Goal: Task Accomplishment & Management: Manage account settings

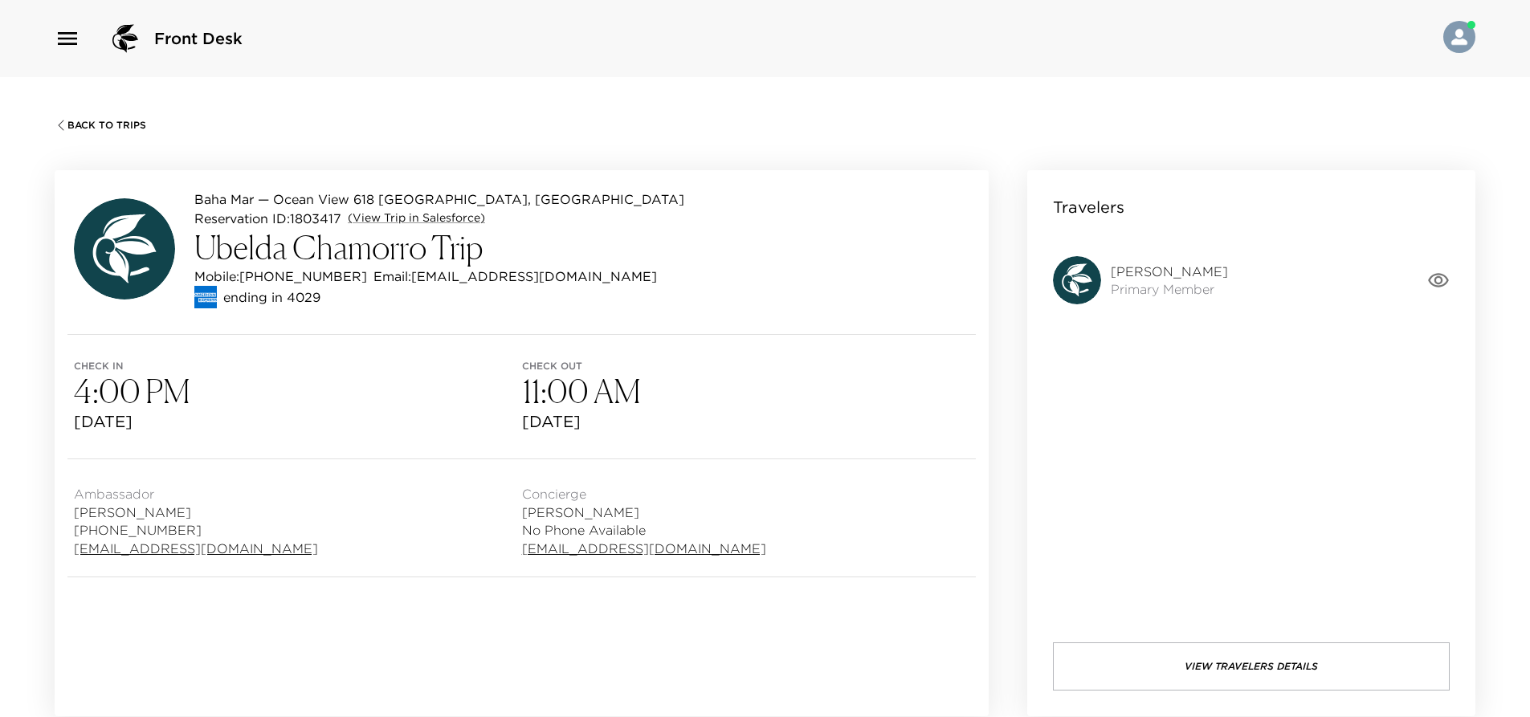
click at [1443, 286] on icon "button" at bounding box center [1438, 280] width 22 height 22
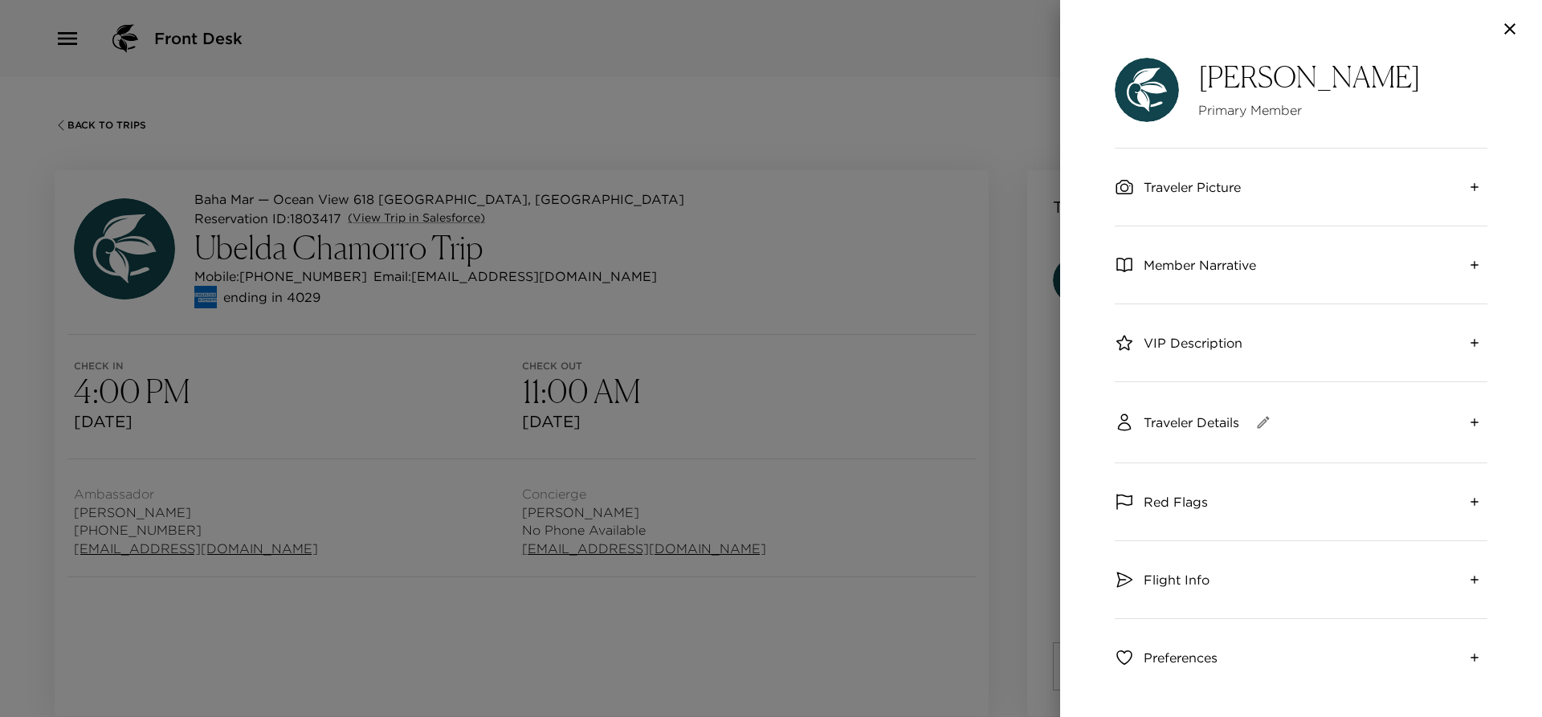
click at [1468, 186] on icon "expand" at bounding box center [1474, 187] width 13 height 13
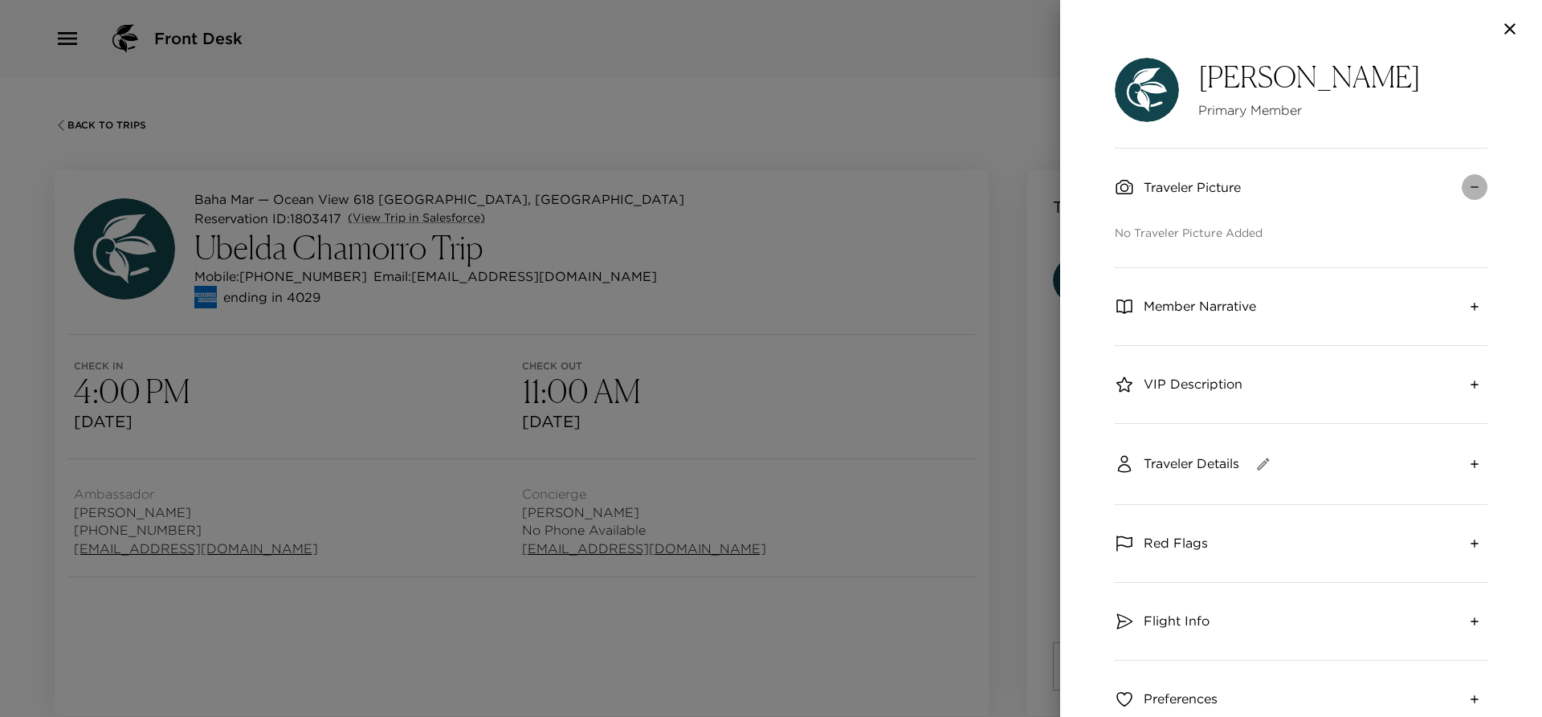
click at [1468, 186] on icon "collapse" at bounding box center [1474, 187] width 13 height 13
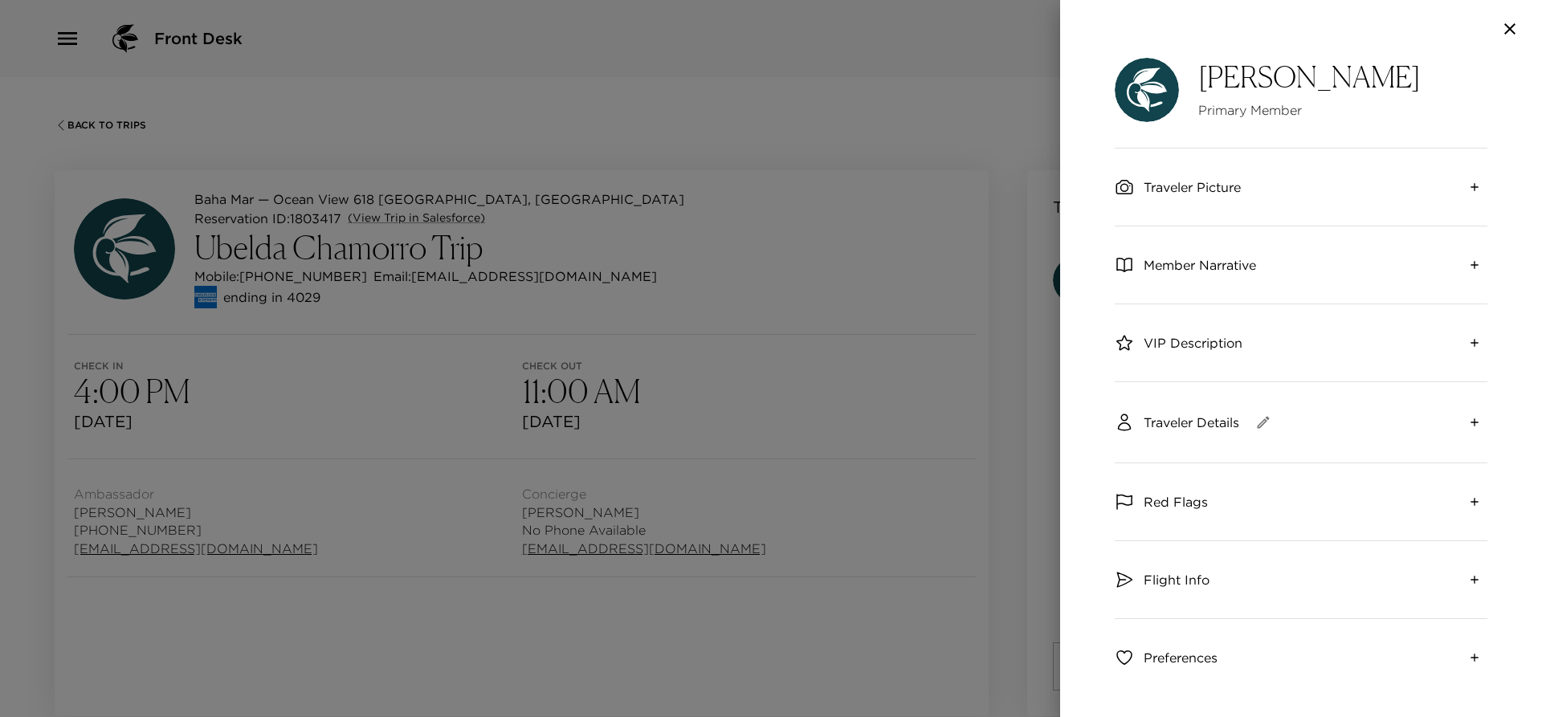
click at [1515, 24] on icon "button" at bounding box center [1509, 28] width 11 height 11
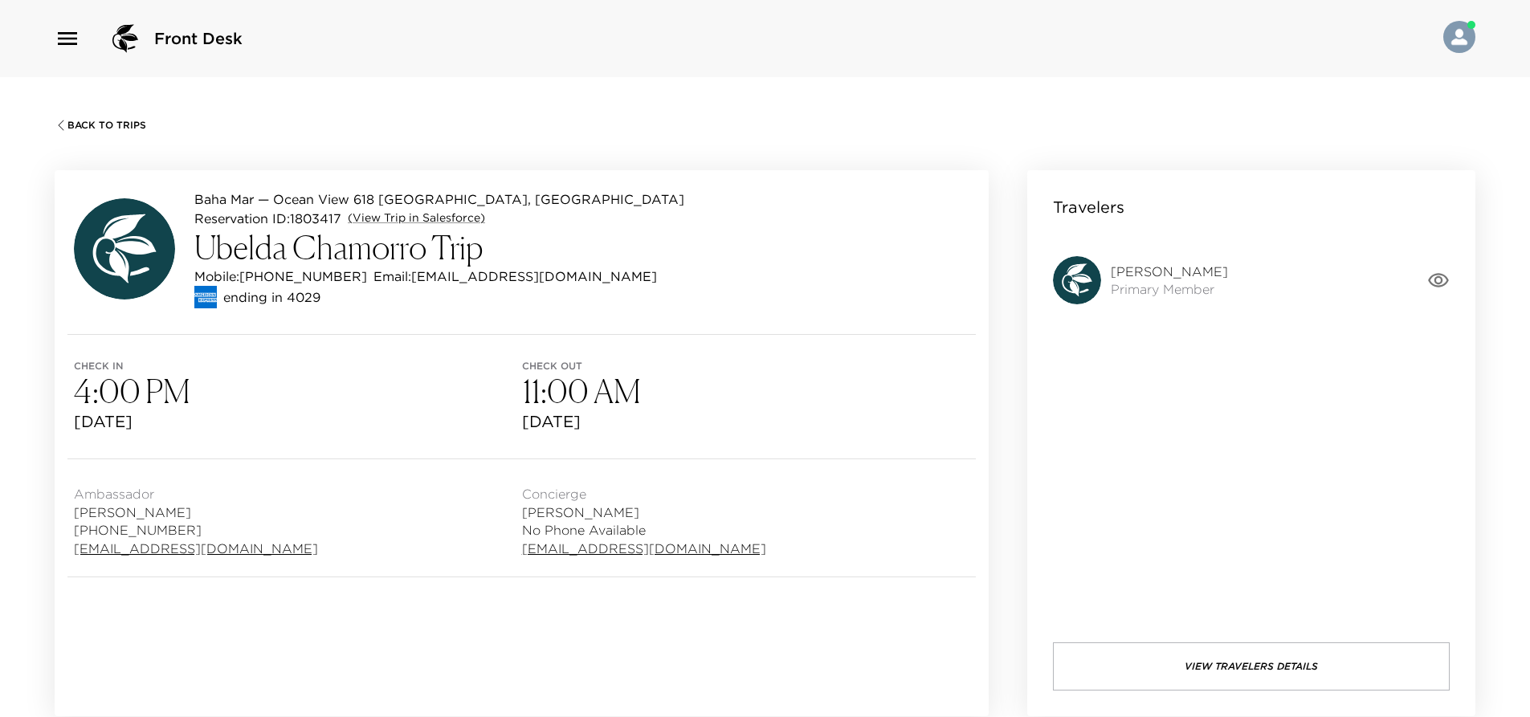
click at [439, 398] on h3 "4:00 PM" at bounding box center [298, 391] width 448 height 39
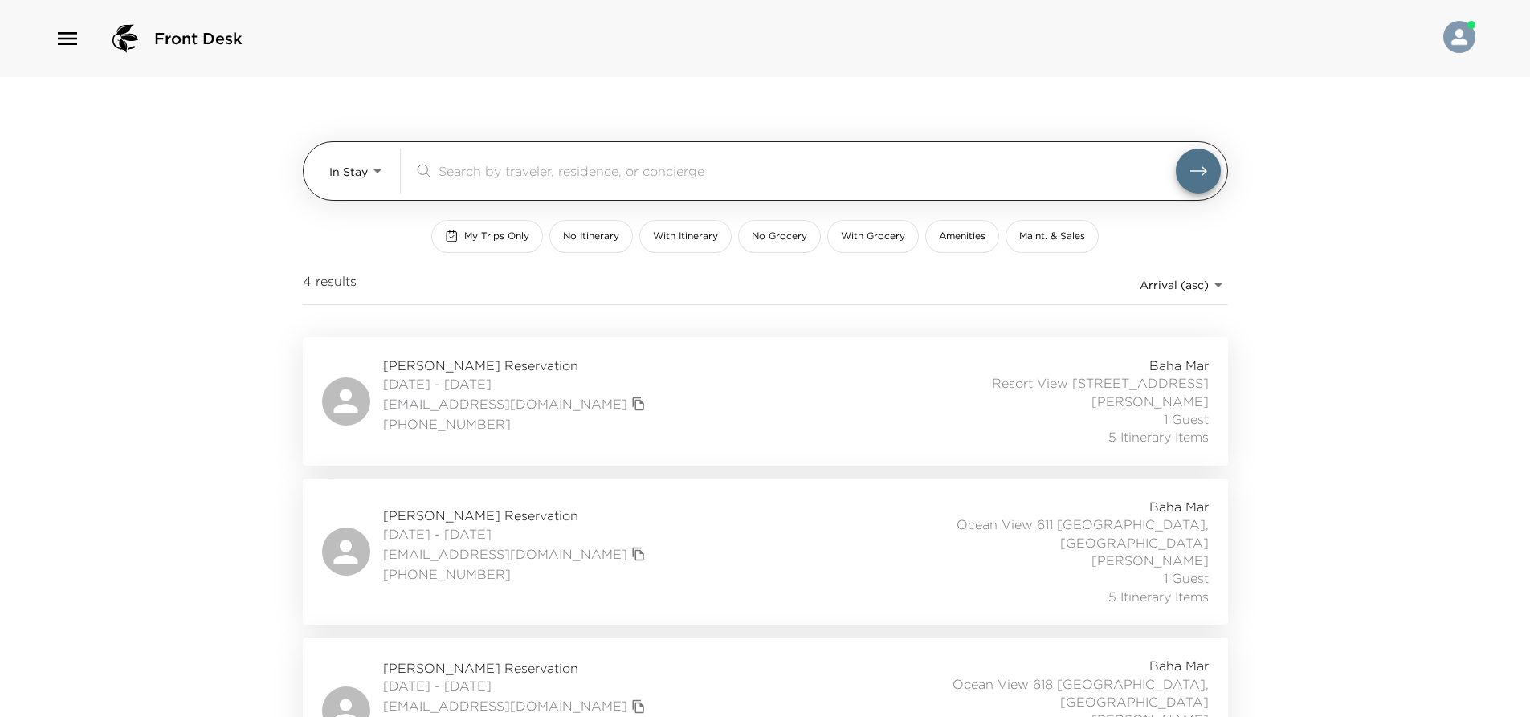
click at [352, 169] on body "Front Desk In Stay In-Stay ​ My Trips Only No Itinerary With Itinerary No Groce…" at bounding box center [765, 358] width 1530 height 717
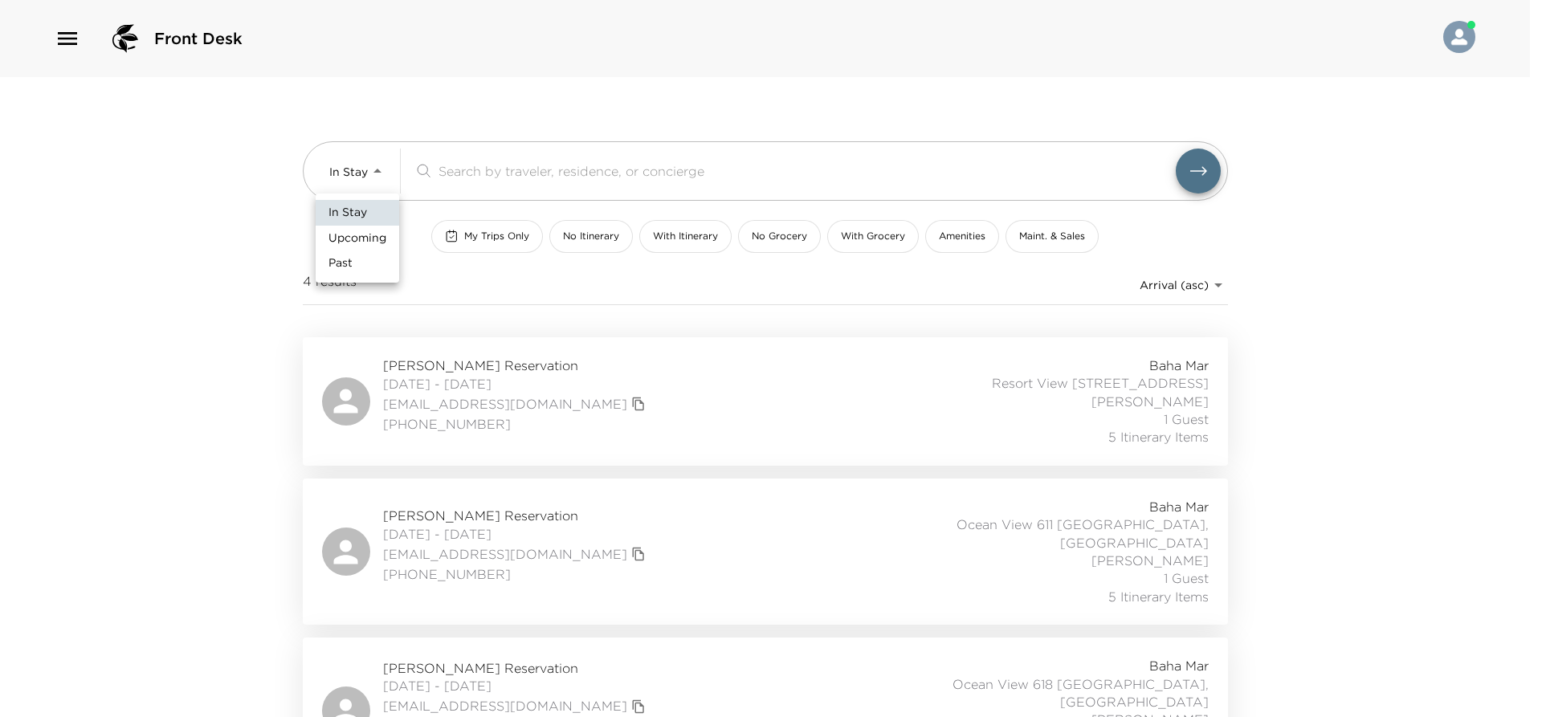
click at [367, 235] on span "Upcoming" at bounding box center [358, 239] width 58 height 16
type input "Upcoming"
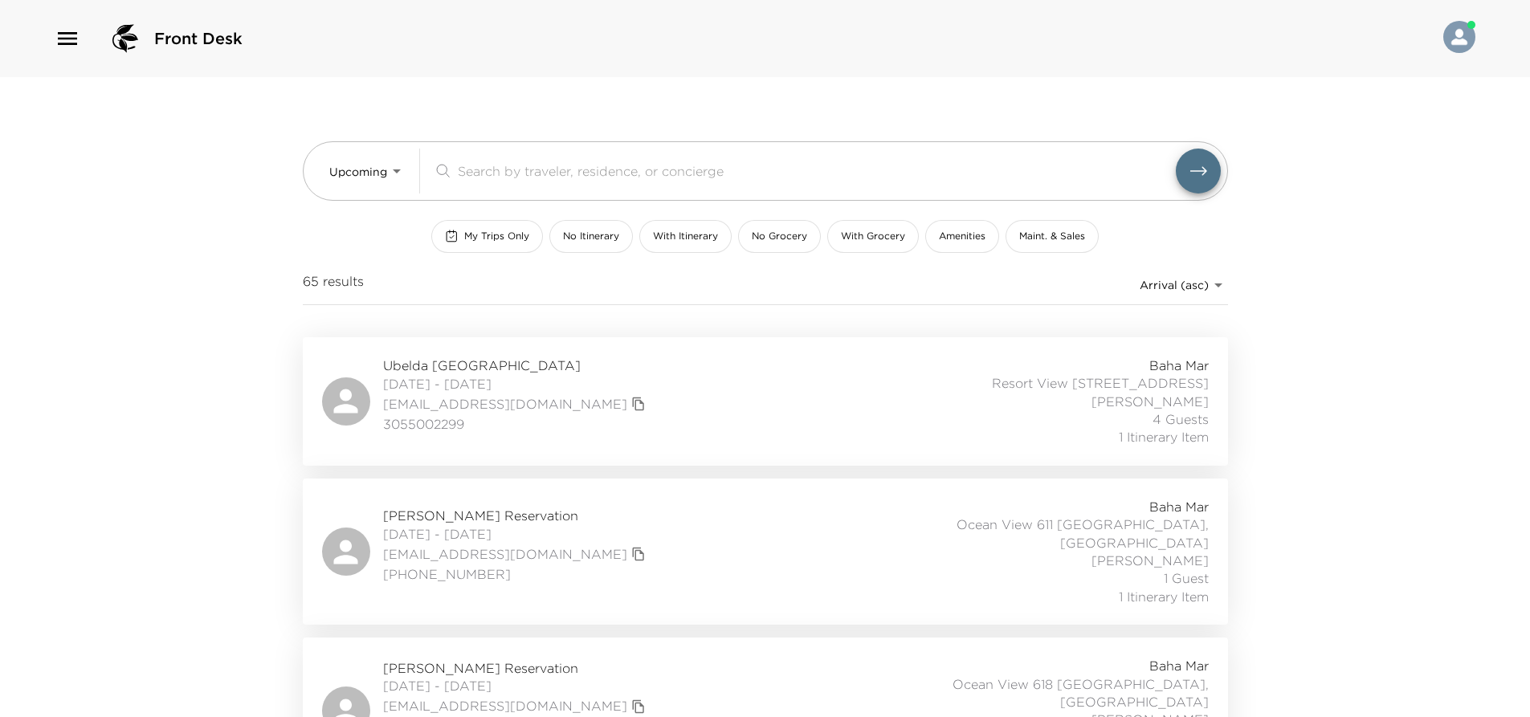
click at [361, 161] on div "In Stay Upcoming Past" at bounding box center [765, 358] width 1530 height 717
click at [359, 173] on div "In Stay Upcoming Past" at bounding box center [765, 358] width 1530 height 717
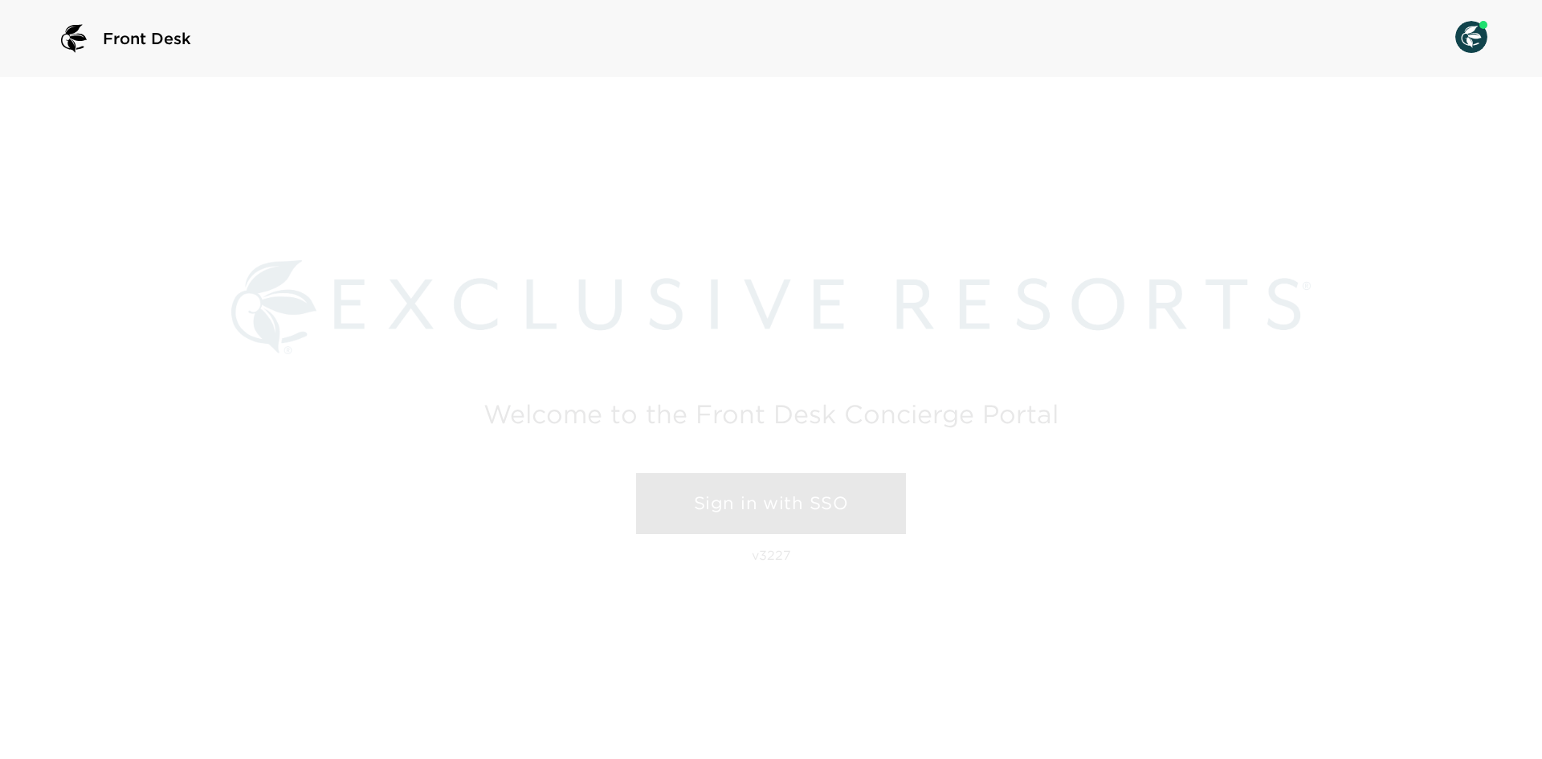
click at [816, 497] on link "Sign in with SSO" at bounding box center [771, 503] width 270 height 61
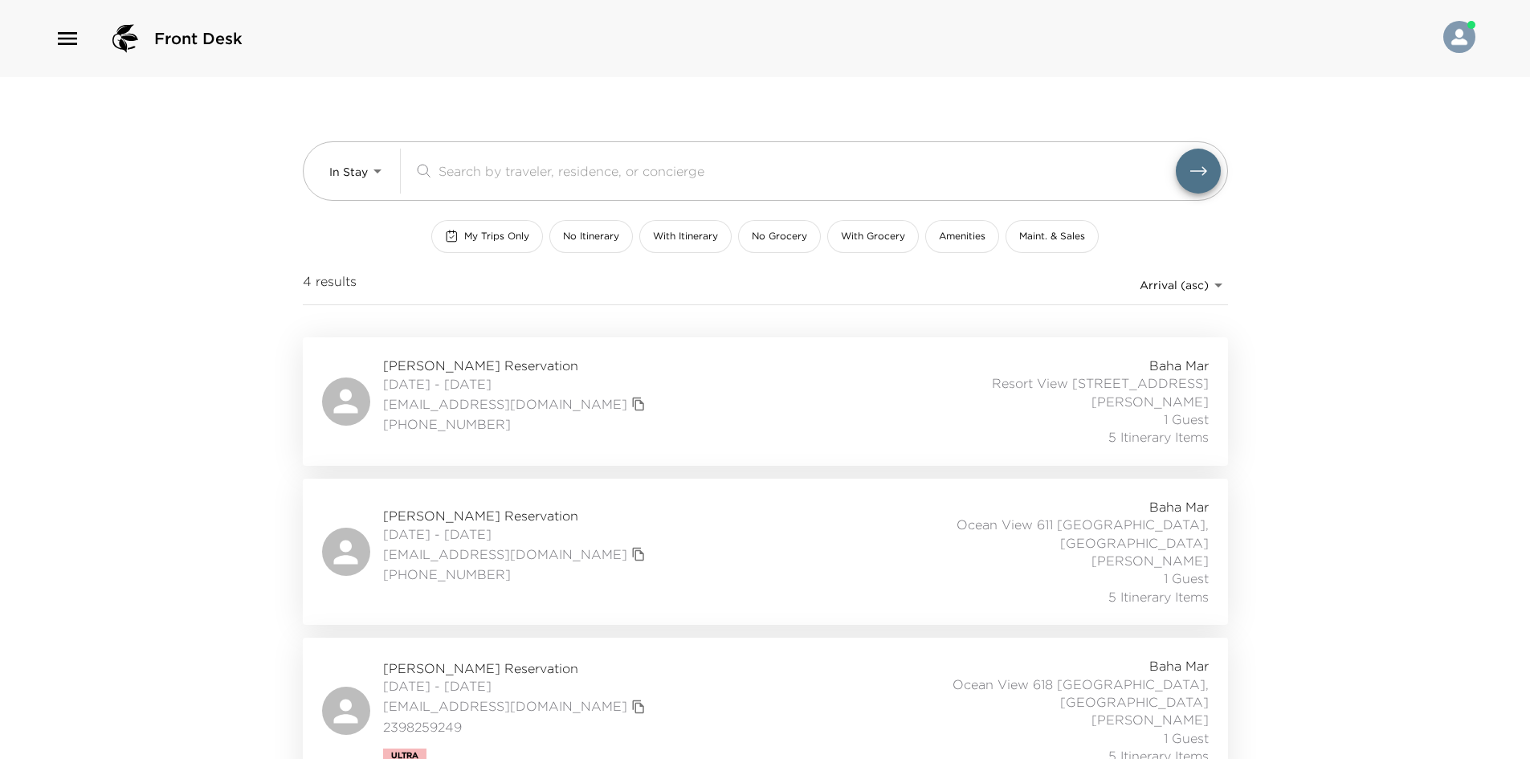
click at [194, 341] on div "Front Desk In Stay In-Stay ​ My Trips Only No Itinerary With Itinerary No Groce…" at bounding box center [765, 379] width 1530 height 759
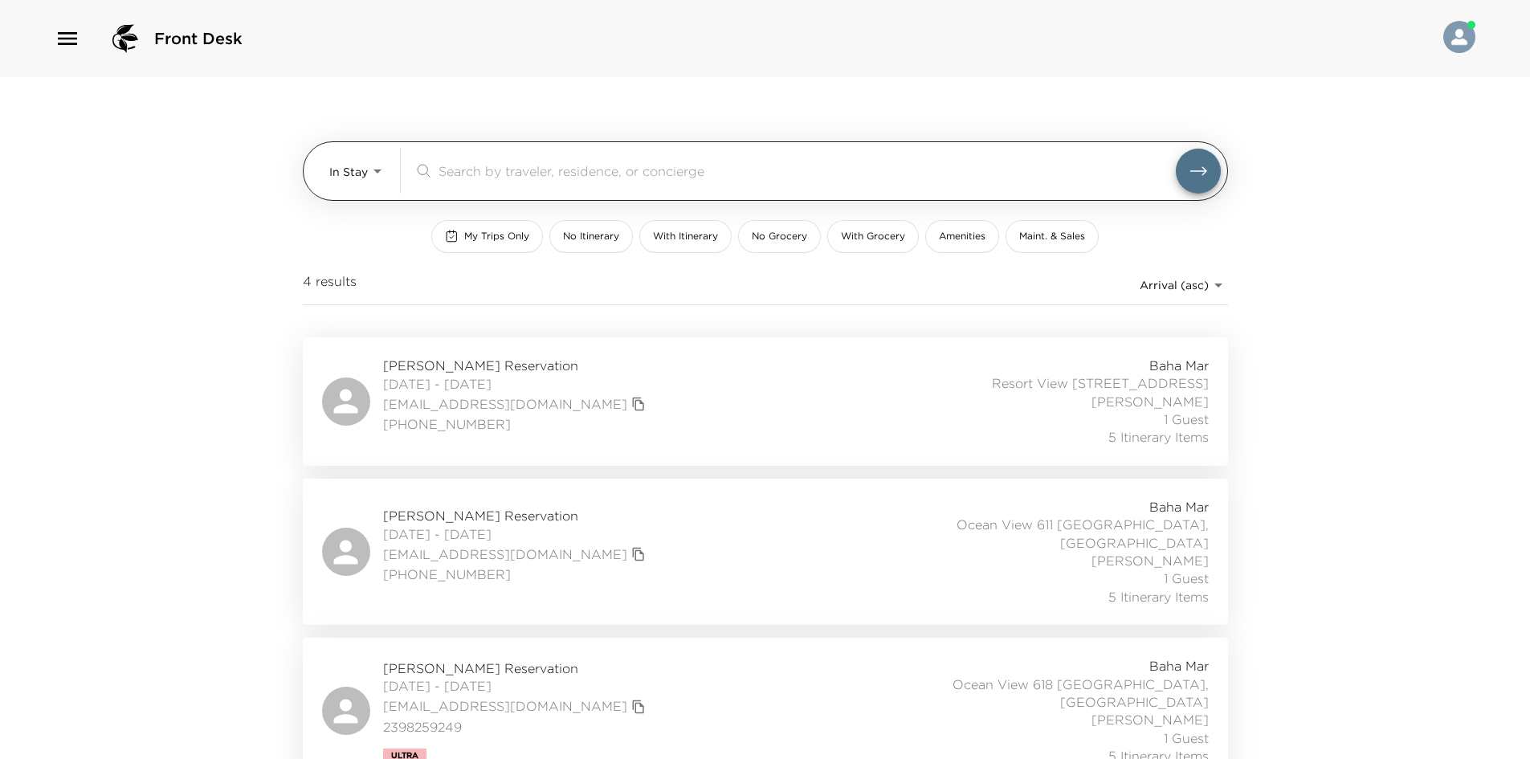
click at [356, 169] on body "Front Desk In Stay In-Stay ​ My Trips Only No Itinerary With Itinerary No Groce…" at bounding box center [765, 379] width 1530 height 759
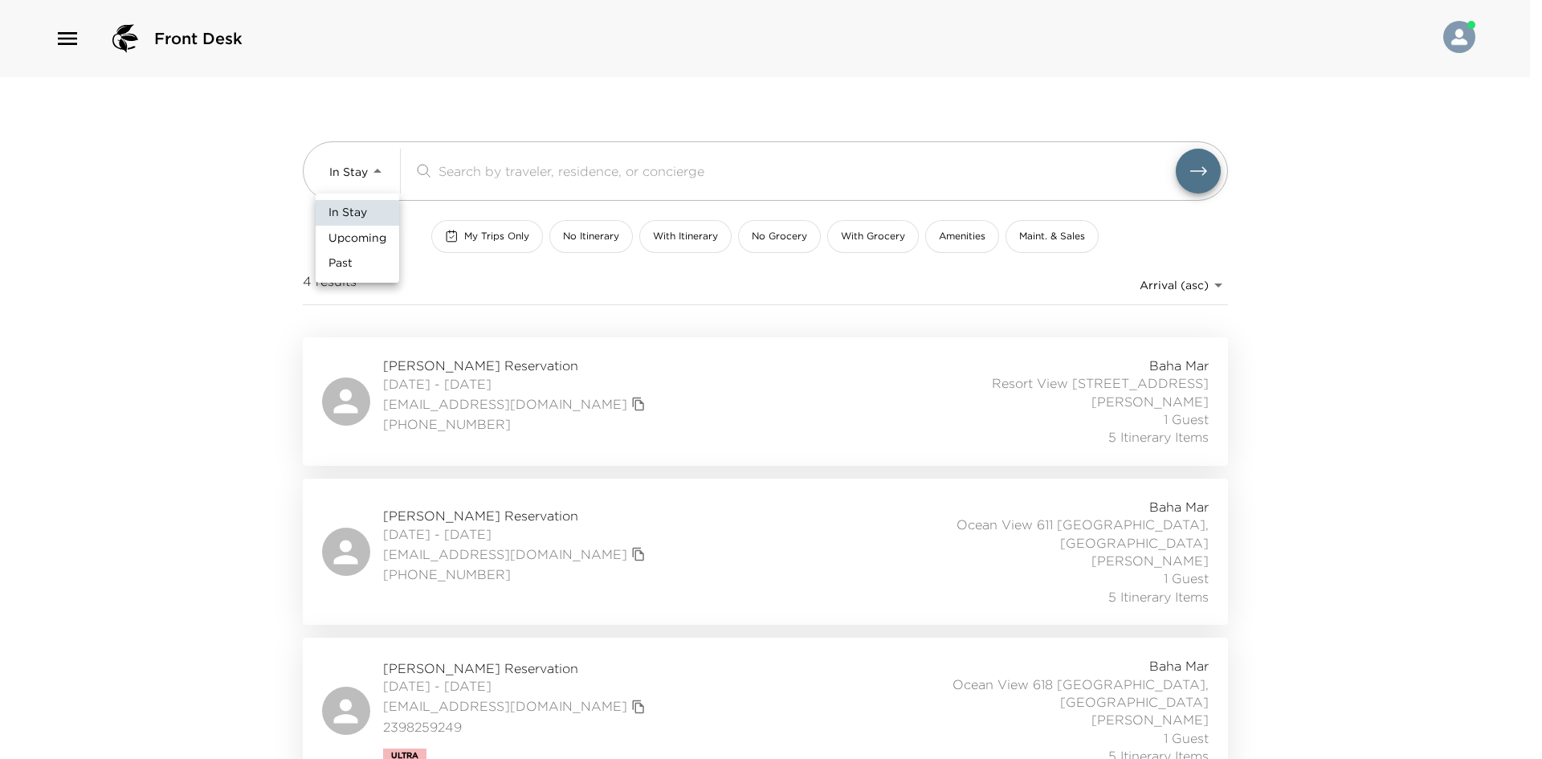
click at [226, 255] on div at bounding box center [771, 379] width 1542 height 759
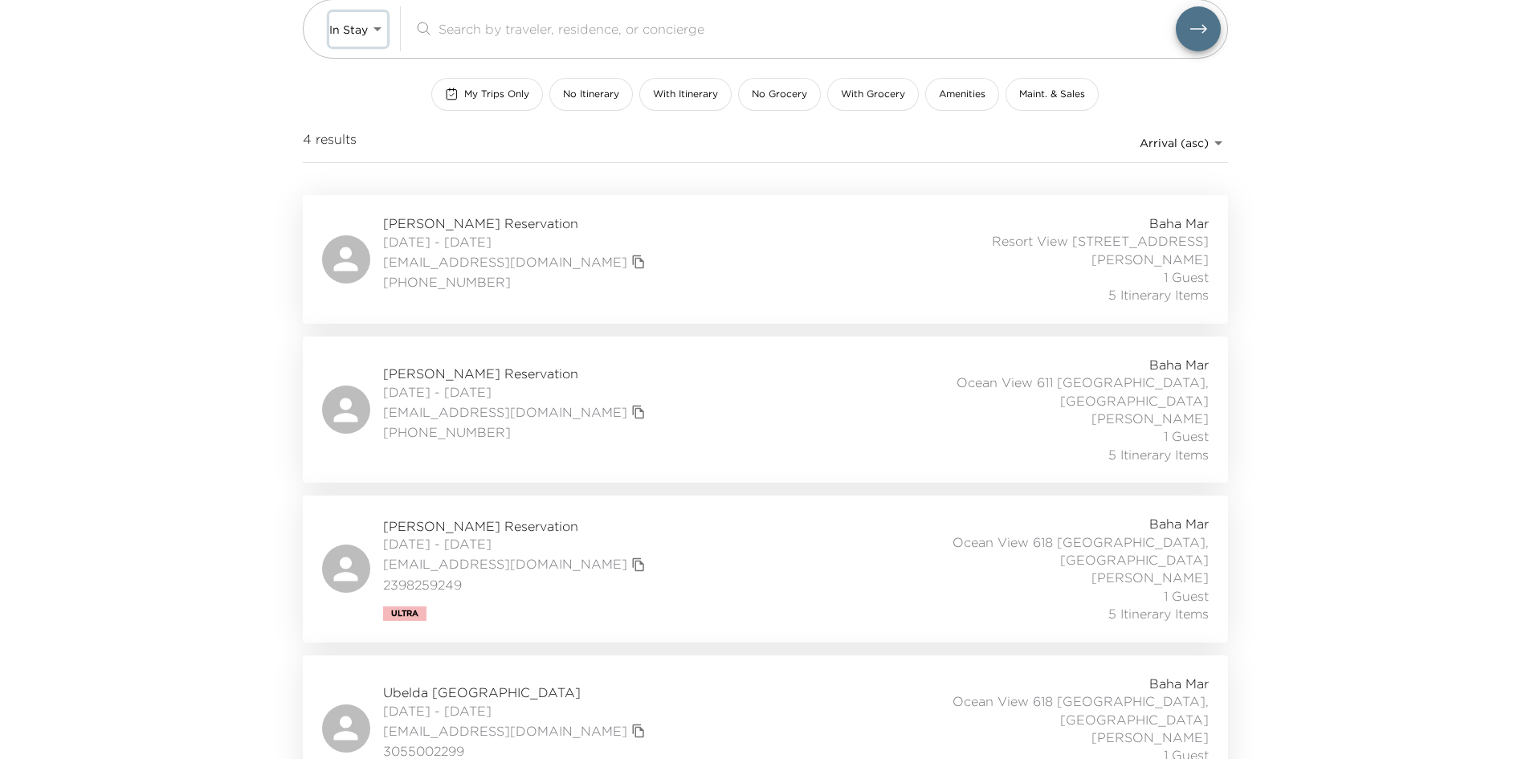
scroll to position [145, 0]
click at [757, 672] on div "Ubelda [GEOGRAPHIC_DATA] [DATE] - [DATE] [EMAIL_ADDRESS][DOMAIN_NAME] 305500229…" at bounding box center [765, 726] width 887 height 108
click at [136, 404] on div "Front Desk In Stay In-Stay ​ My Trips Only No Itinerary With Itinerary No Groce…" at bounding box center [765, 234] width 1530 height 759
click at [280, 411] on div "Front Desk In Stay In-Stay ​ My Trips Only No Itinerary With Itinerary No Groce…" at bounding box center [765, 234] width 1530 height 759
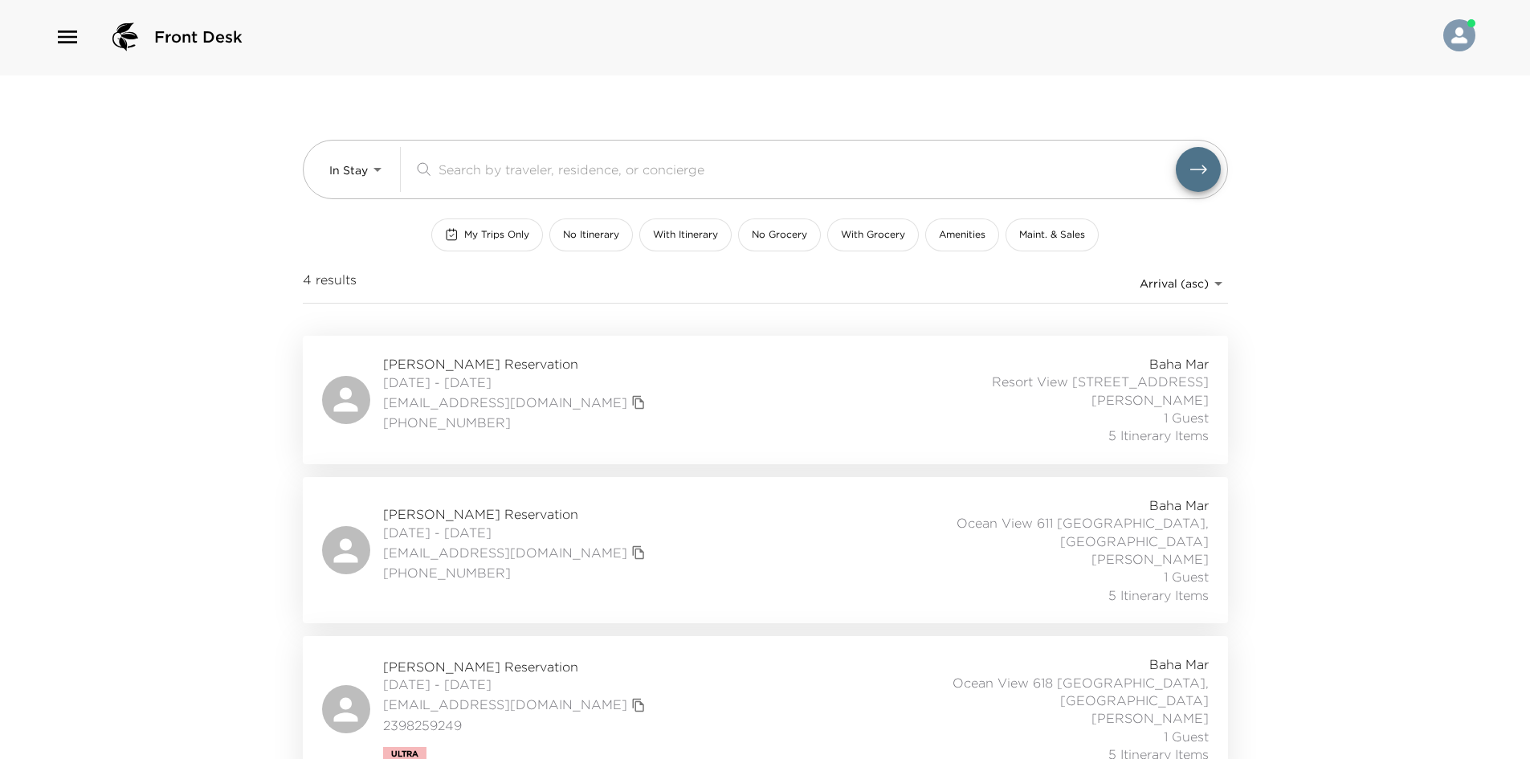
scroll to position [0, 0]
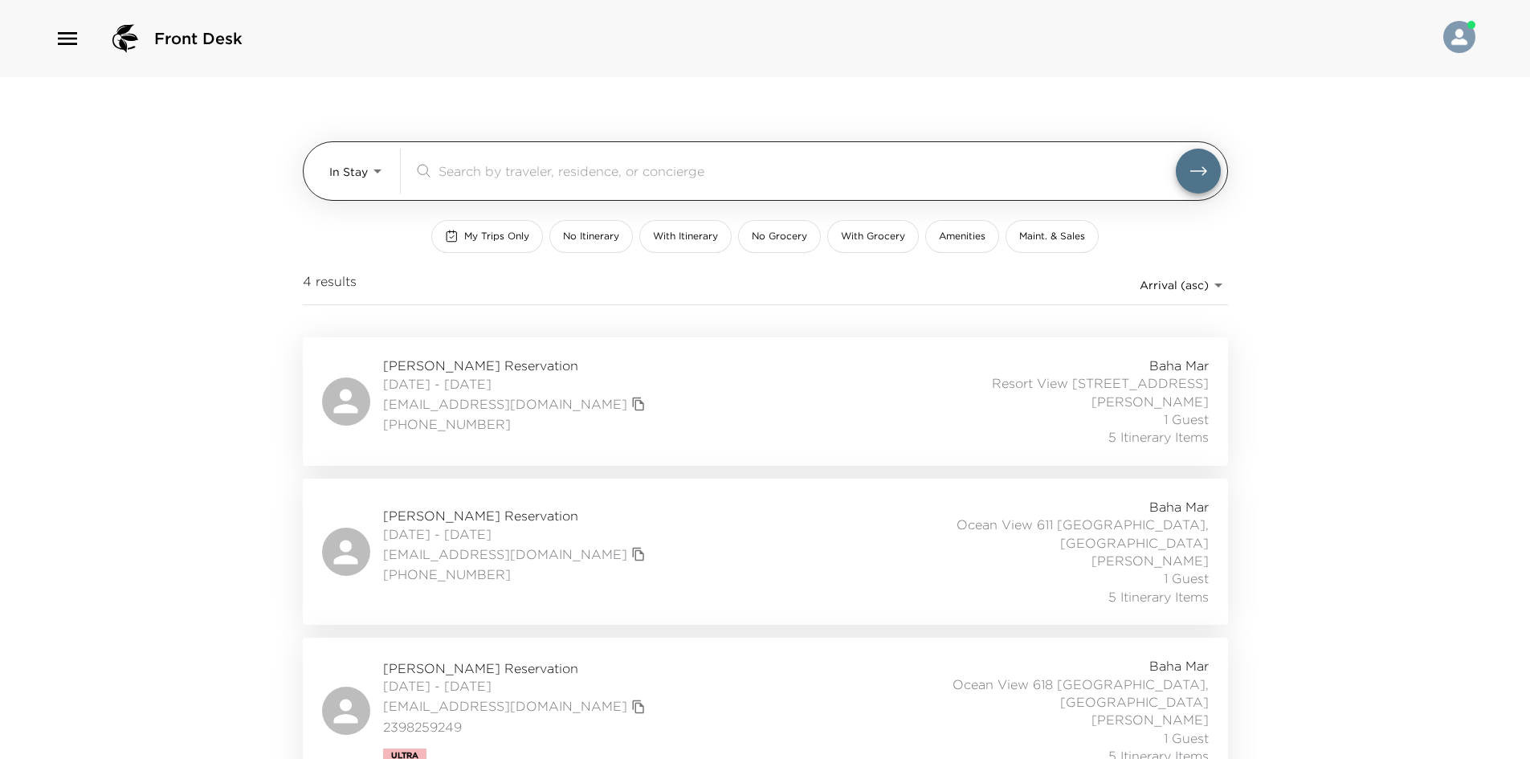
click at [370, 170] on body "Front Desk In Stay In-Stay ​ My Trips Only No Itinerary With Itinerary No Groce…" at bounding box center [765, 379] width 1530 height 759
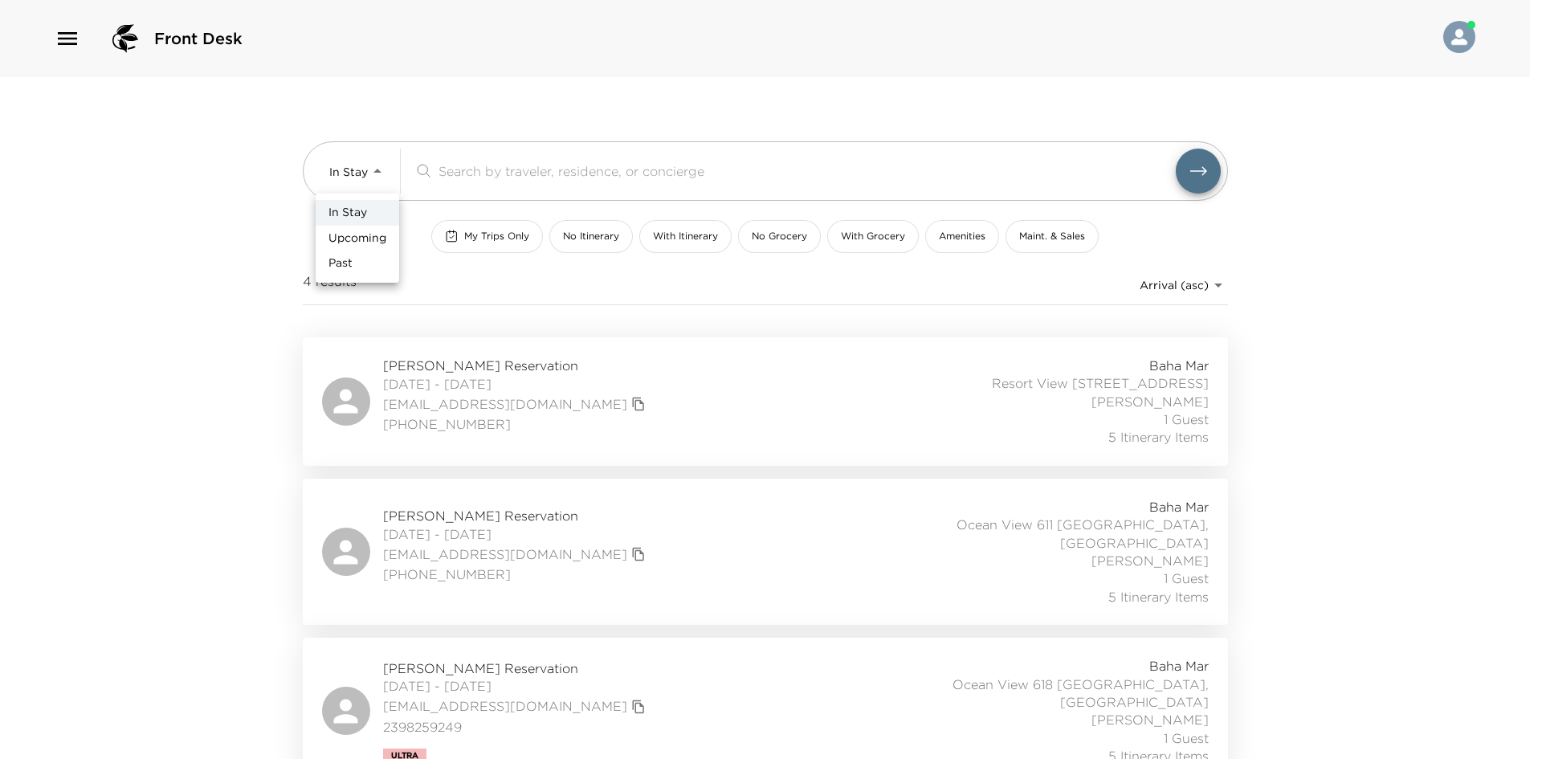
click at [364, 243] on span "Upcoming" at bounding box center [358, 239] width 58 height 16
type input "Upcoming"
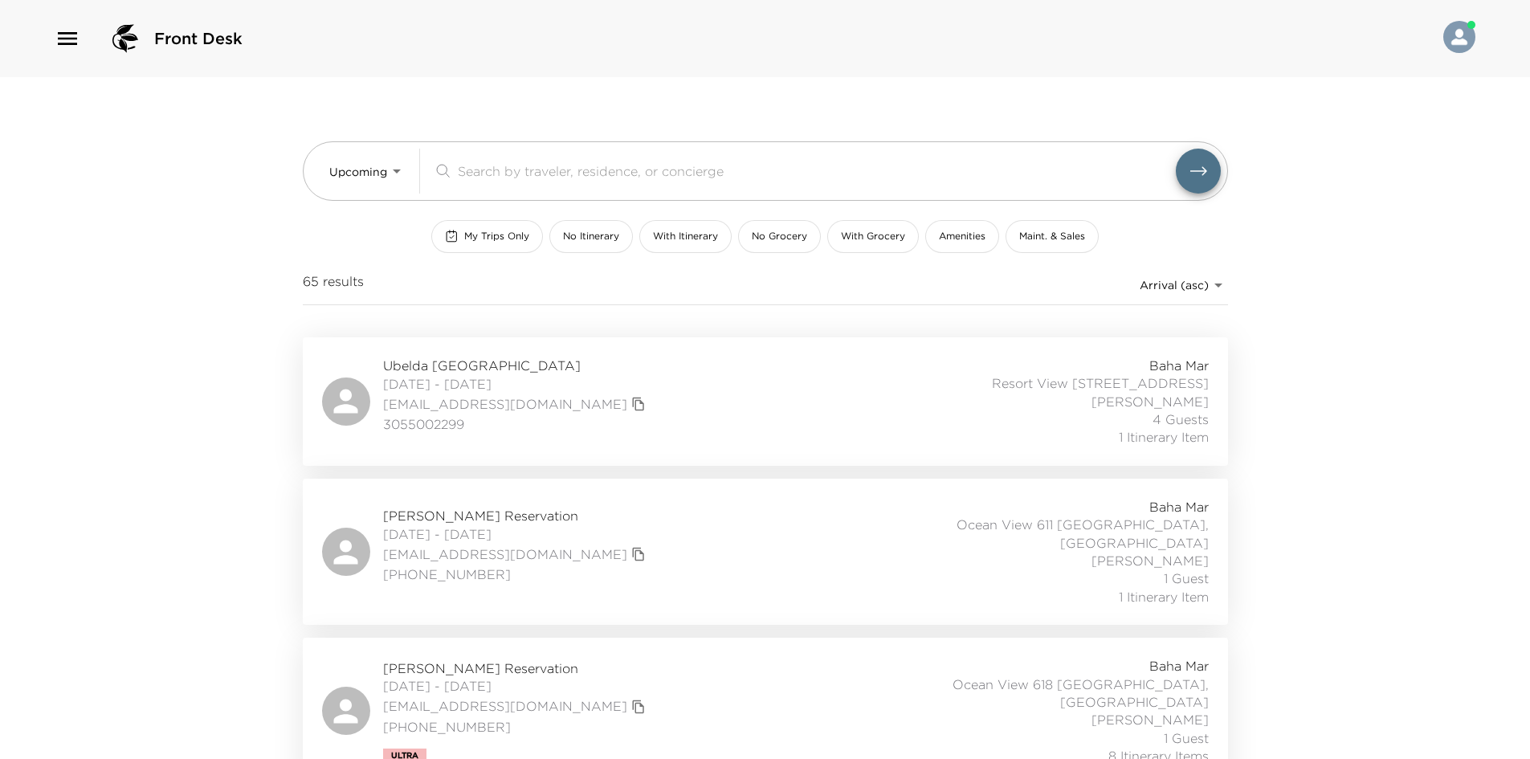
click at [281, 349] on div "Front Desk Upcoming Upcoming ​ My Trips Only No Itinerary With Itinerary No Gro…" at bounding box center [765, 379] width 1530 height 759
click at [149, 300] on div "Front Desk Upcoming Upcoming ​ My Trips Only No Itinerary With Itinerary No Gro…" at bounding box center [765, 379] width 1530 height 759
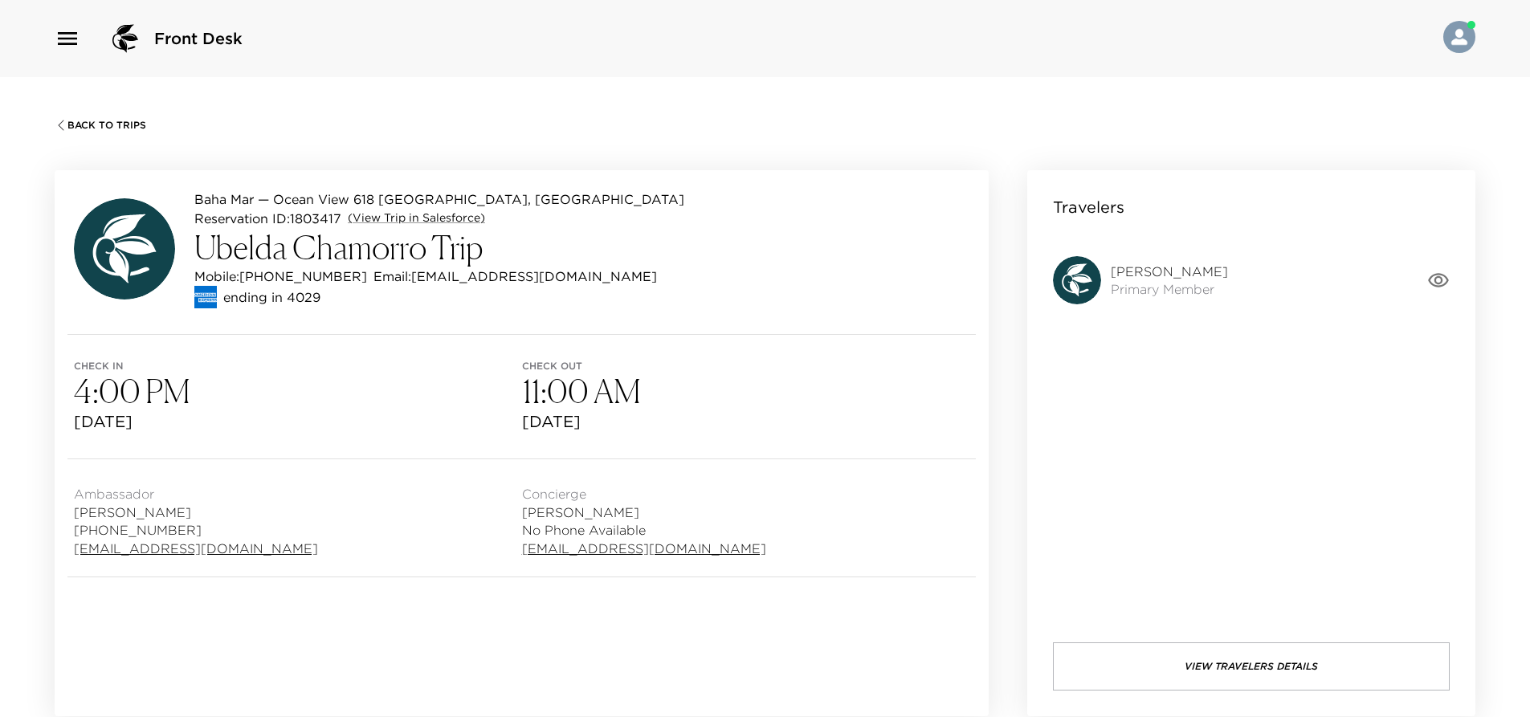
click at [449, 402] on h3 "4:00 PM" at bounding box center [298, 391] width 448 height 39
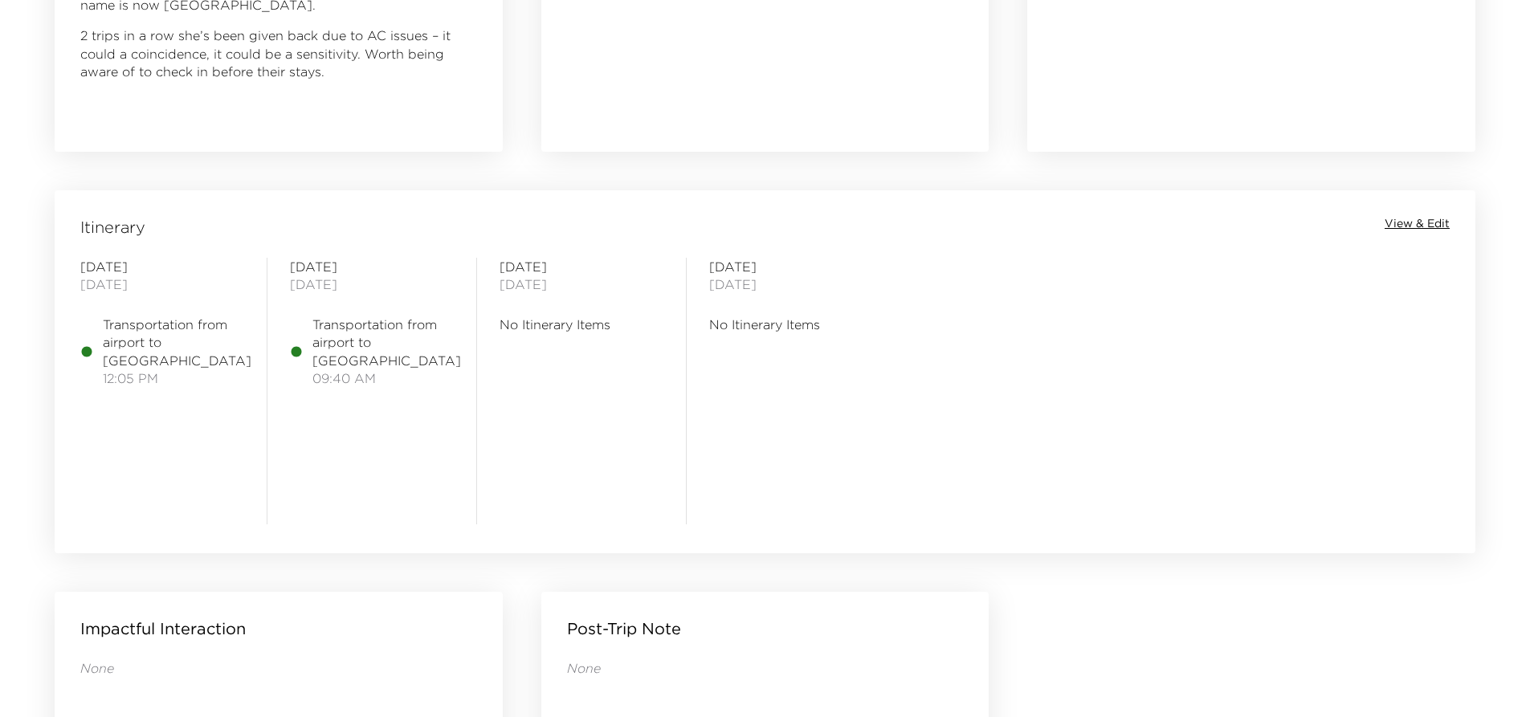
scroll to position [1205, 0]
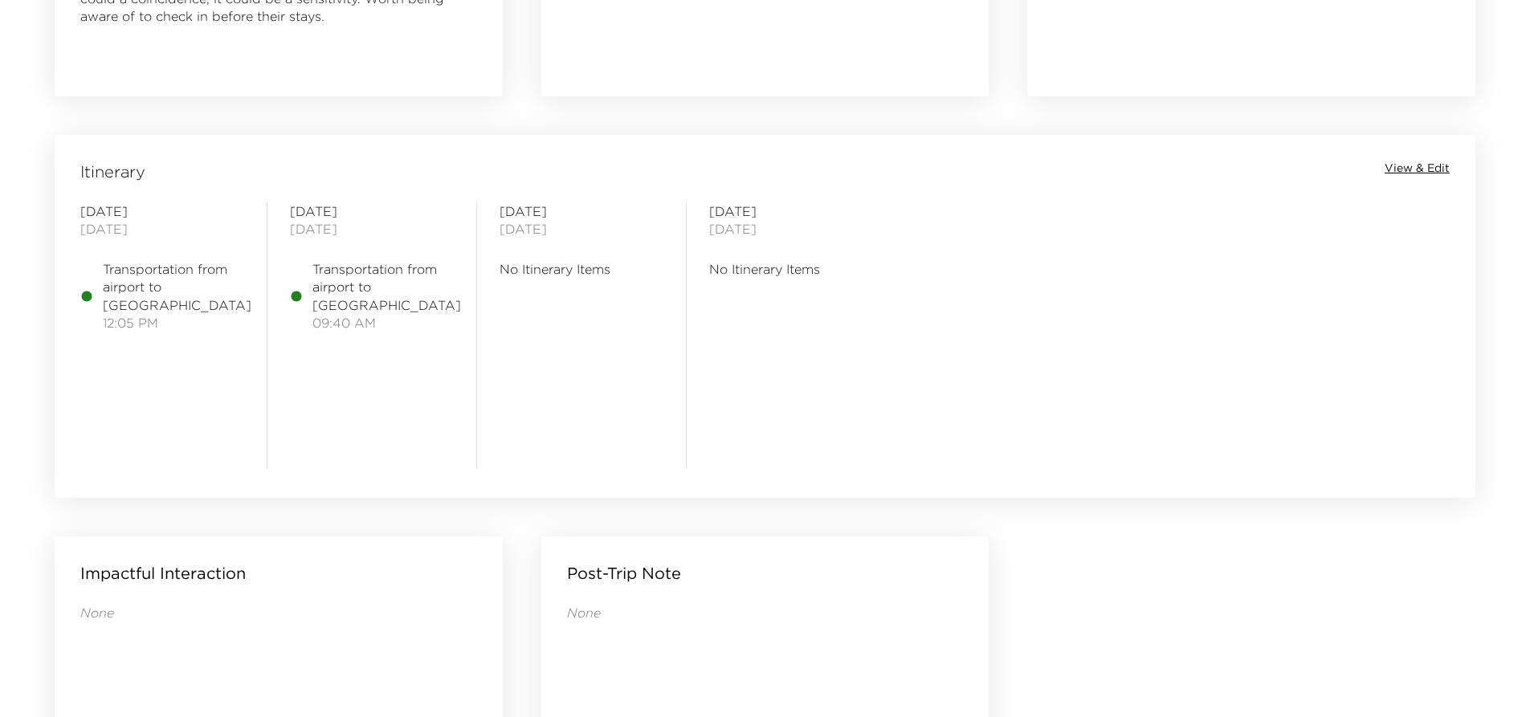
click at [1406, 168] on span "View & Edit" at bounding box center [1417, 169] width 65 height 16
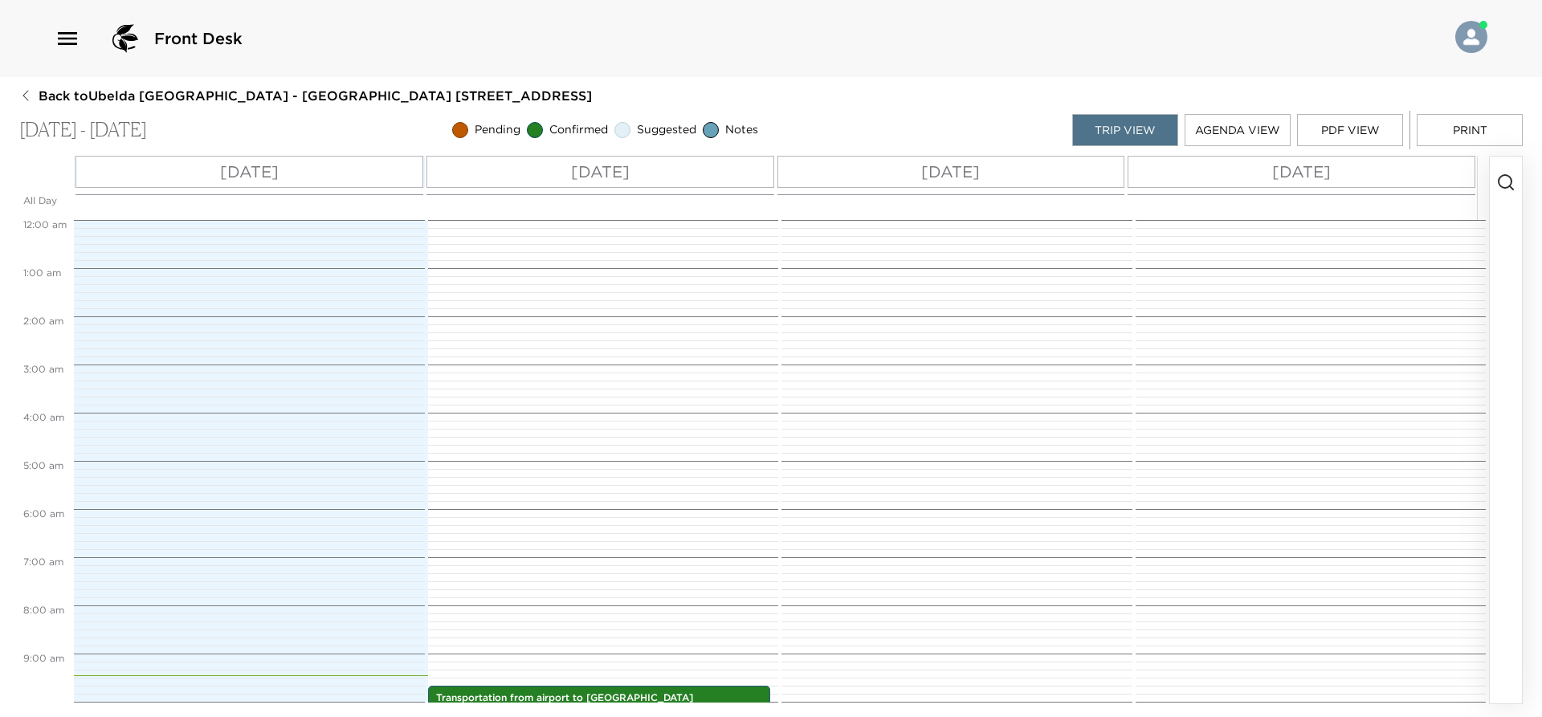
scroll to position [466, 0]
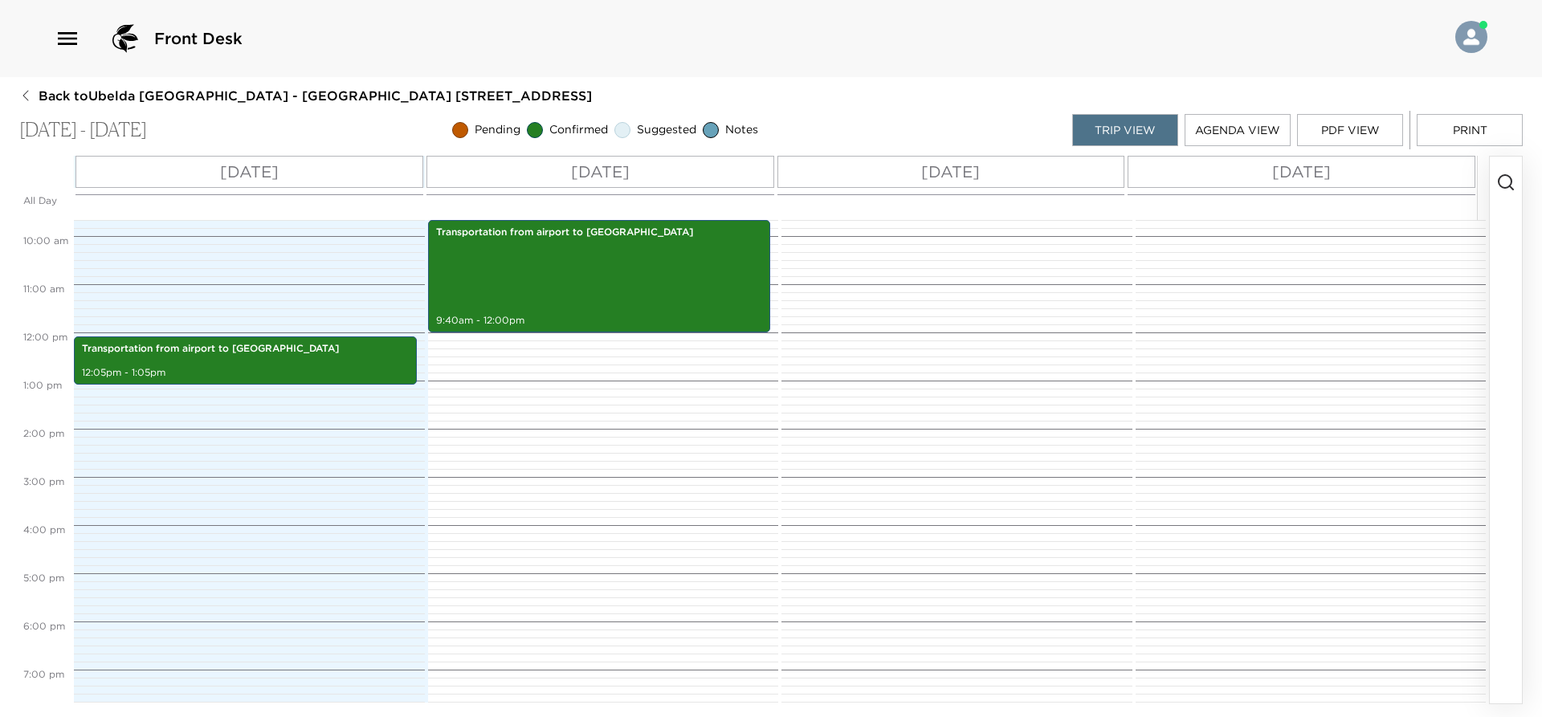
click at [361, 164] on div "Mon 09/01" at bounding box center [250, 172] width 348 height 32
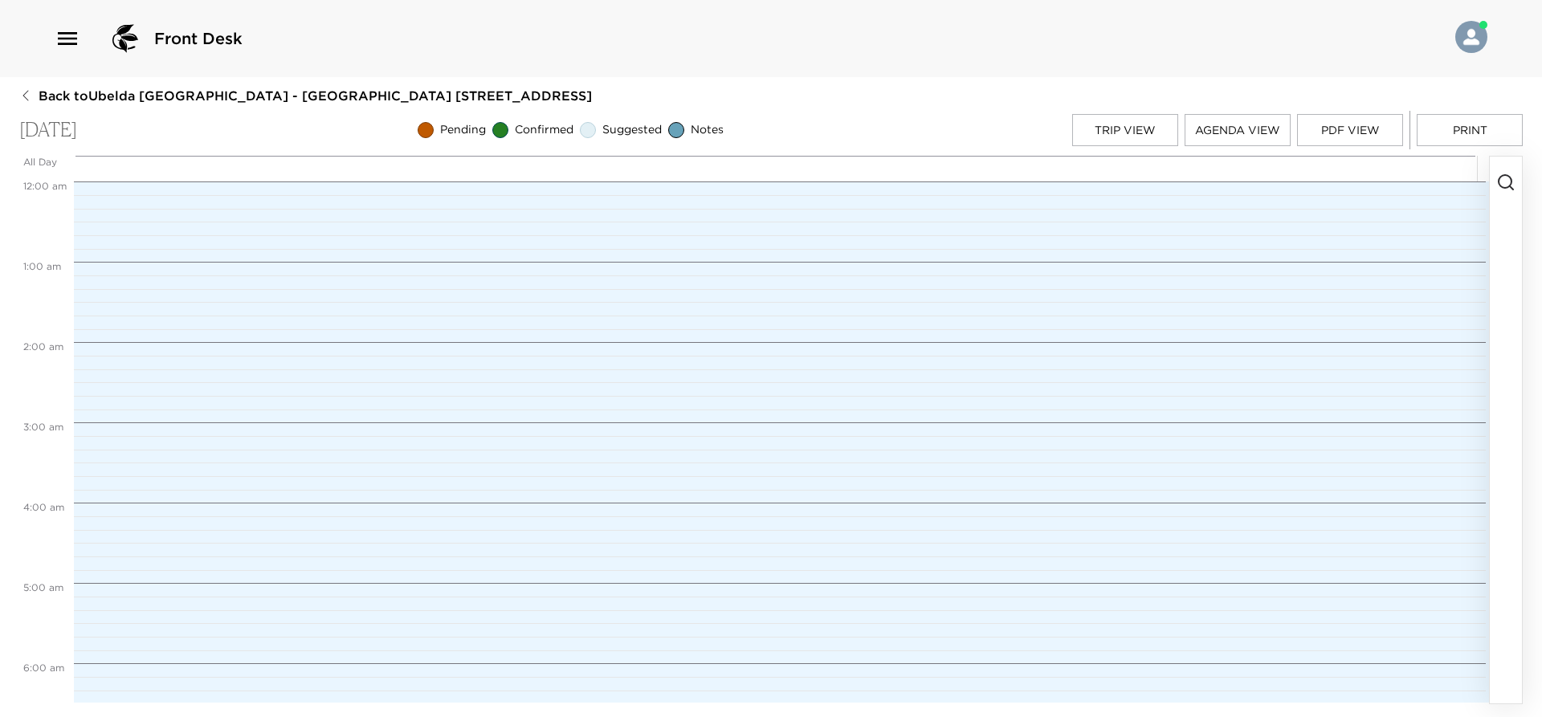
scroll to position [970, 0]
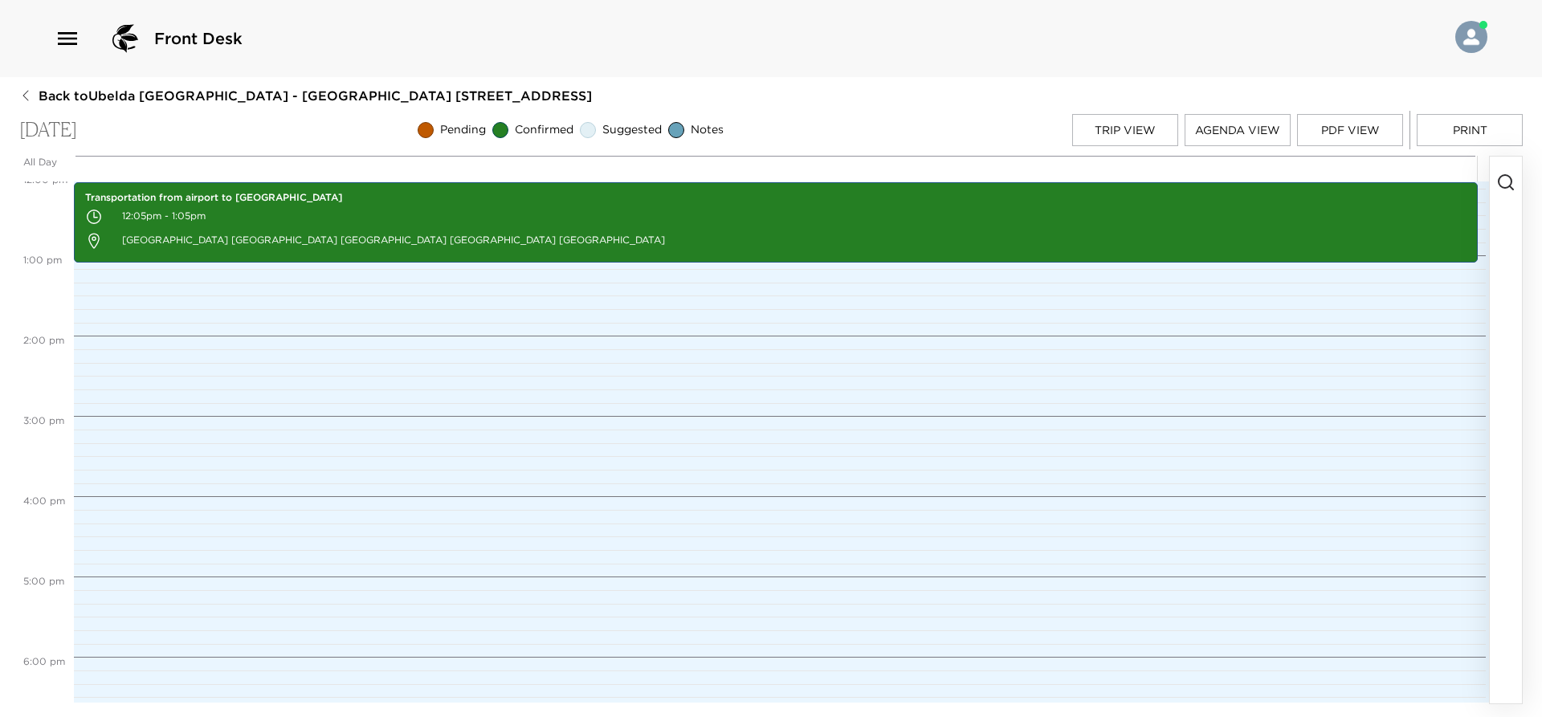
click at [1509, 183] on icon "button" at bounding box center [1505, 182] width 19 height 19
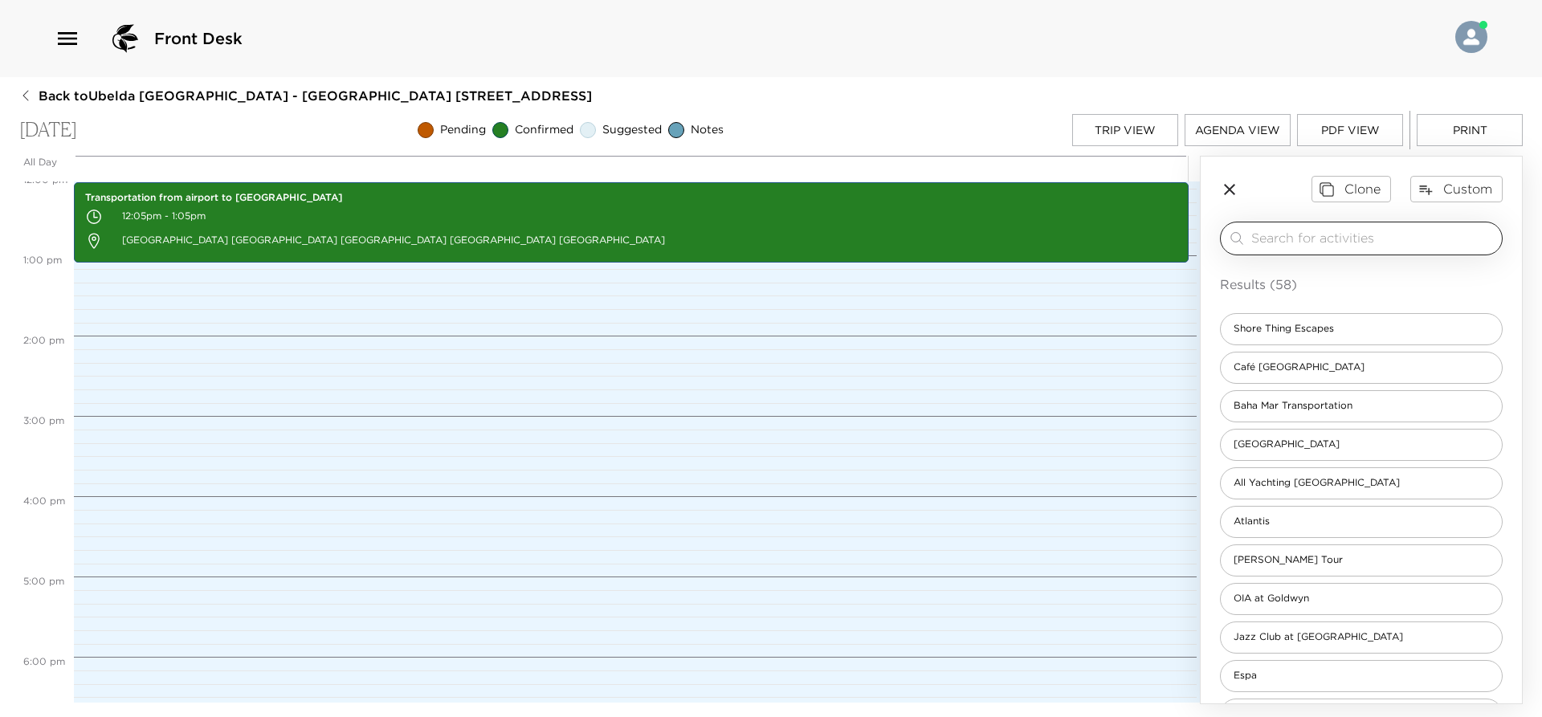
click at [1320, 238] on input "search" at bounding box center [1373, 238] width 244 height 18
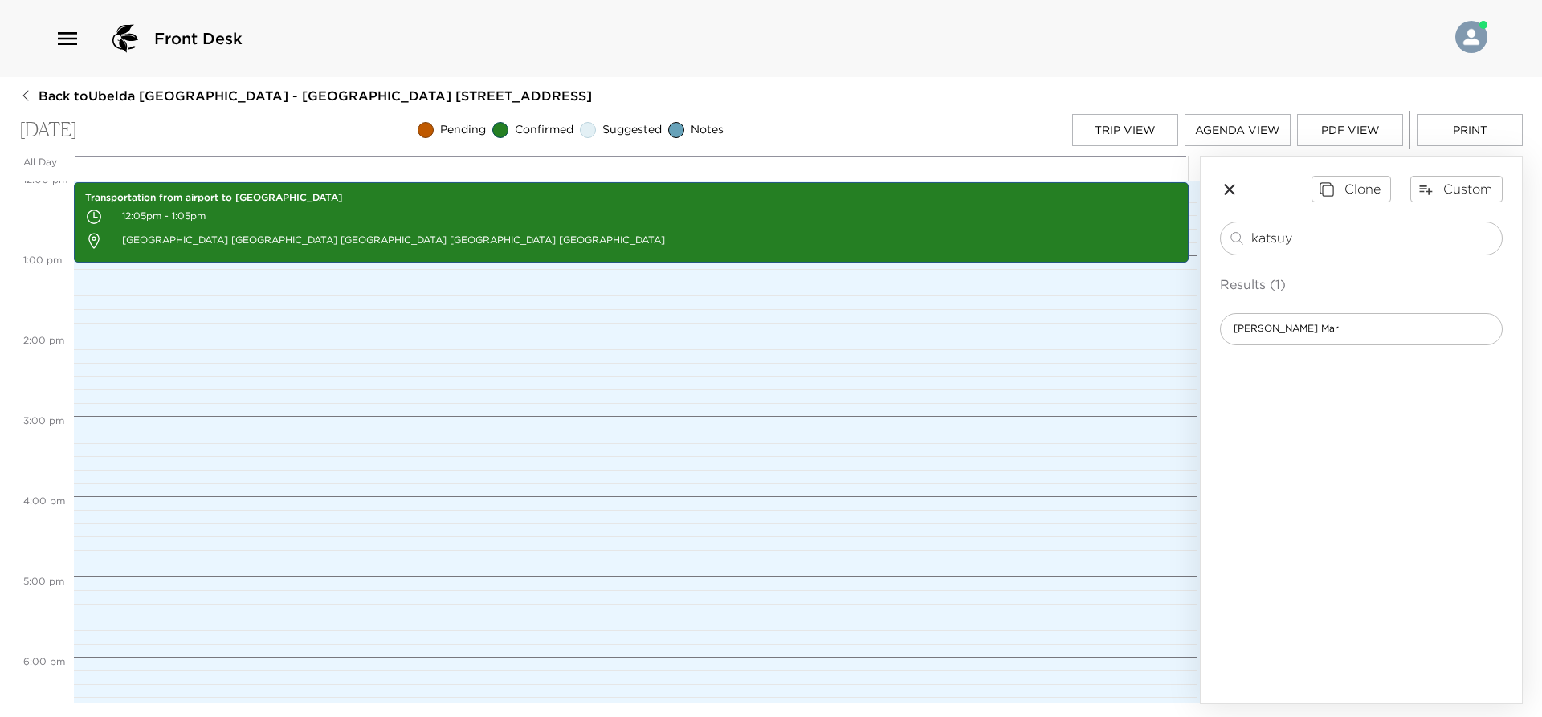
type input "katsuy"
click at [1308, 348] on div "Clone Custom katsuy ​ Results (1) Katsuya Baha Mar" at bounding box center [1361, 260] width 321 height 207
click at [1316, 337] on div "Katsuya Baha Mar" at bounding box center [1361, 329] width 283 height 32
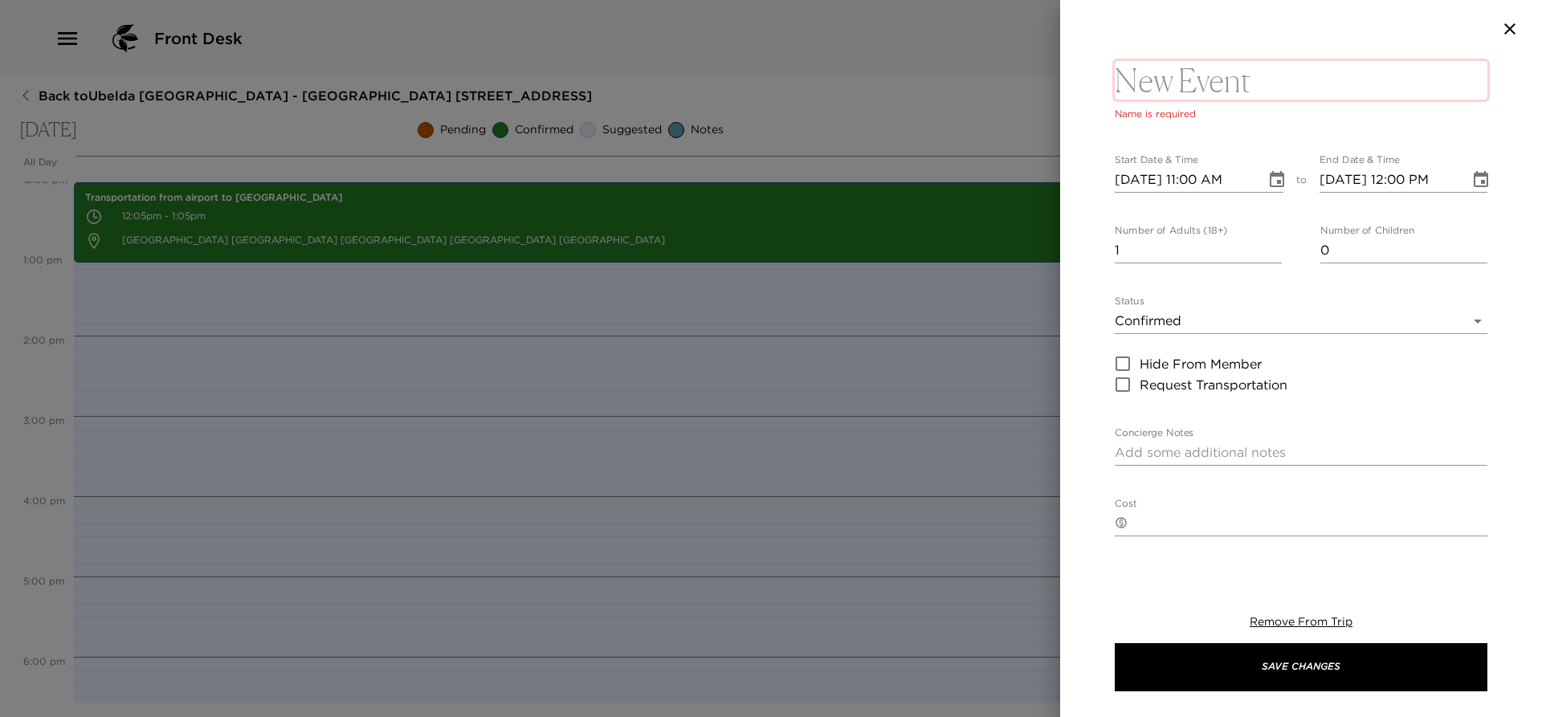
click at [1263, 77] on textarea at bounding box center [1301, 80] width 373 height 39
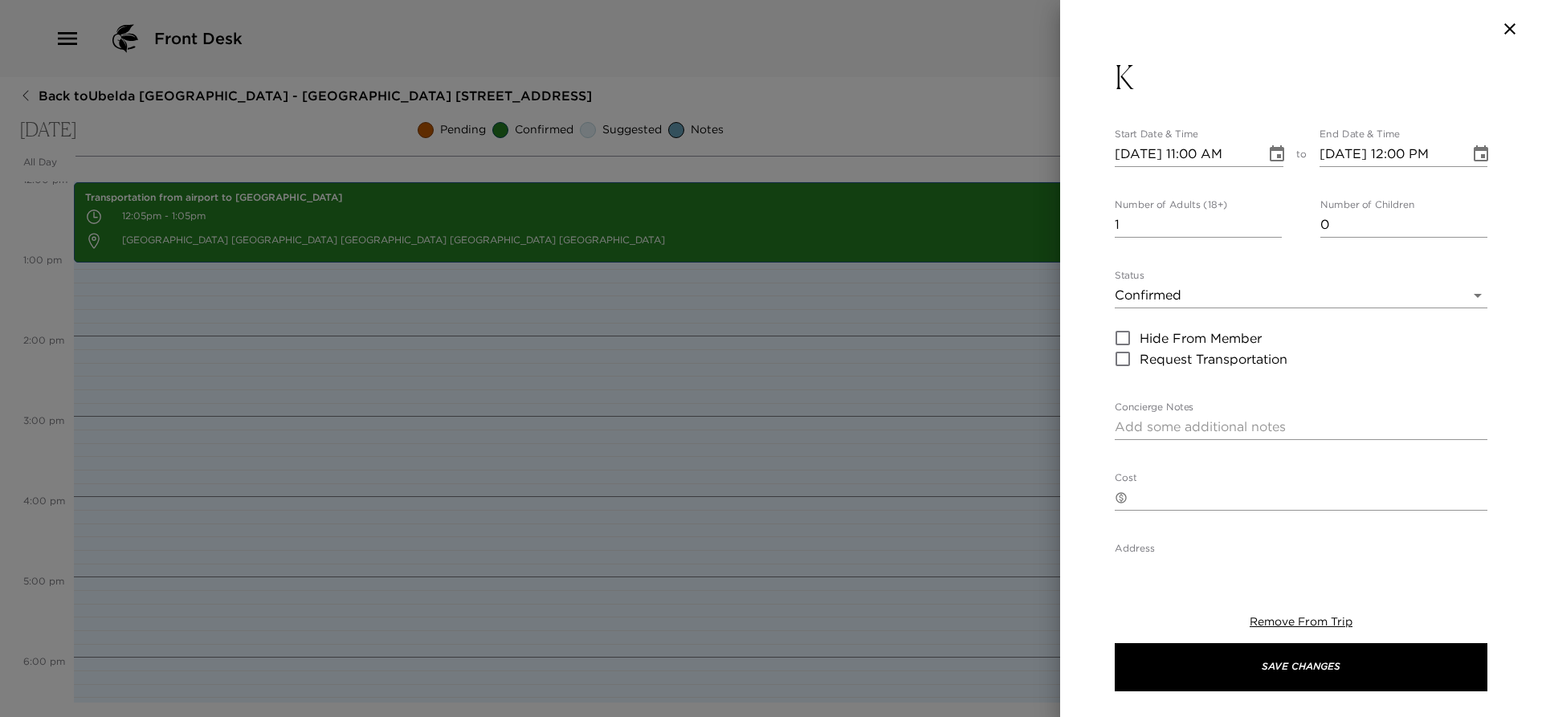
click at [1263, 77] on button "K" at bounding box center [1301, 77] width 373 height 39
click at [1176, 89] on textarea "K" at bounding box center [1301, 80] width 373 height 39
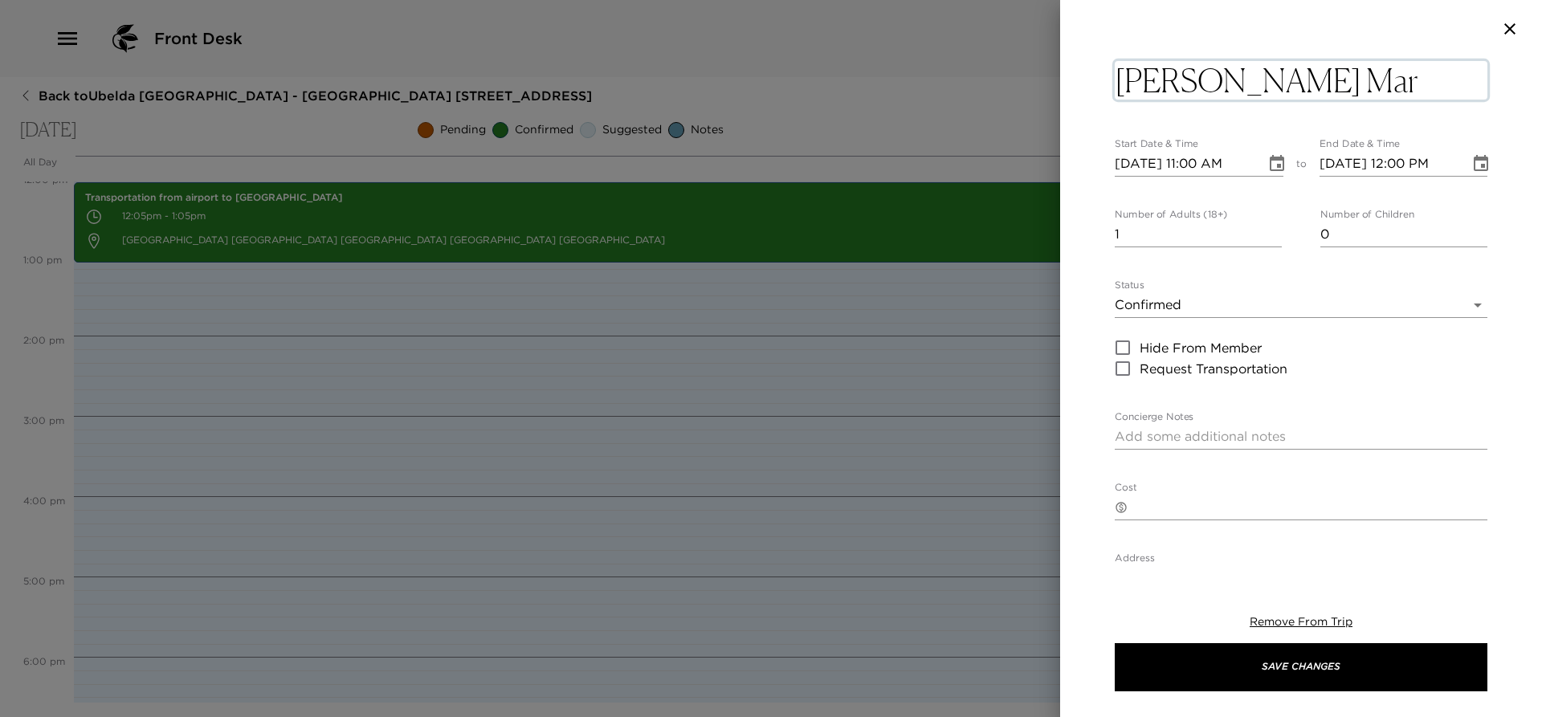
type textarea "Katsuya Baha Mar"
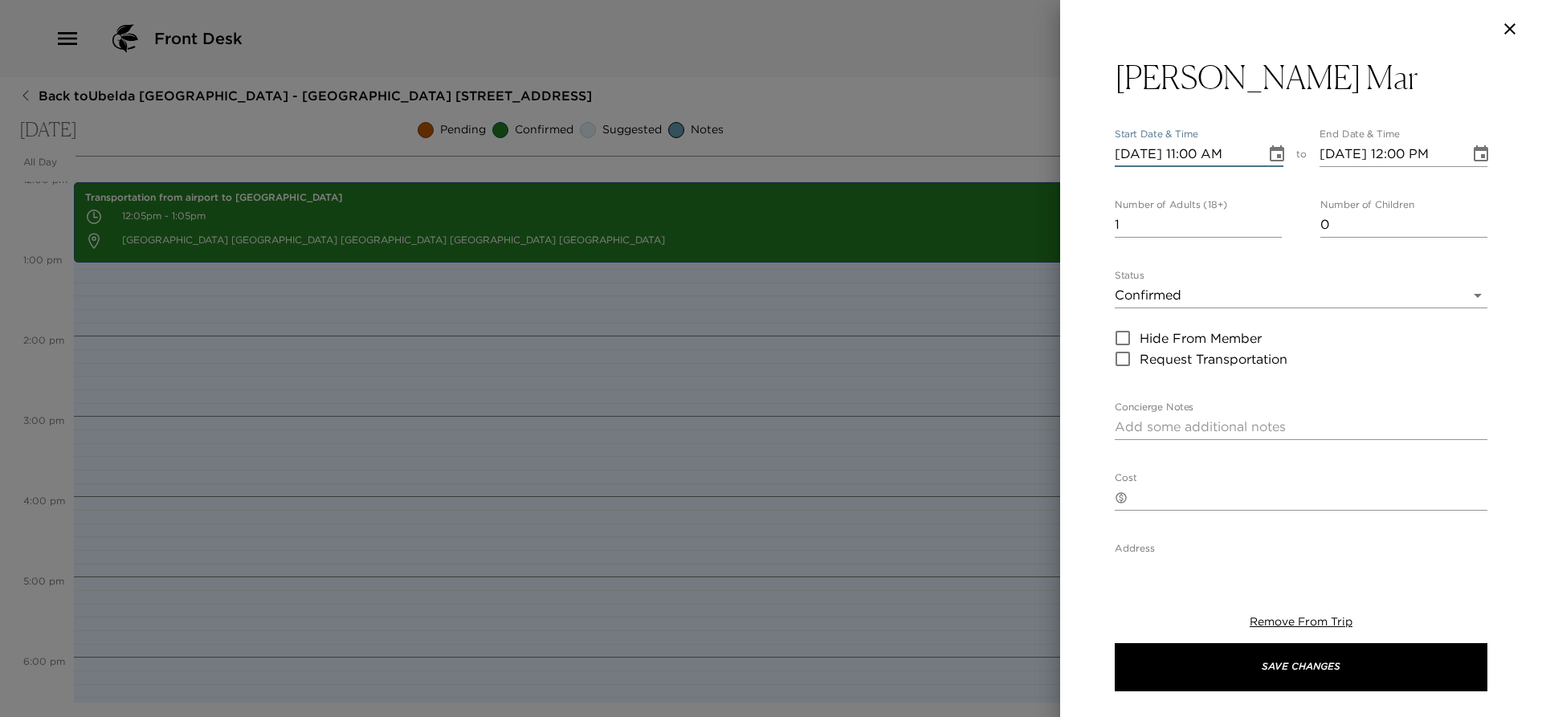
click at [1197, 159] on input "09/01/2025 11:00 AM" at bounding box center [1185, 154] width 140 height 26
type input "09/01/2025 07:30 PM"
type input "09/01/2025 08:30 PM"
type input "09/01/2025 07:30 PM"
click at [1269, 222] on input "2" at bounding box center [1198, 225] width 167 height 26
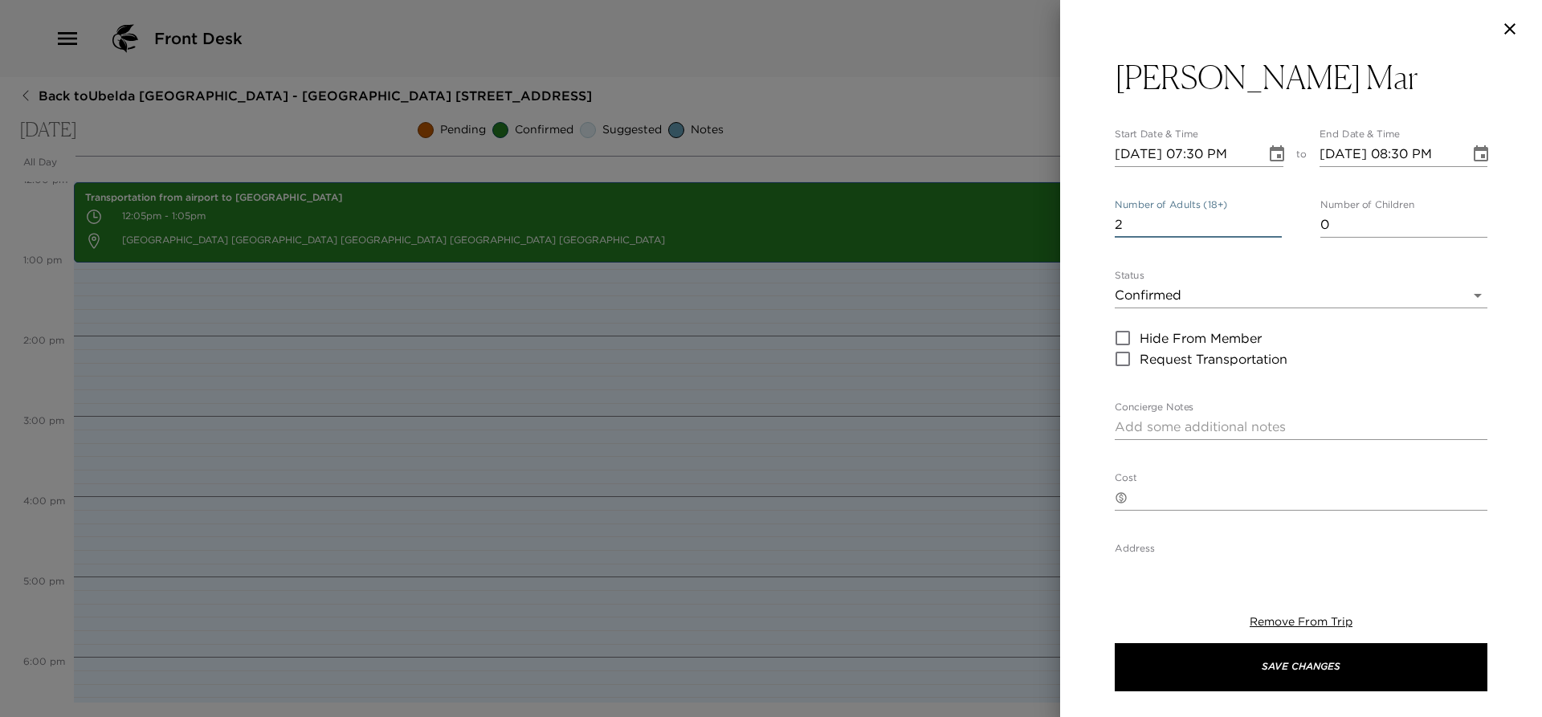
type input "3"
click at [1269, 222] on input "3" at bounding box center [1198, 225] width 167 height 26
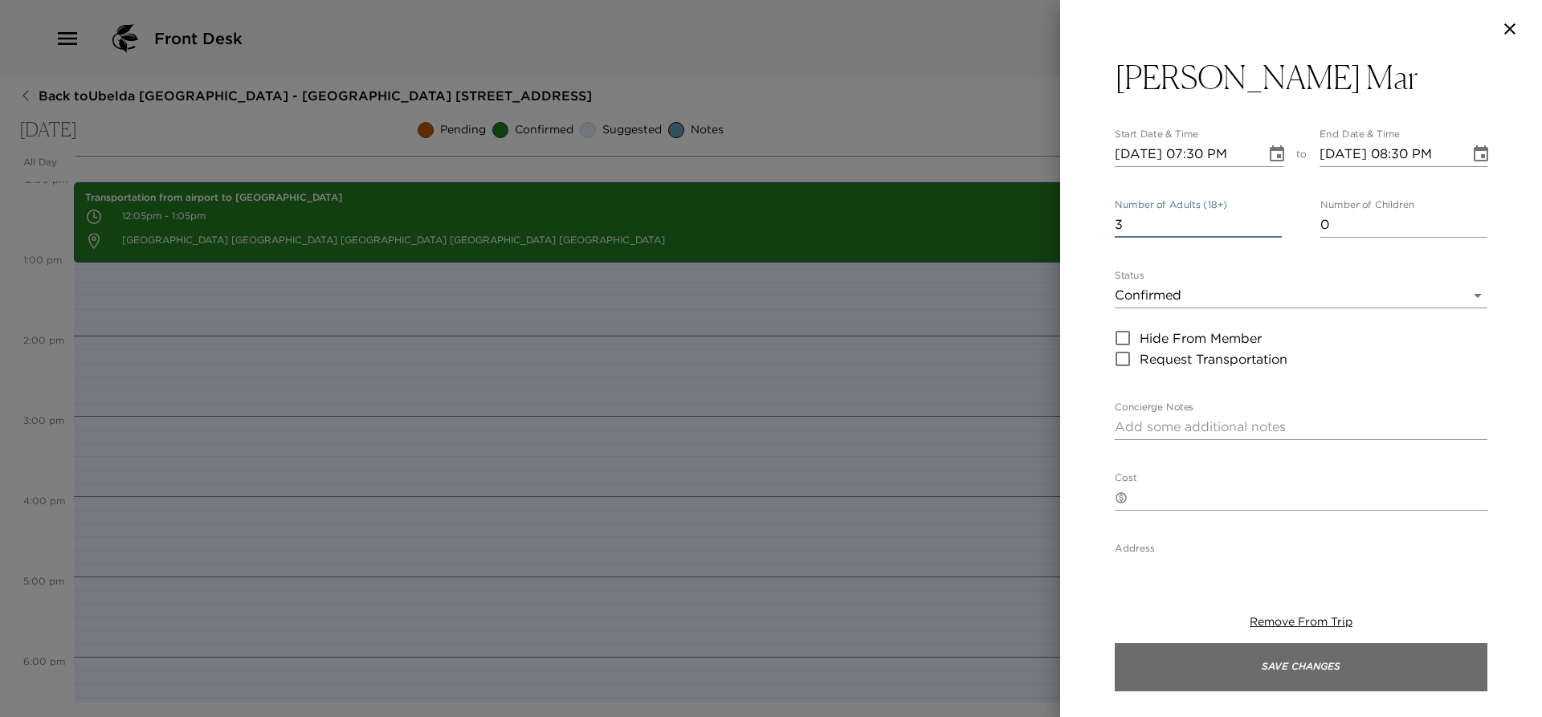
click at [1230, 671] on button "Save Changes" at bounding box center [1301, 667] width 373 height 48
click at [1284, 671] on button "Save Changes" at bounding box center [1301, 667] width 373 height 48
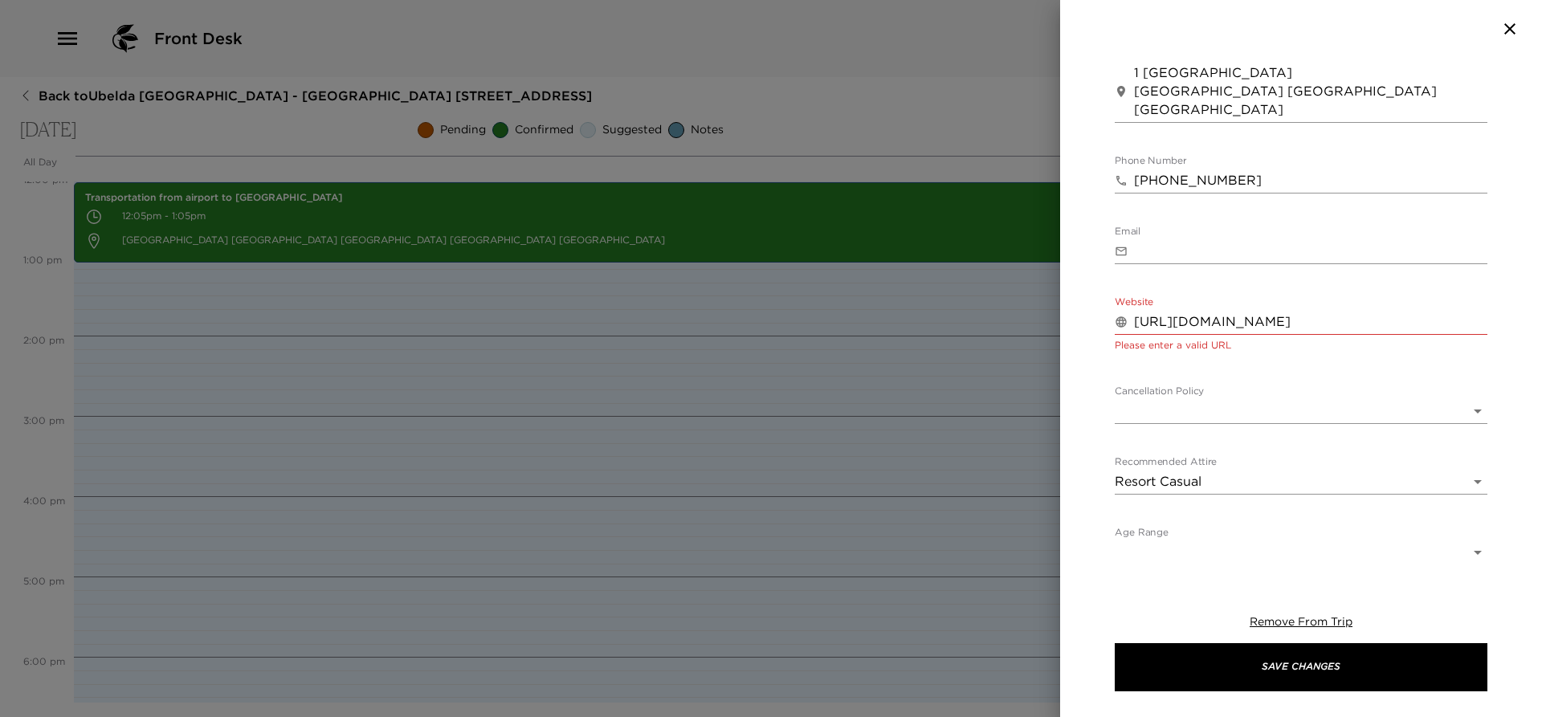
scroll to position [498, 0]
click at [1316, 317] on input "https://www.sbe.com/restaurants/locations/katsuya-baha-mar?utm_source=Google%20…" at bounding box center [1310, 320] width 353 height 26
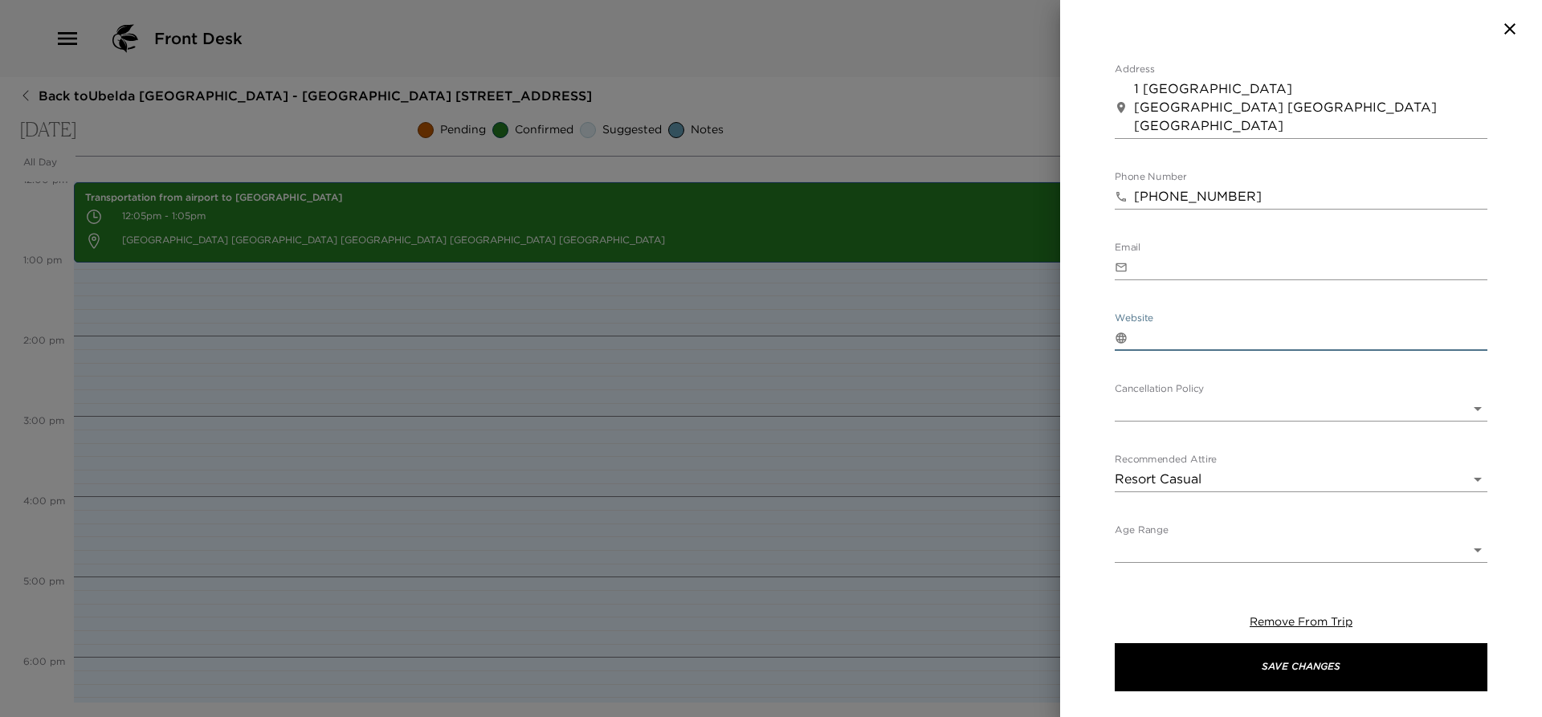
scroll to position [480, 0]
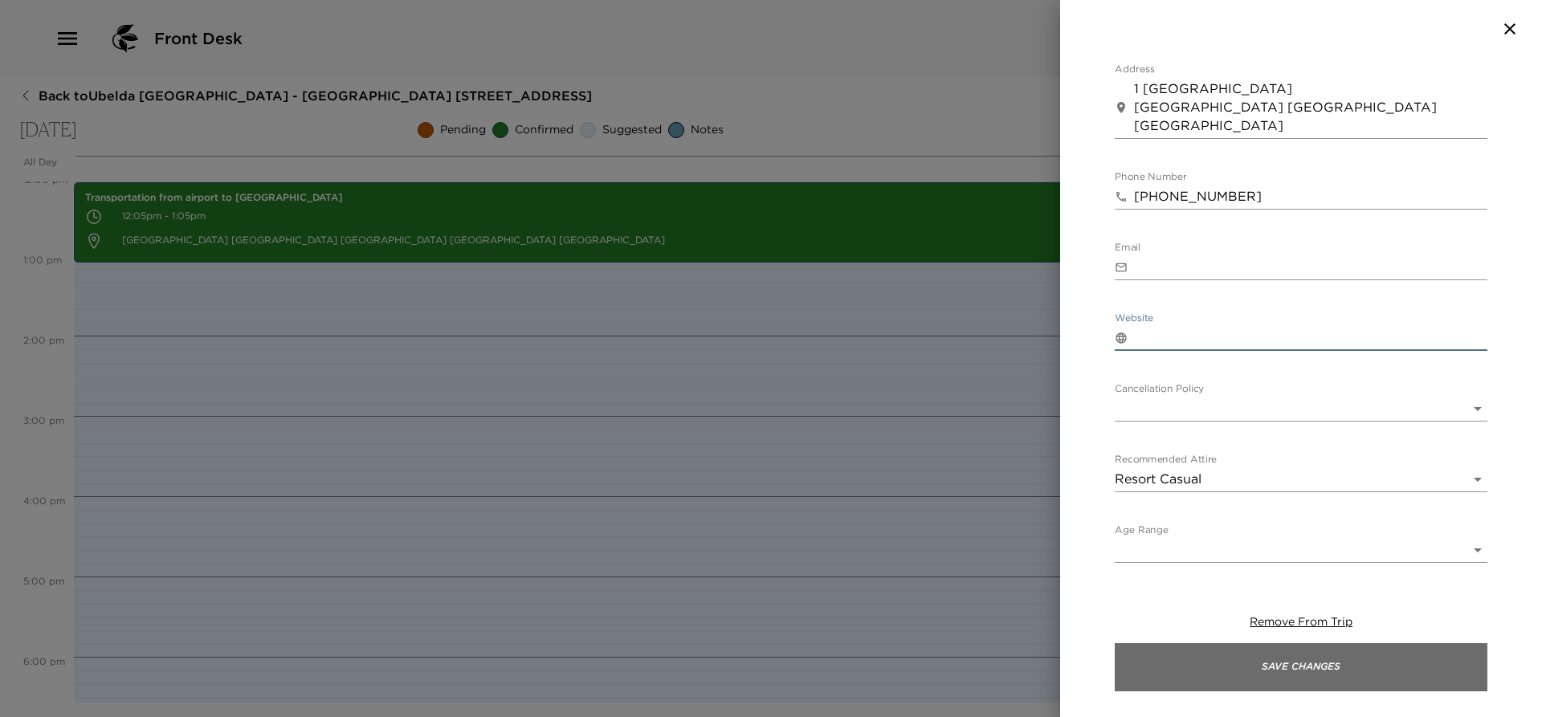
click at [1214, 655] on button "Save Changes" at bounding box center [1301, 667] width 373 height 48
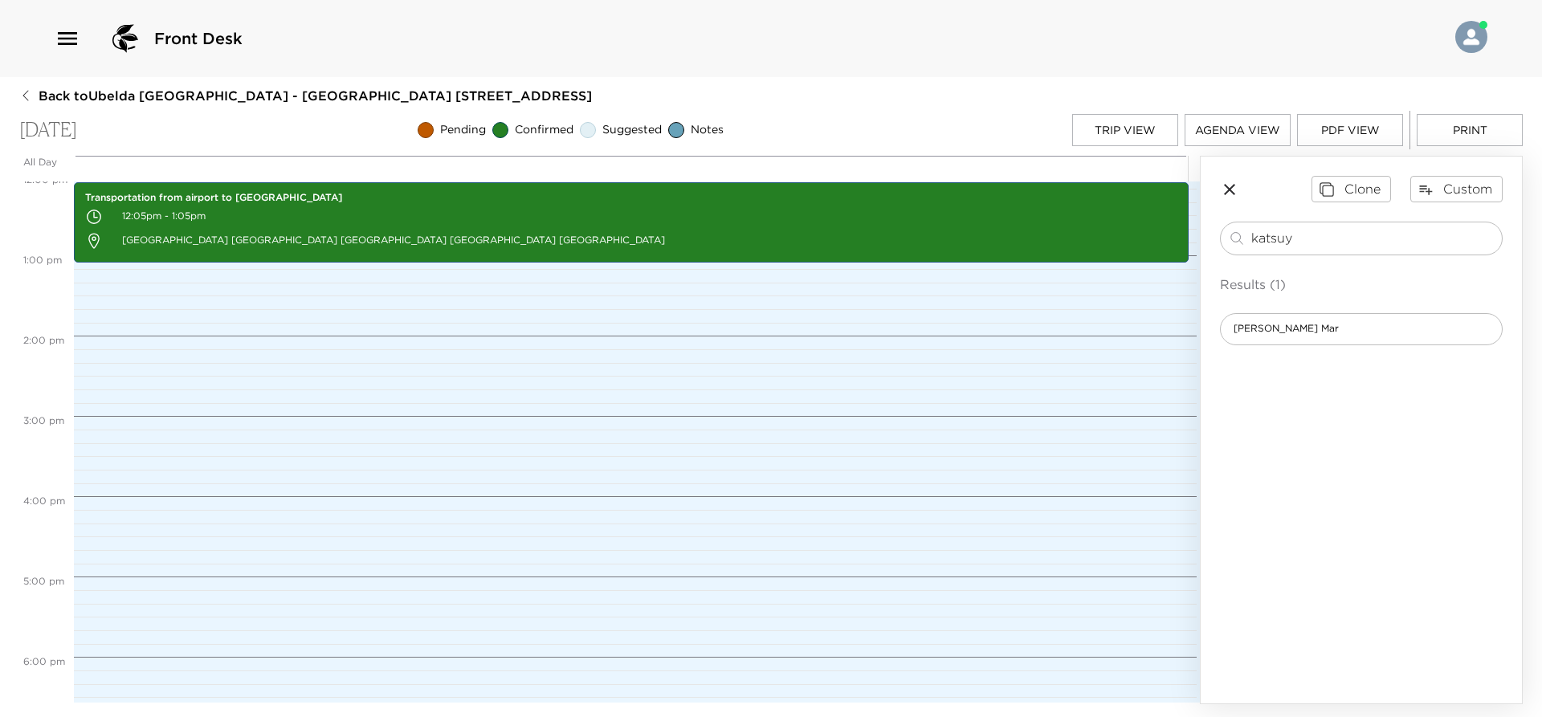
click at [1121, 134] on button "Trip View" at bounding box center [1125, 130] width 106 height 32
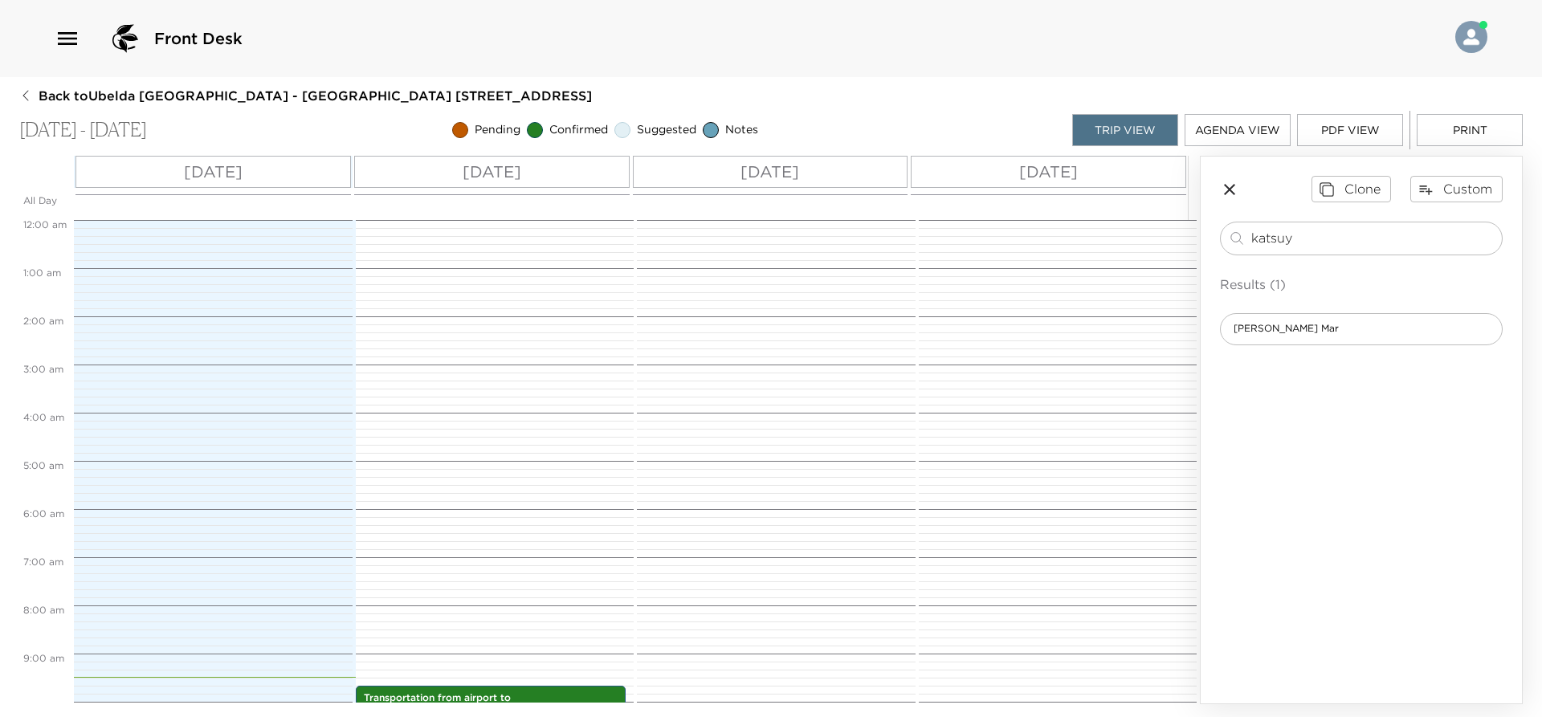
scroll to position [466, 0]
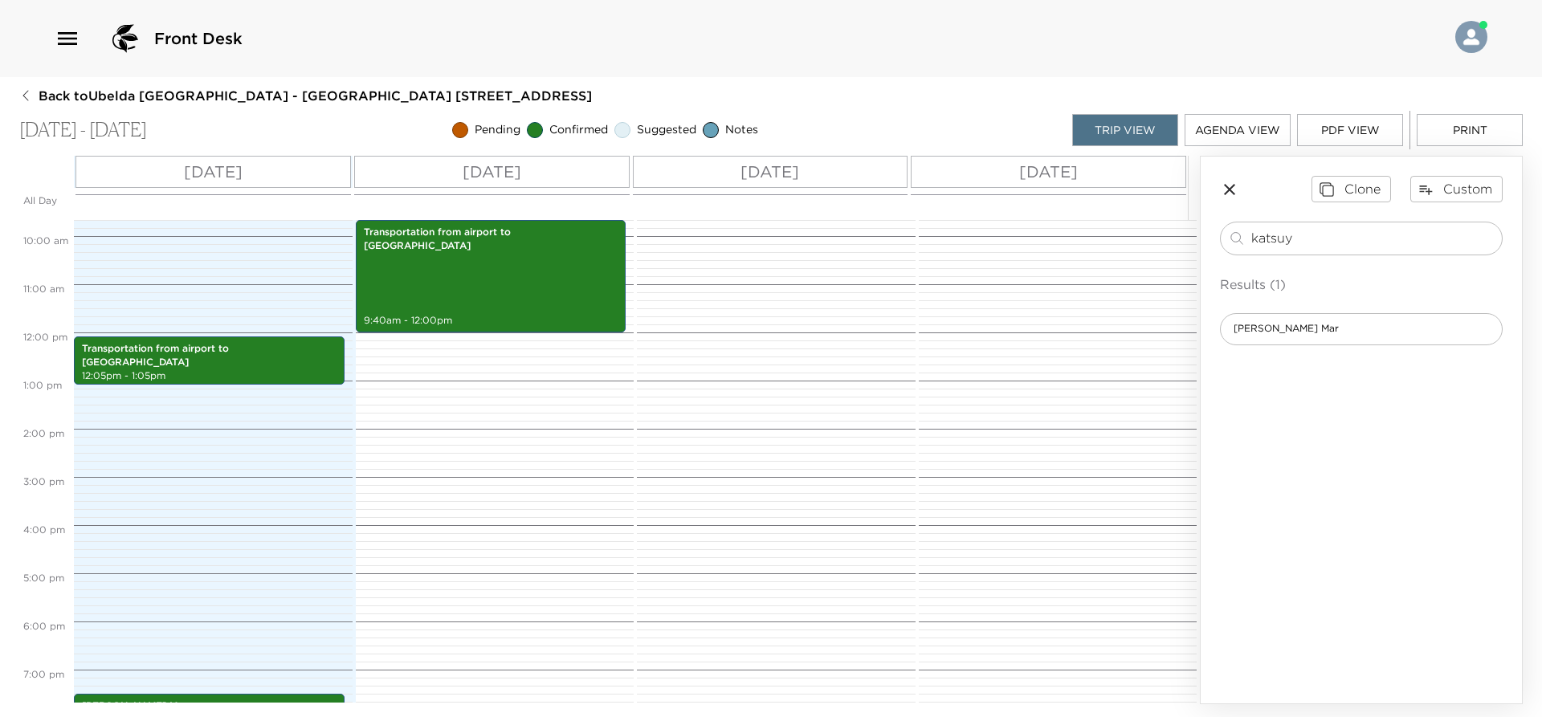
click at [1068, 166] on p "Thu 09/04" at bounding box center [1048, 172] width 59 height 24
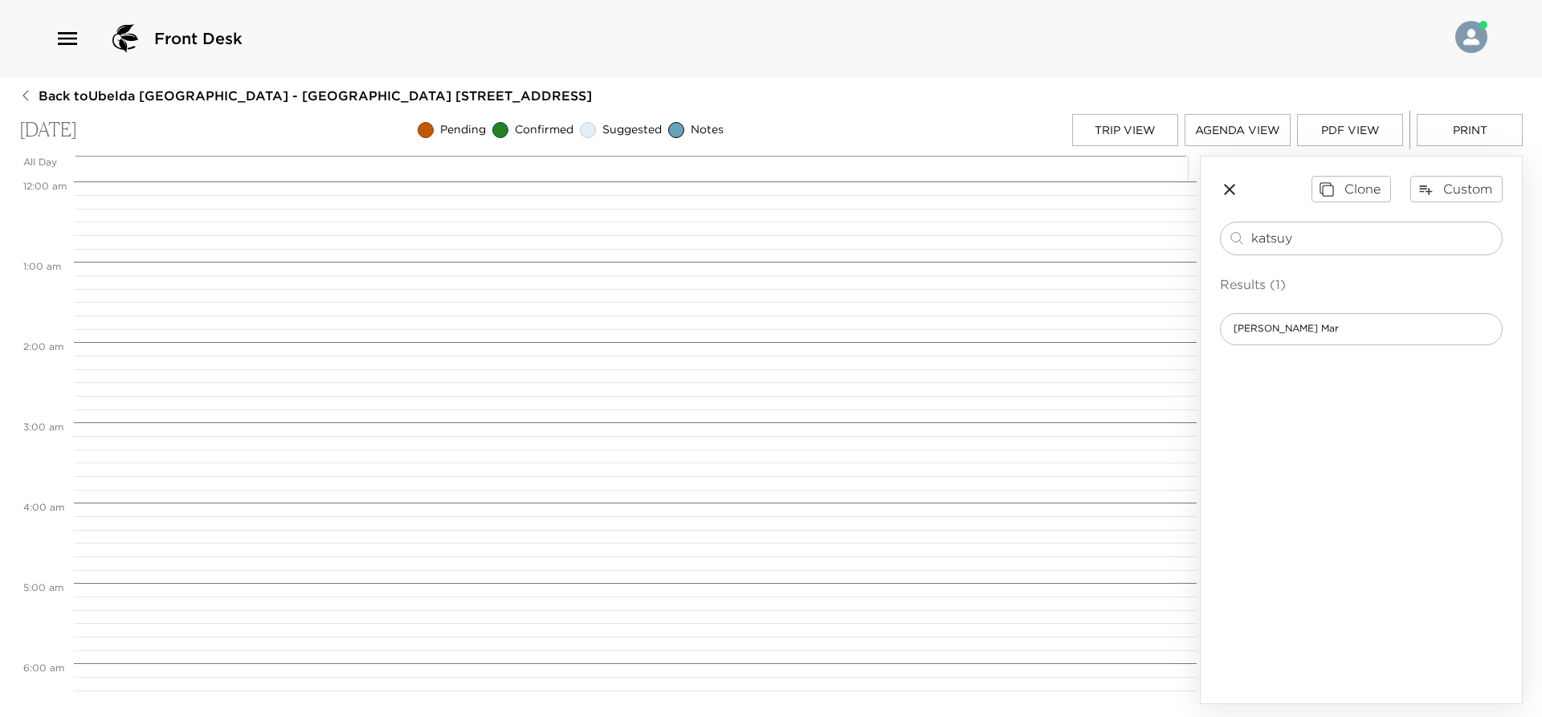
scroll to position [643, 0]
click at [1317, 239] on input "katsuy" at bounding box center [1373, 238] width 244 height 18
type input "carna"
click at [1304, 329] on div "Carna" at bounding box center [1361, 329] width 283 height 32
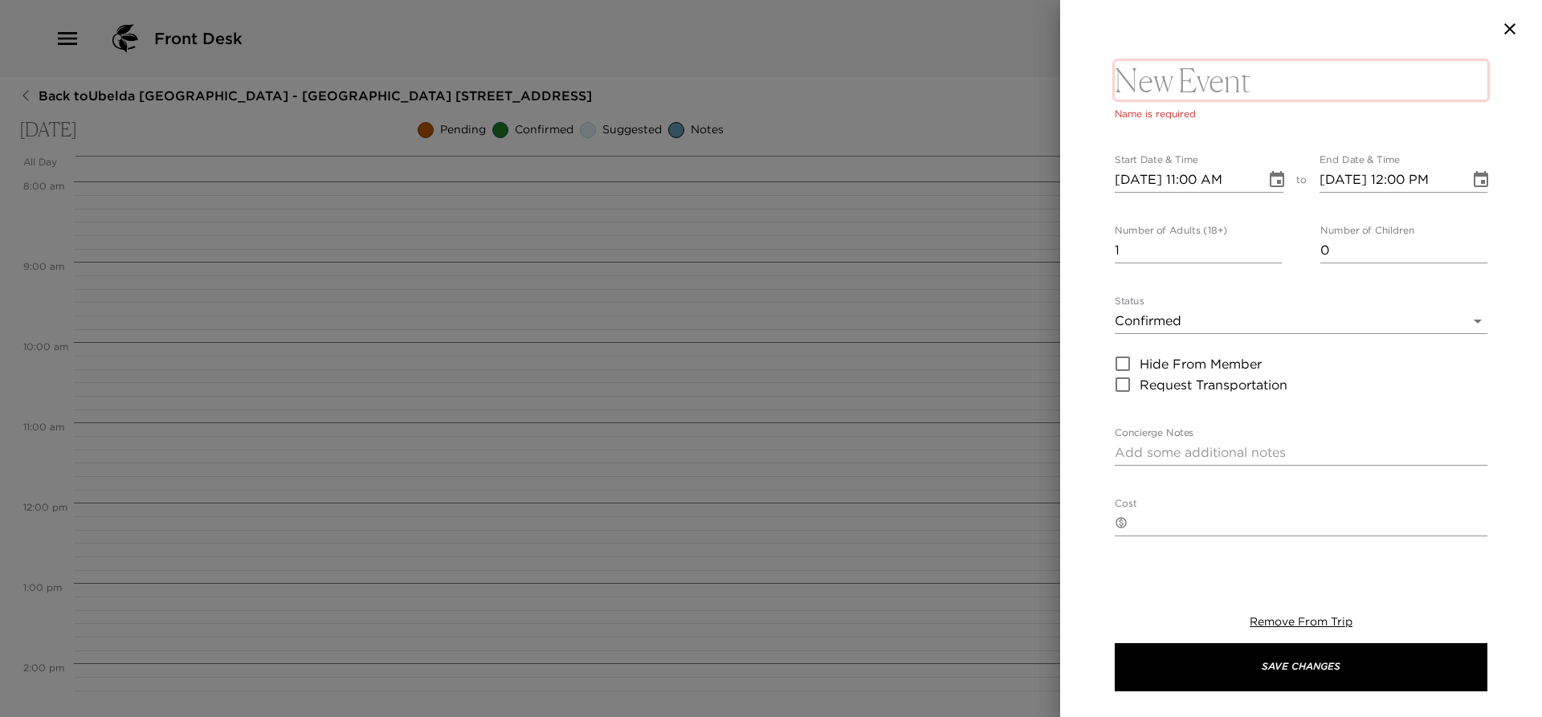
click at [1202, 88] on textarea at bounding box center [1301, 80] width 373 height 39
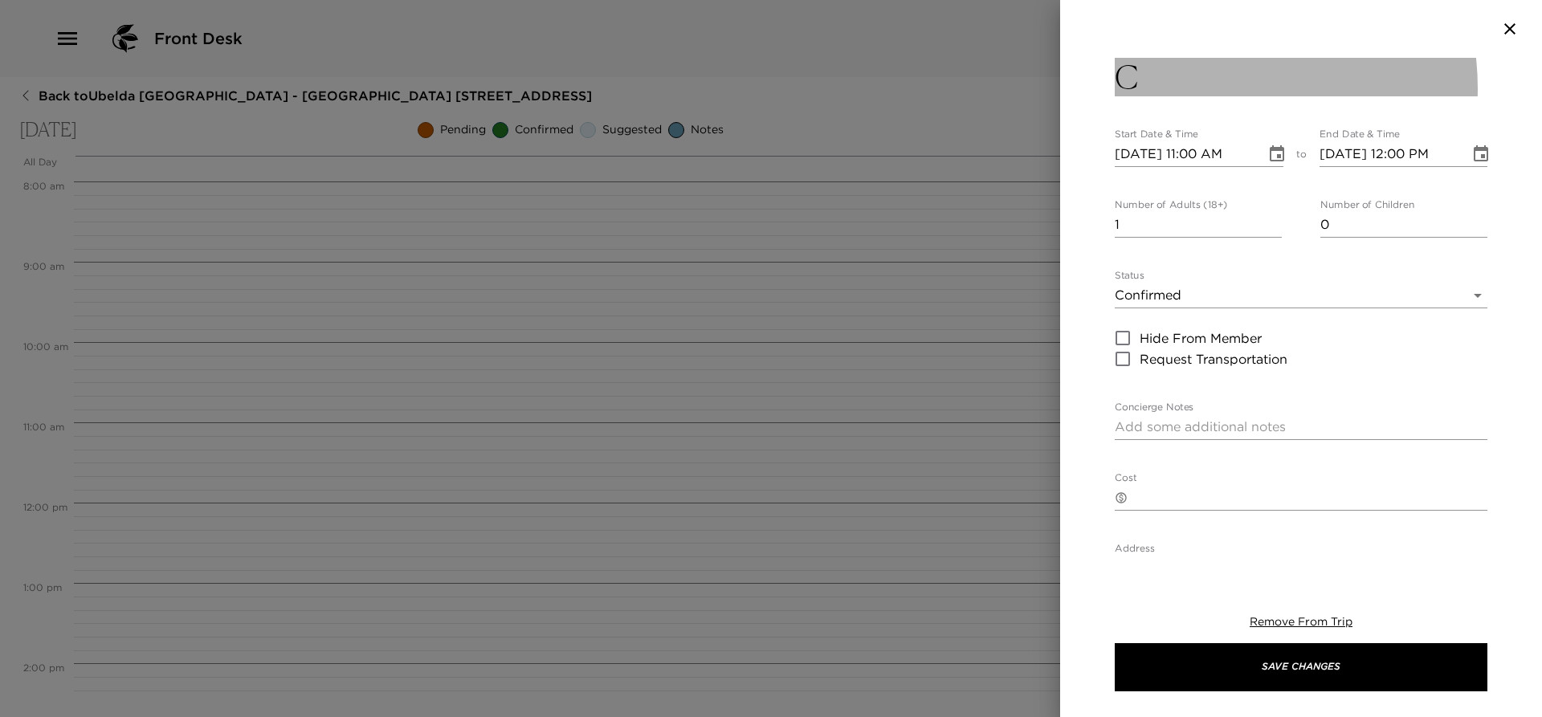
click at [1202, 88] on button "C" at bounding box center [1301, 77] width 373 height 39
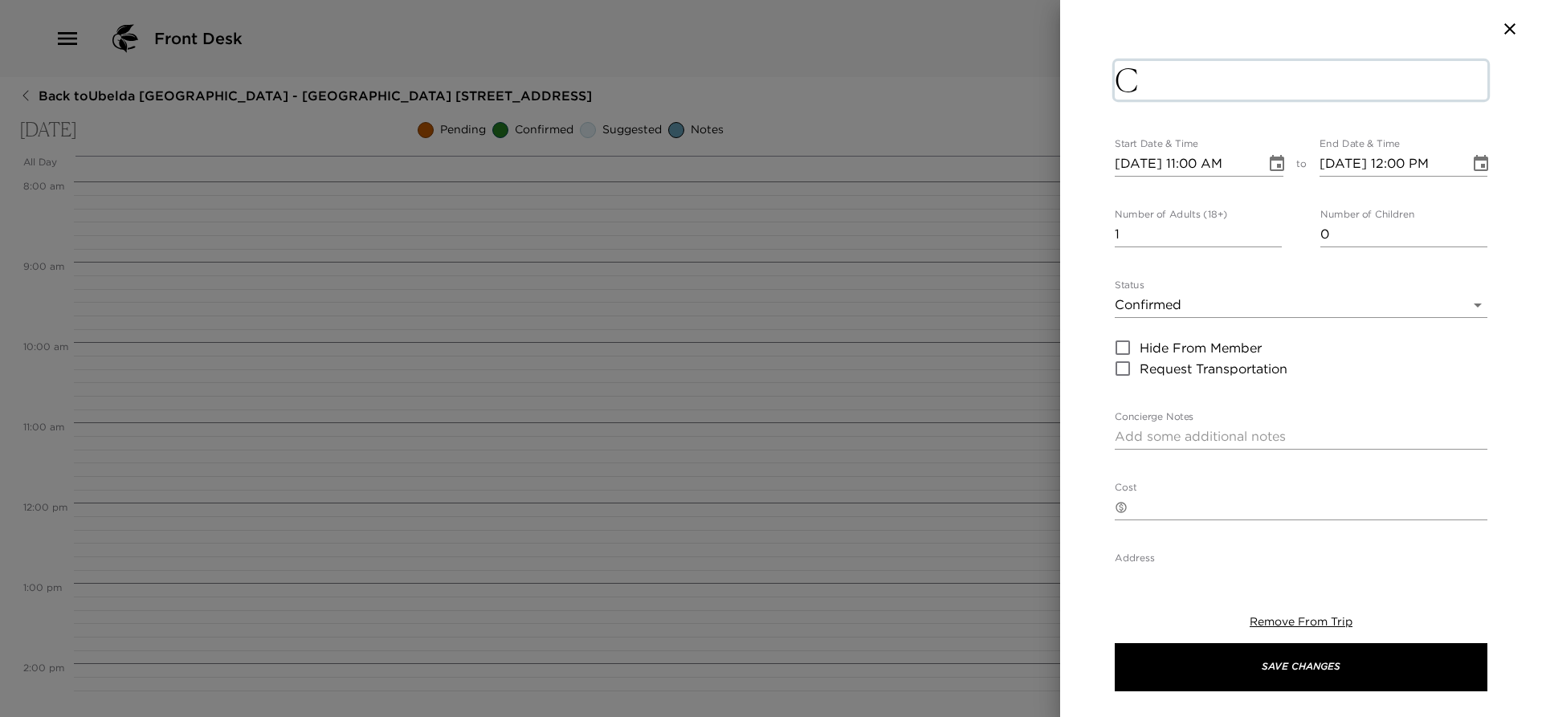
click at [1197, 74] on textarea "C" at bounding box center [1301, 80] width 373 height 39
type textarea "Carna"
click at [1201, 166] on input "09/04/2025 11:00 AM" at bounding box center [1185, 164] width 140 height 26
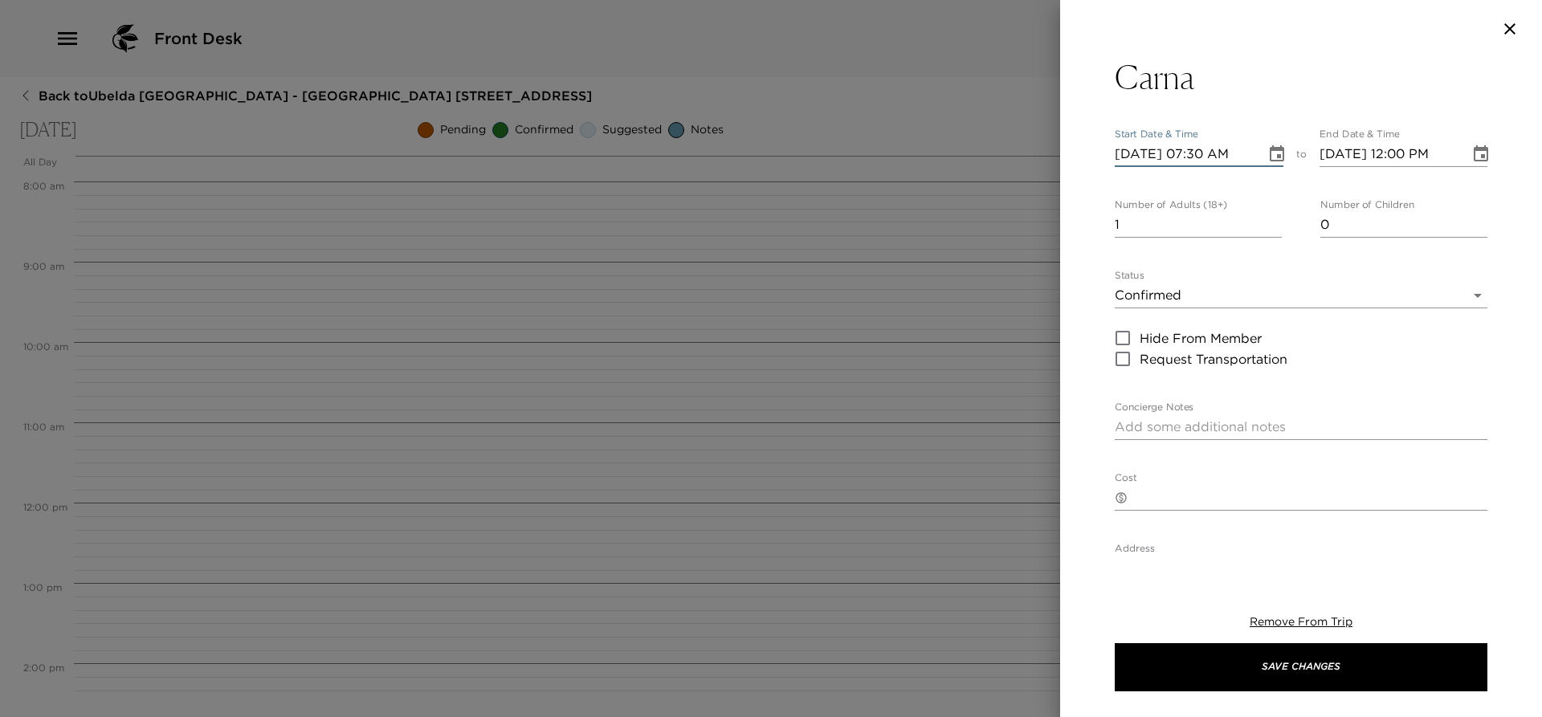
type input "09/04/2025 07:30 PM"
type input "09/04/2025 08:30 PM"
type input "09/04/2025 07:30 PM"
click at [1269, 219] on input "2" at bounding box center [1198, 225] width 167 height 26
click at [1269, 219] on input "3" at bounding box center [1198, 225] width 167 height 26
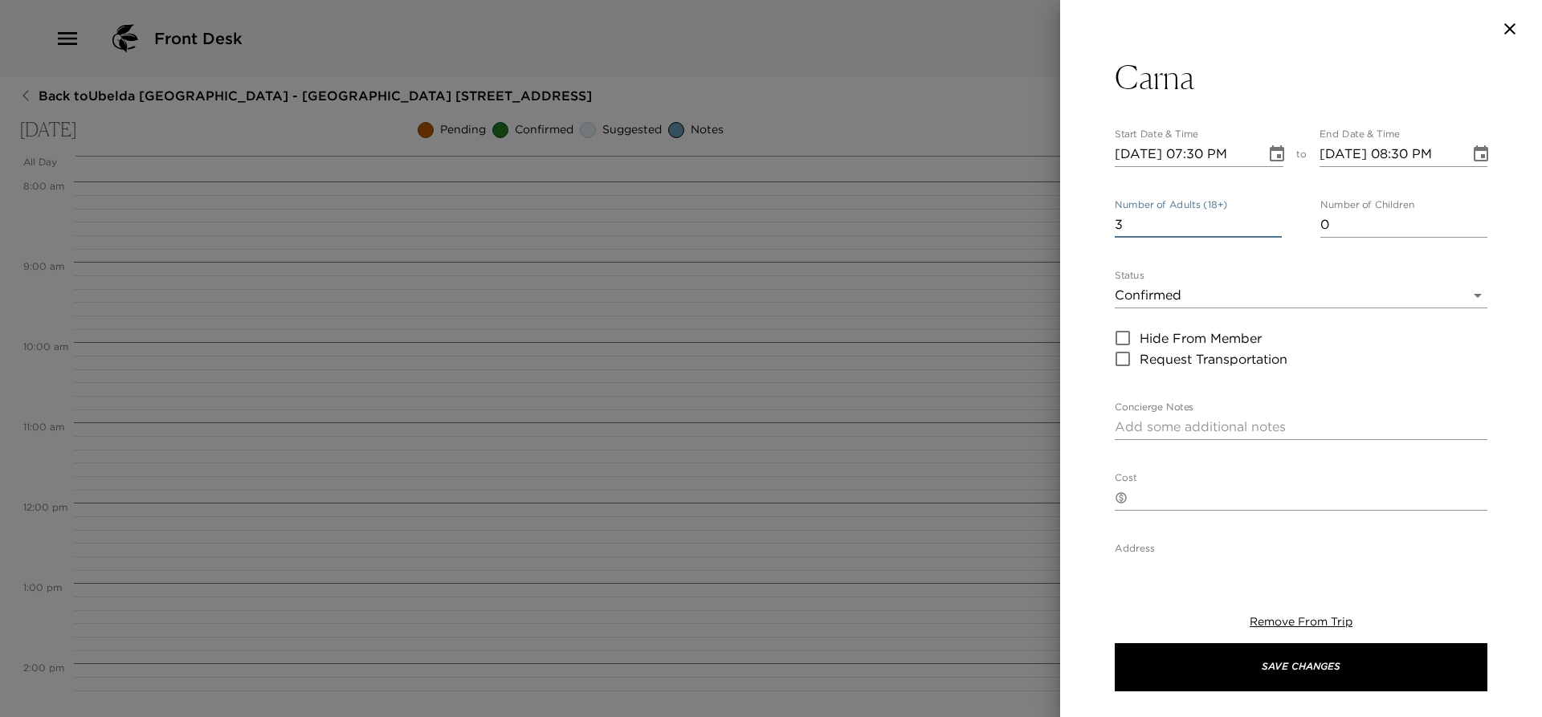
type input "4"
click at [1269, 219] on input "4" at bounding box center [1198, 225] width 167 height 26
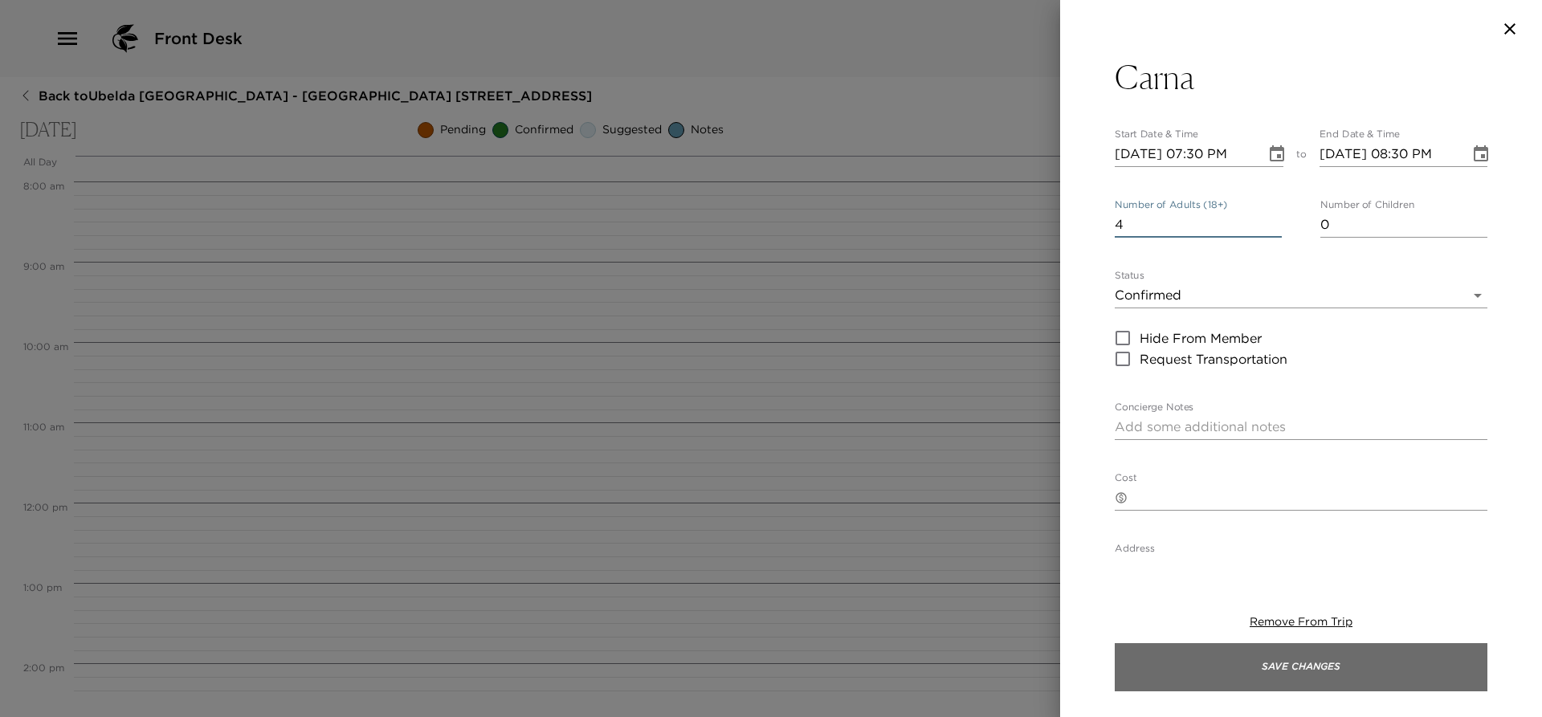
click at [1206, 656] on button "Save Changes" at bounding box center [1301, 667] width 373 height 48
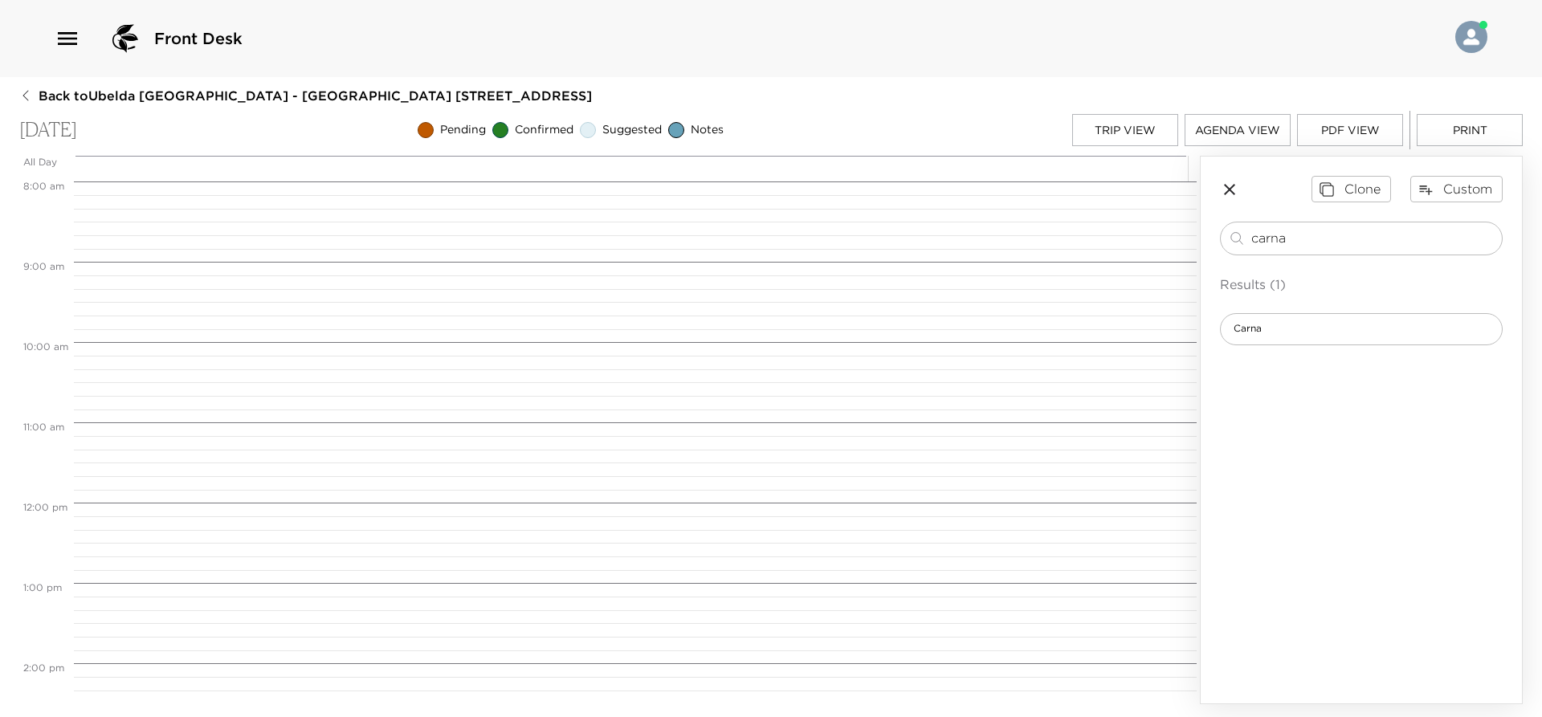
click at [1117, 133] on button "Trip View" at bounding box center [1125, 130] width 106 height 32
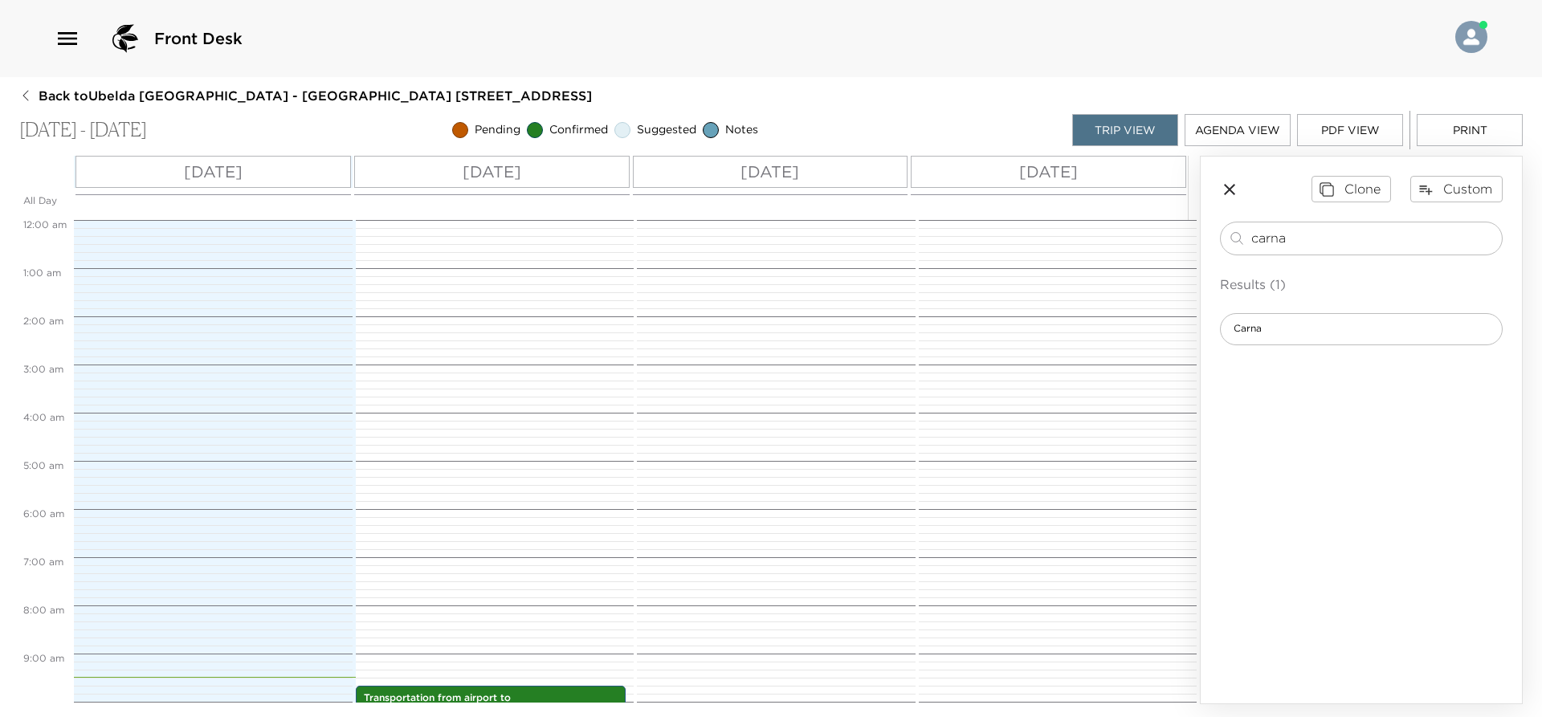
scroll to position [466, 0]
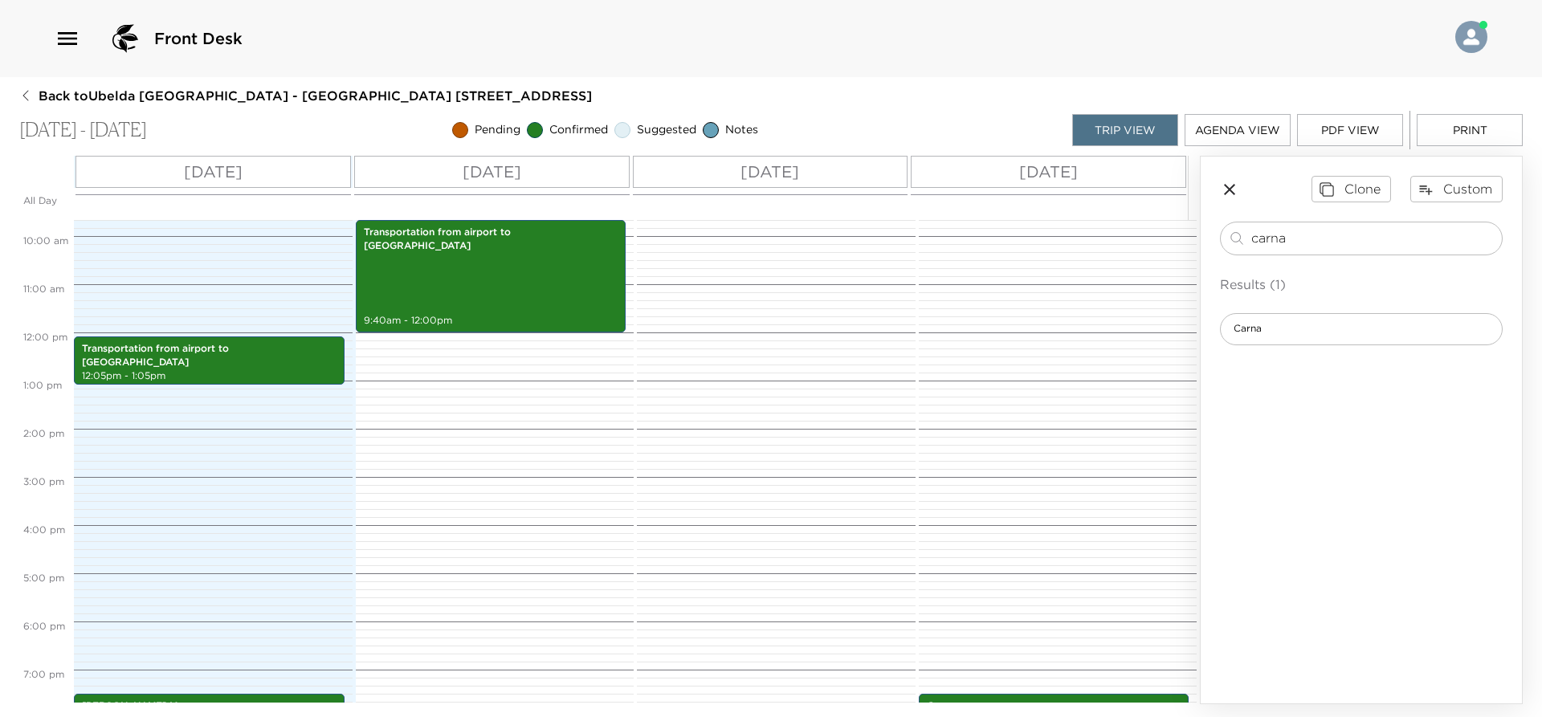
click at [569, 164] on div "Tue 09/02" at bounding box center [492, 172] width 276 height 32
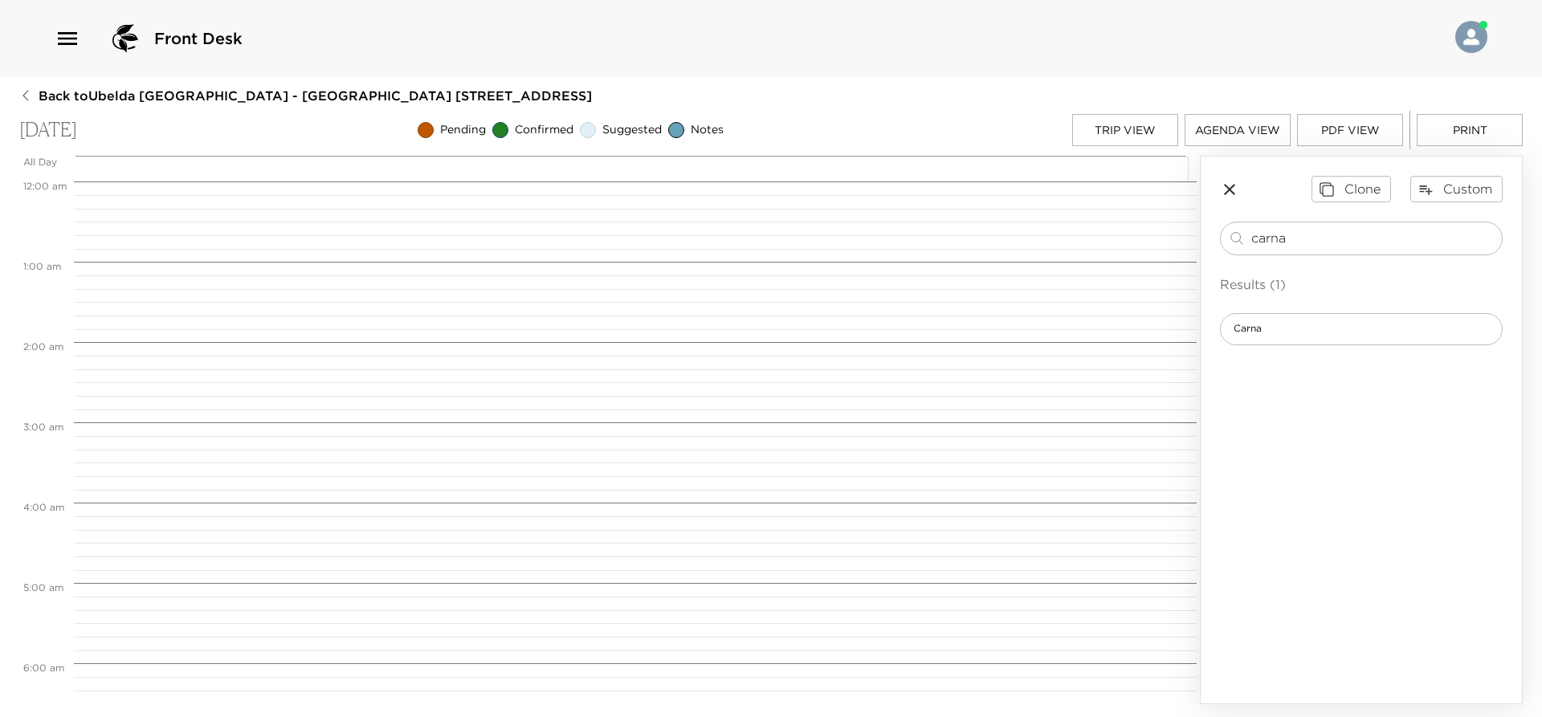
scroll to position [777, 0]
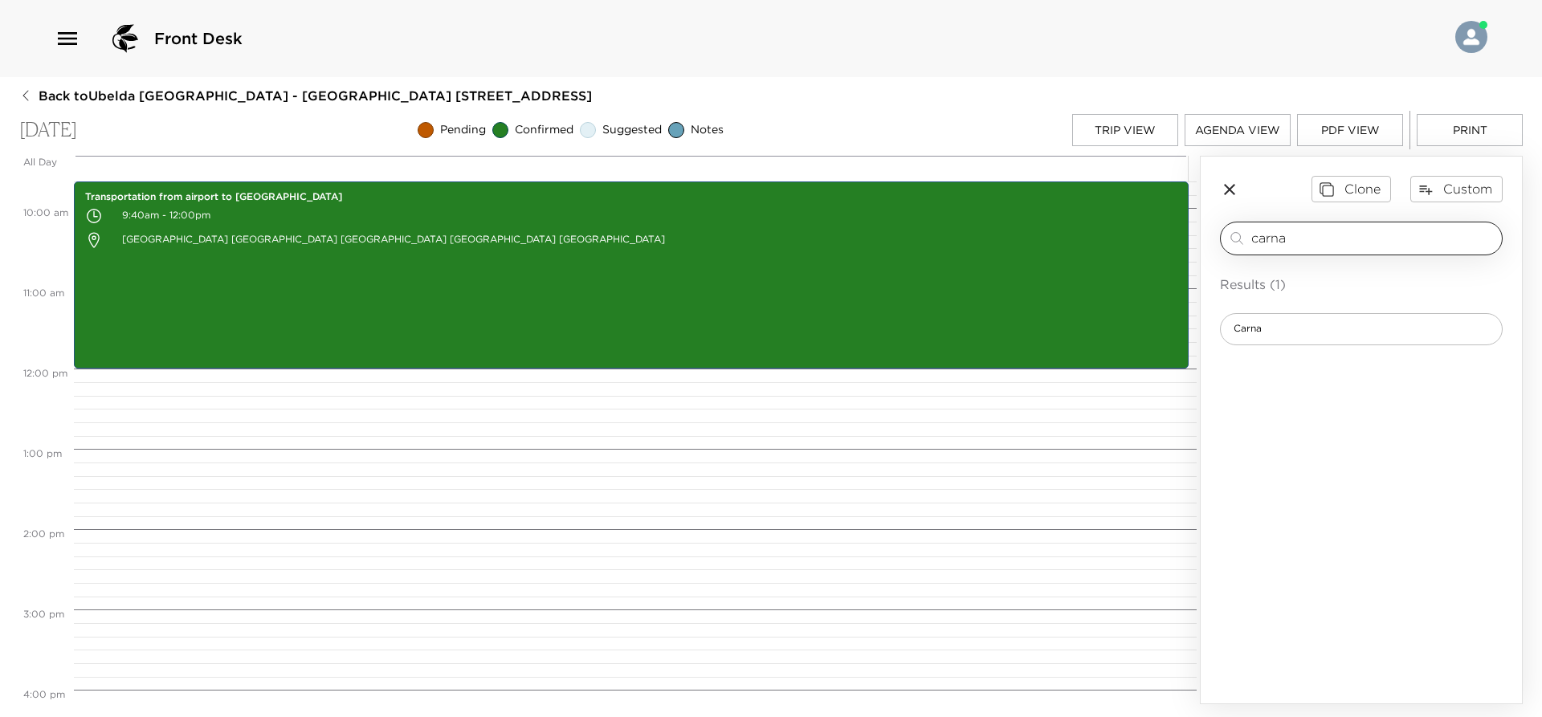
click at [1329, 239] on input "carna" at bounding box center [1373, 238] width 244 height 18
type input "cleo"
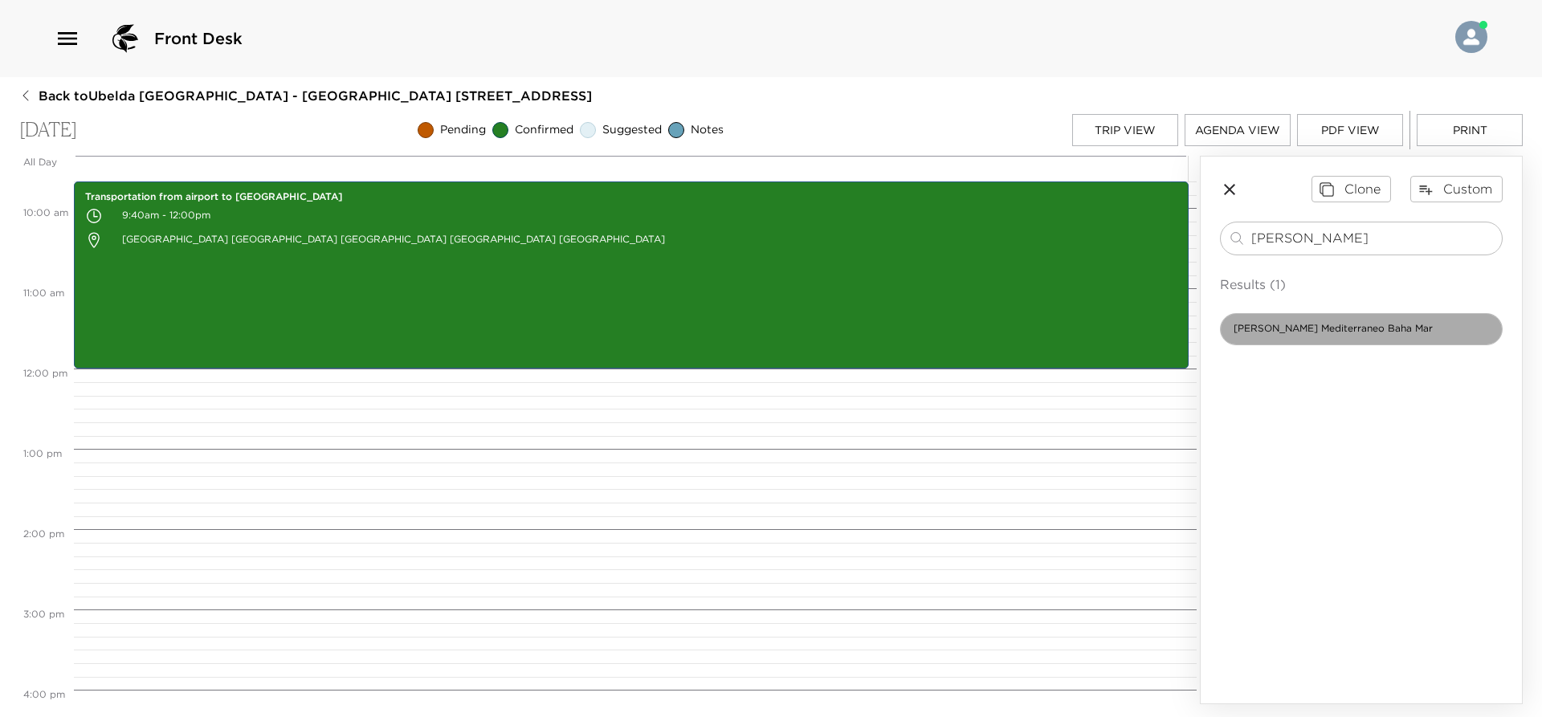
click at [1350, 335] on span "Cleo Mediterraneo Baha Mar" at bounding box center [1333, 329] width 225 height 14
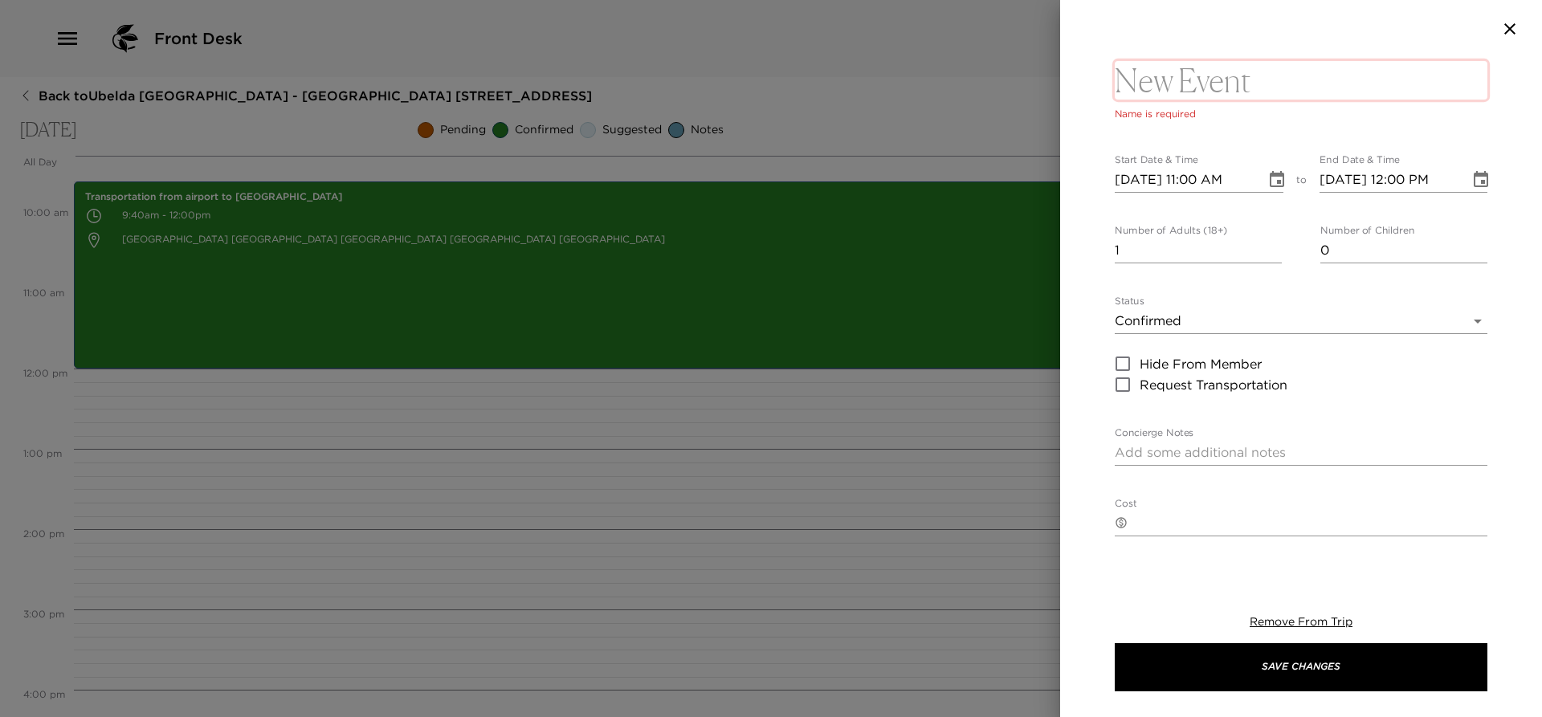
click at [1173, 76] on textarea at bounding box center [1301, 80] width 373 height 39
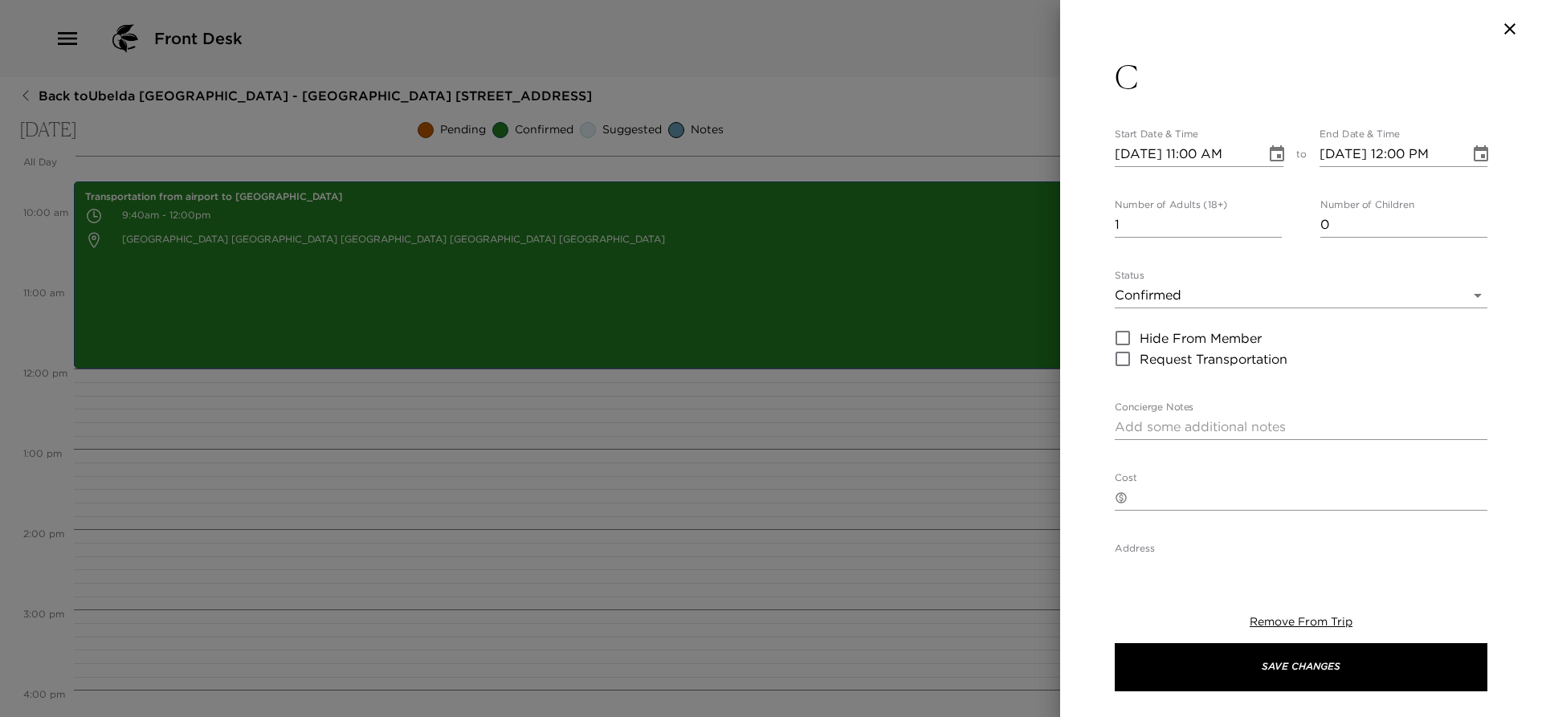
click at [1173, 76] on button "C" at bounding box center [1301, 77] width 373 height 39
click at [1189, 81] on textarea "C" at bounding box center [1301, 80] width 373 height 39
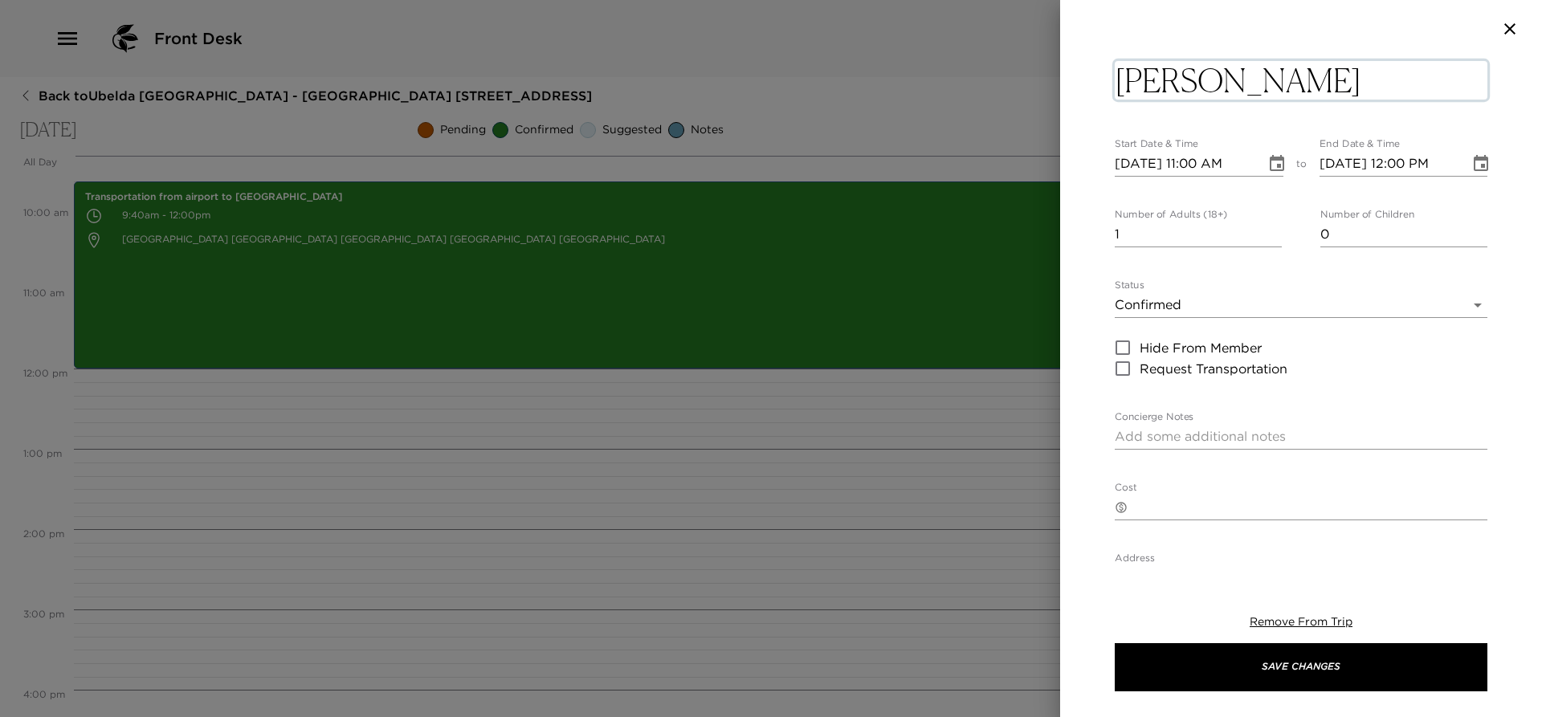
type textarea "Cleo Mediterraneo"
click at [1201, 167] on div "Cleo Mediterraneo x Start Date & Time 09/02/2025 11:00 AM to End Date & Time 09…" at bounding box center [1301, 549] width 373 height 982
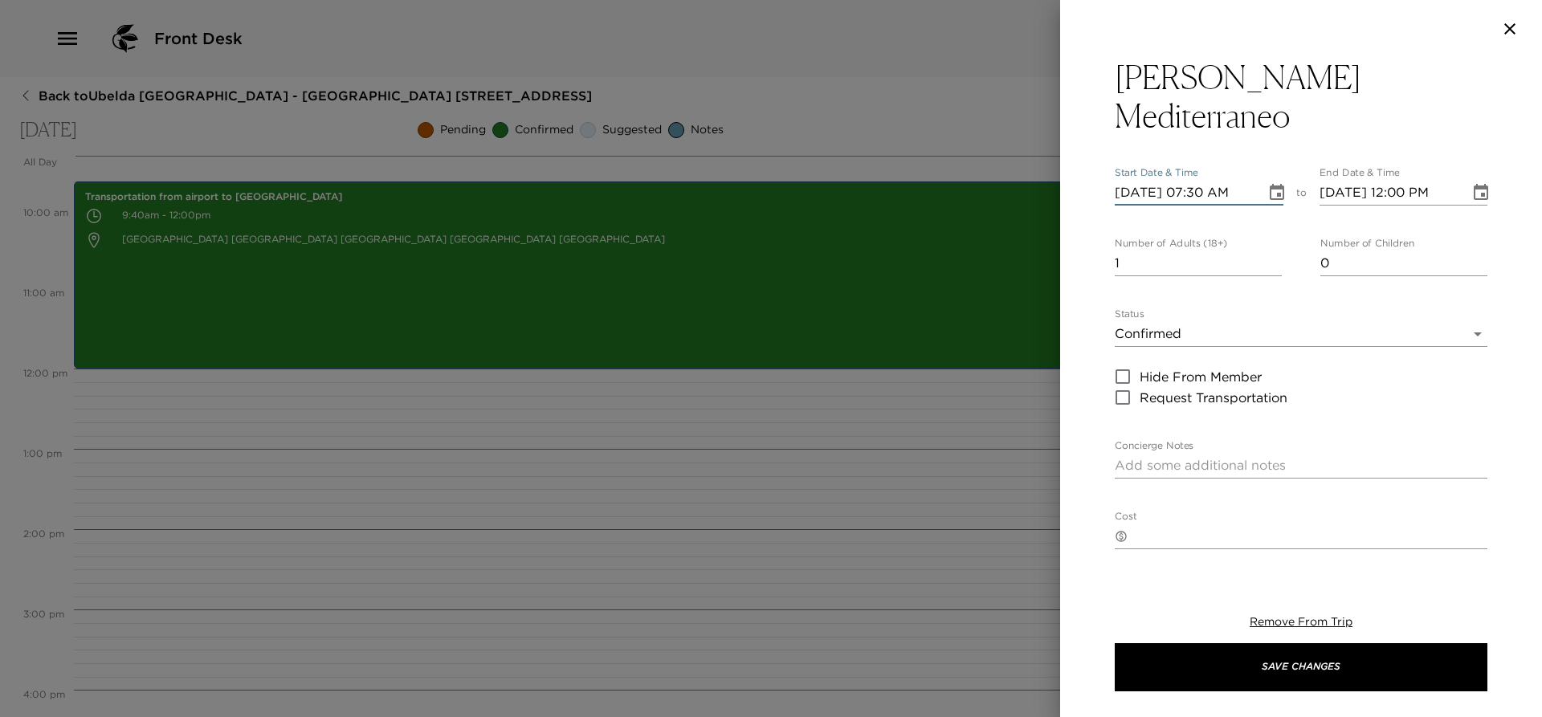
type input "09/02/2025 07:30 PM"
type input "09/02/2025 08:30 PM"
type input "09/02/2025 07:30 PM"
click at [1268, 251] on input "2" at bounding box center [1198, 264] width 167 height 26
click at [1268, 251] on input "3" at bounding box center [1198, 264] width 167 height 26
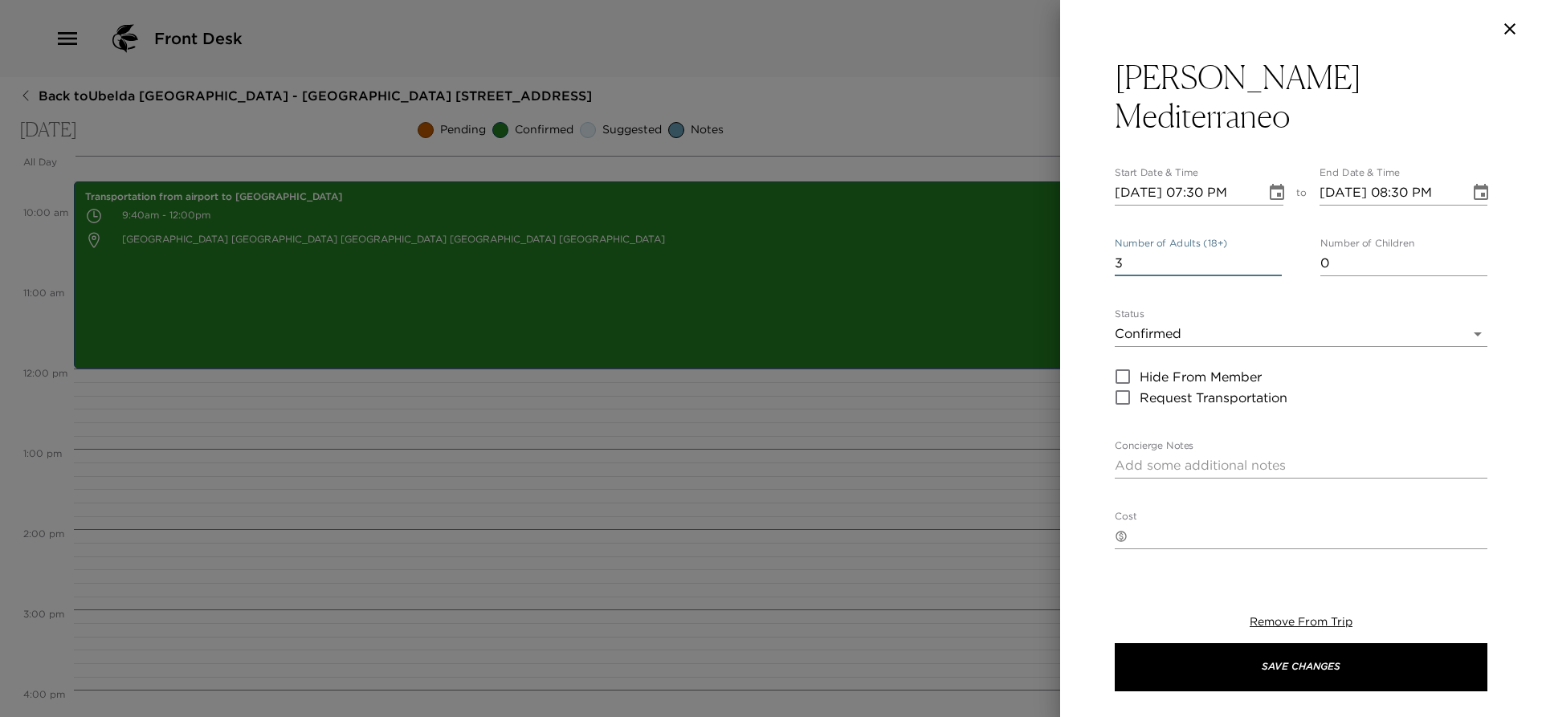
type input "4"
click at [1268, 251] on input "4" at bounding box center [1198, 264] width 167 height 26
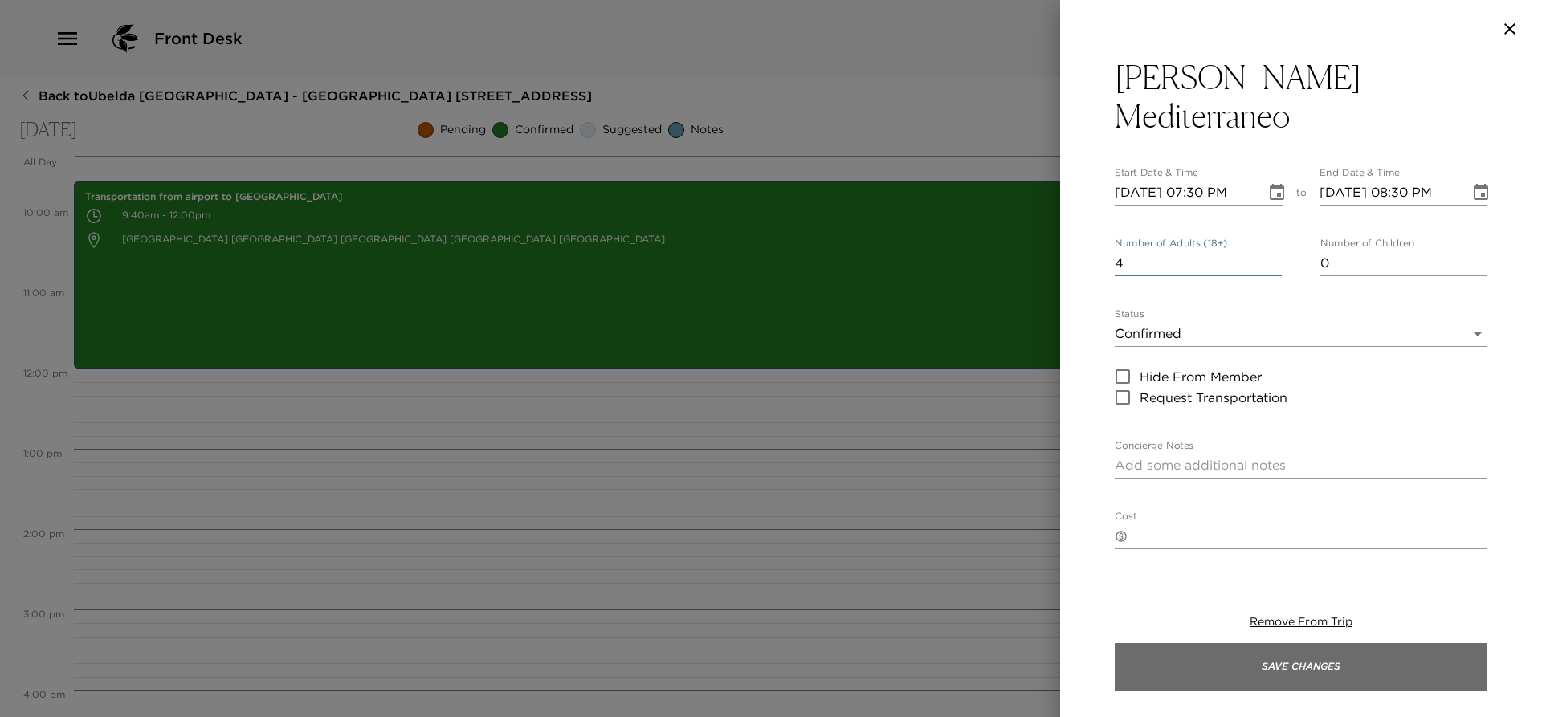
click at [1225, 667] on button "Save Changes" at bounding box center [1301, 667] width 373 height 48
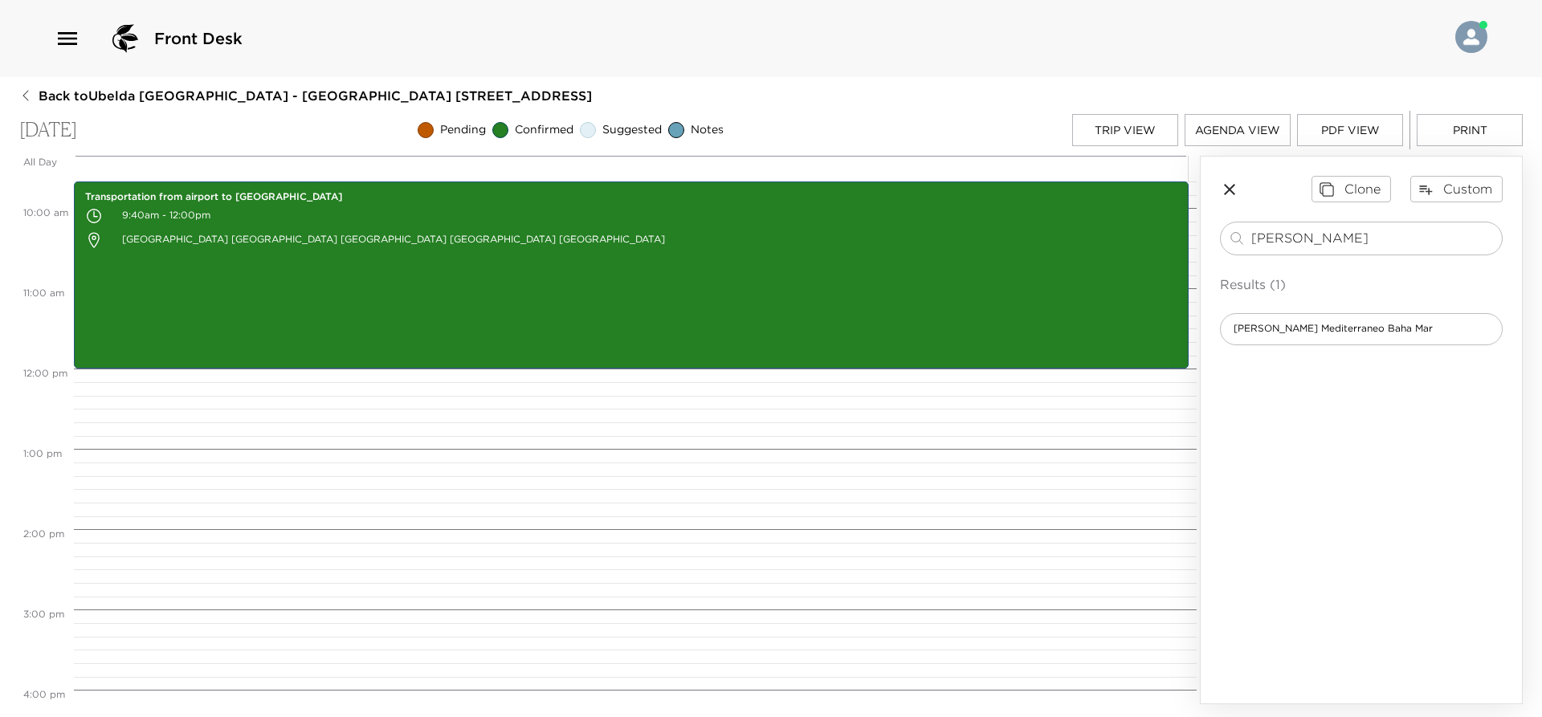
click at [1226, 192] on icon "button" at bounding box center [1229, 189] width 19 height 19
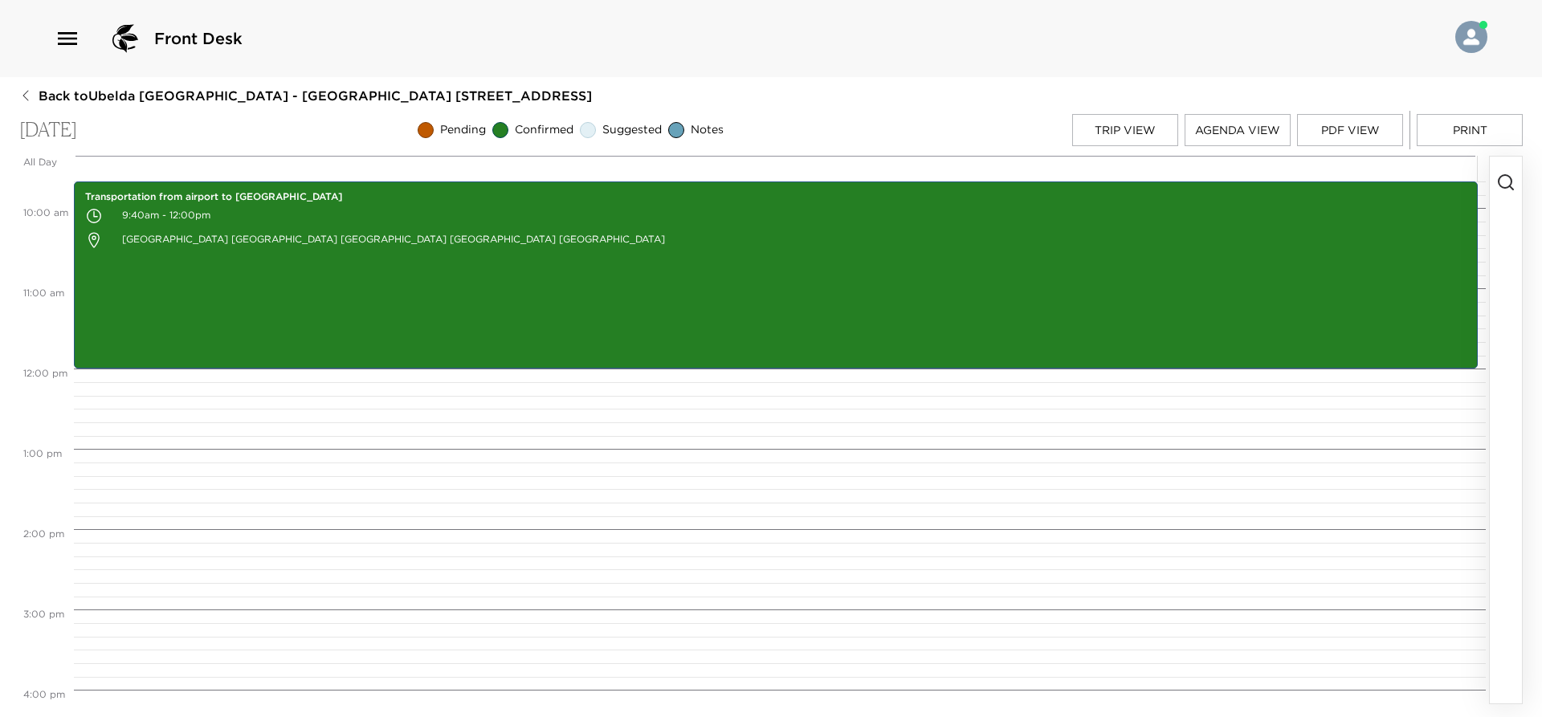
click at [1140, 135] on button "Trip View" at bounding box center [1125, 130] width 106 height 32
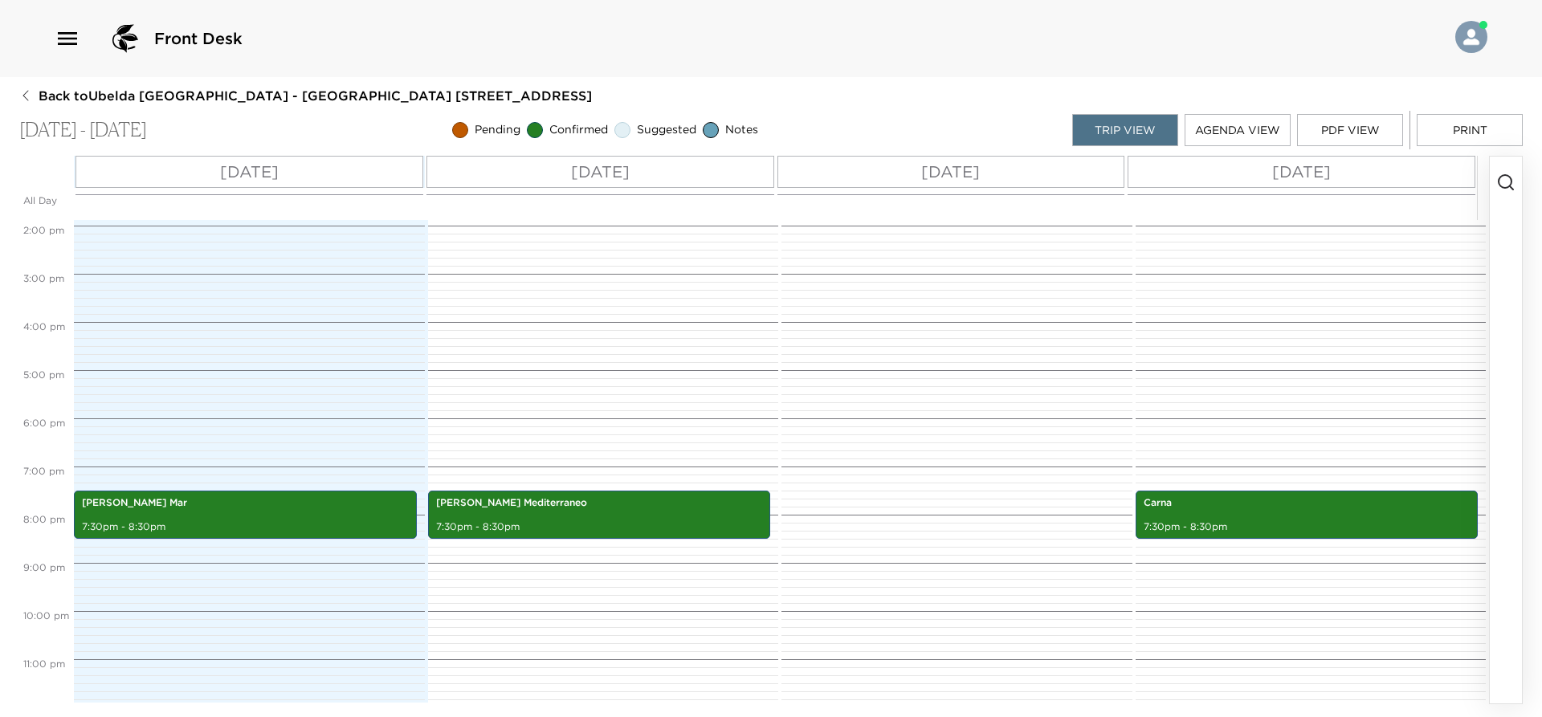
scroll to position [674, 0]
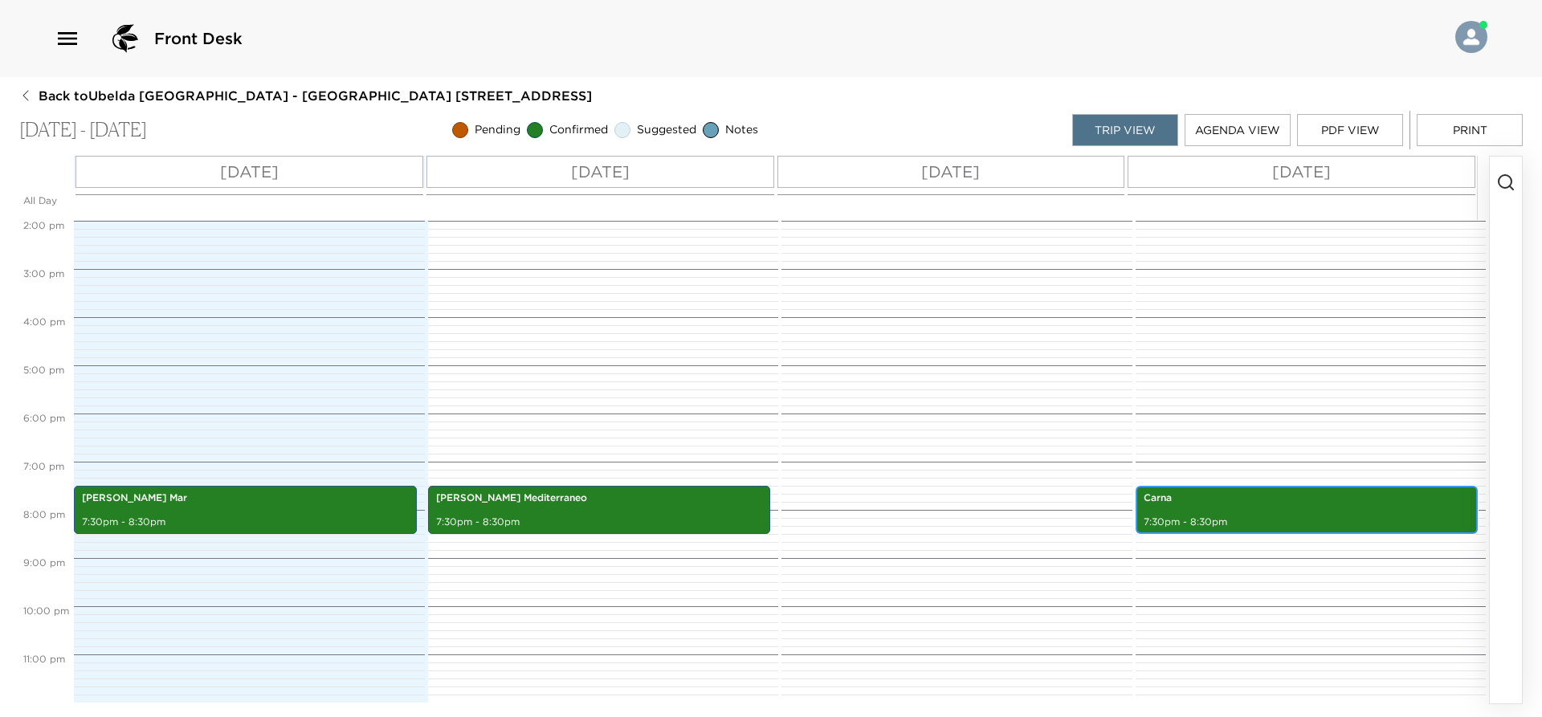
click at [1275, 509] on div "Carna 7:30pm - 8:30pm" at bounding box center [1307, 509] width 333 height 43
click at [1303, 500] on p "Carna" at bounding box center [1307, 499] width 327 height 14
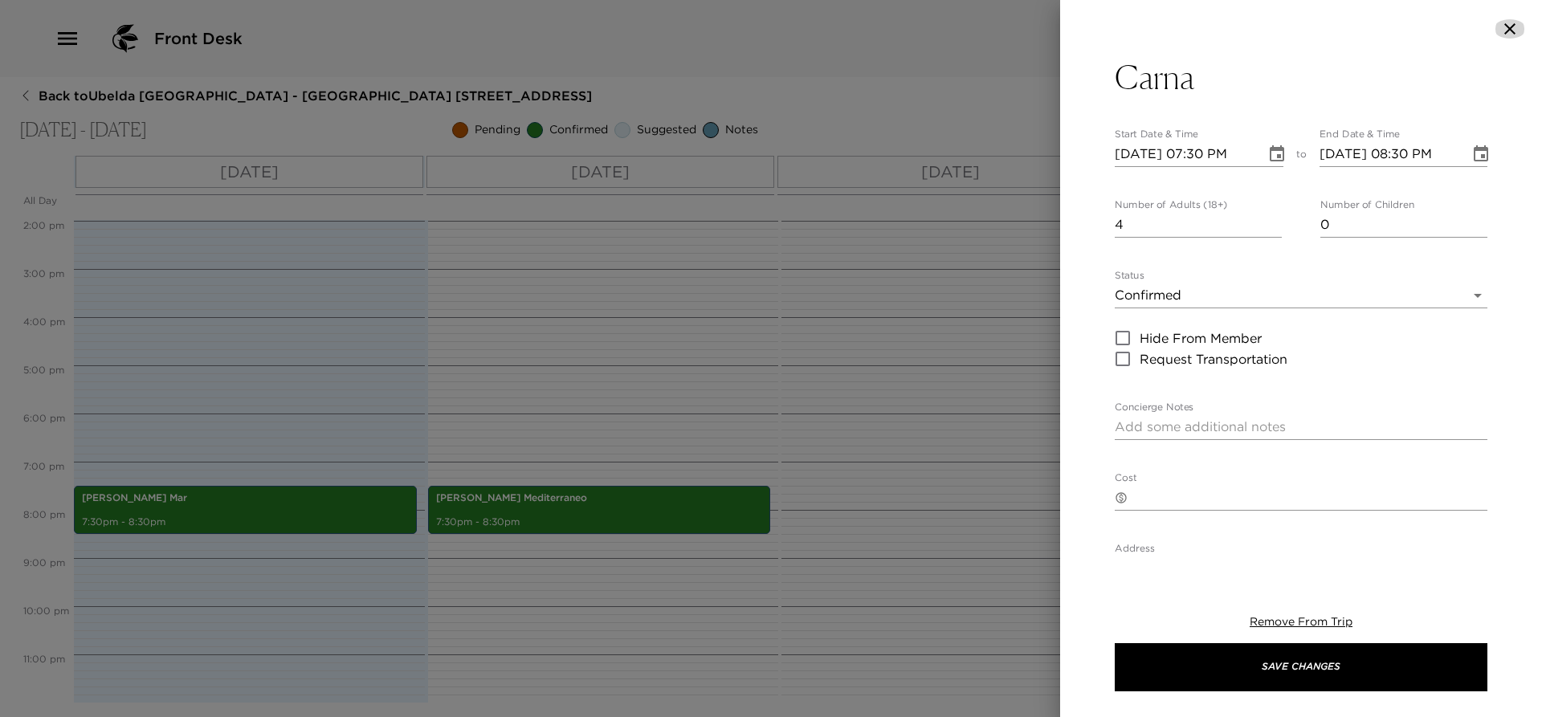
click at [1508, 29] on icon "button" at bounding box center [1509, 28] width 19 height 19
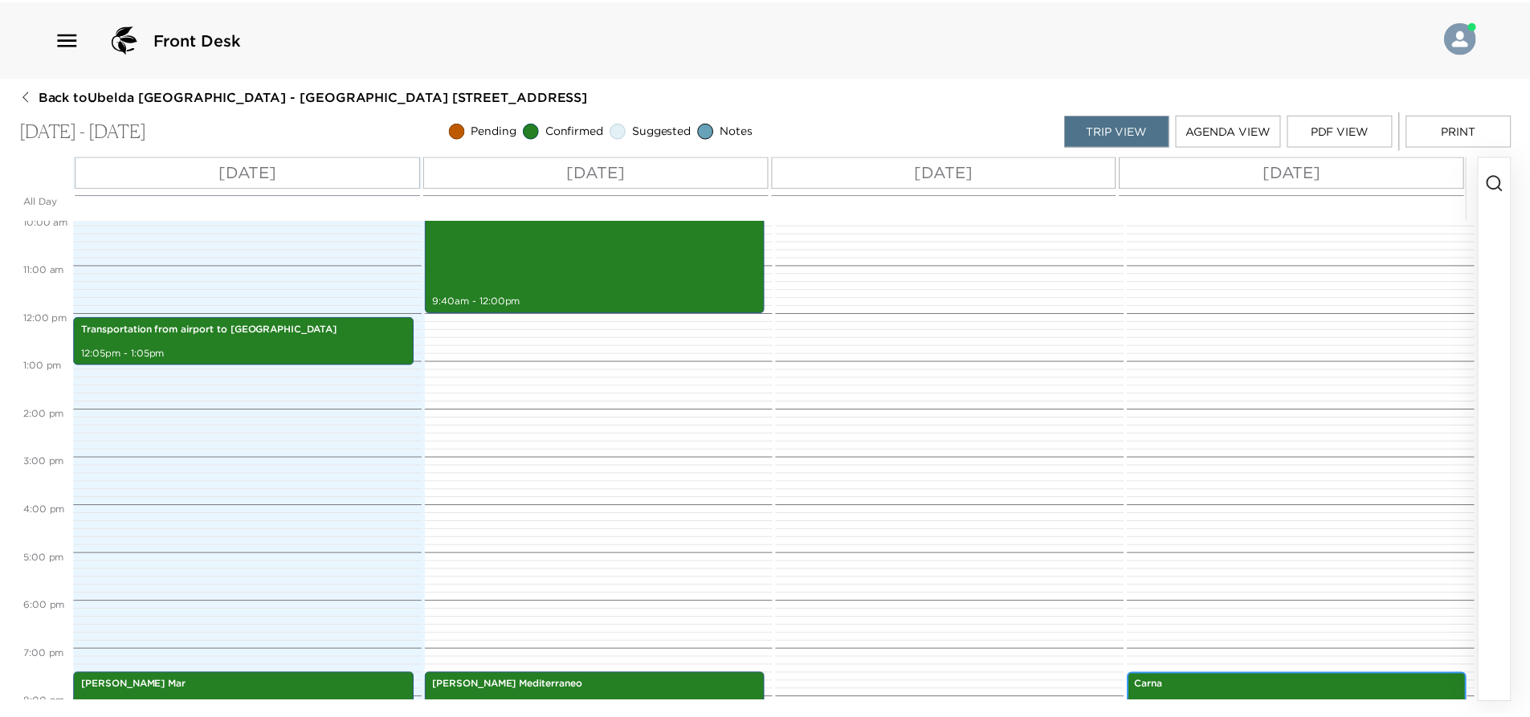
scroll to position [513, 0]
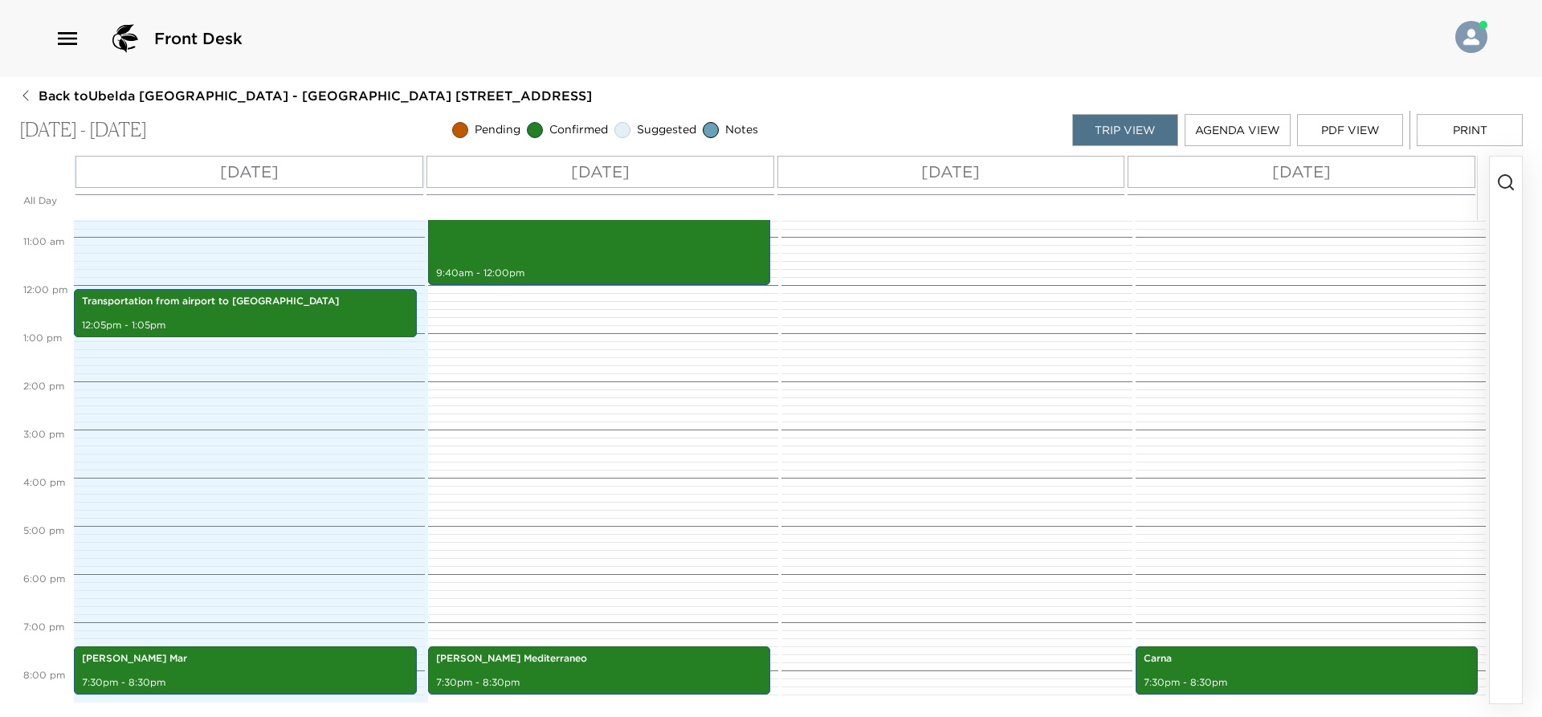
click at [71, 89] on span "Back to Ubelda Chamorro Reservation - Ocean View 618 Nassau, Bahamas" at bounding box center [315, 96] width 553 height 18
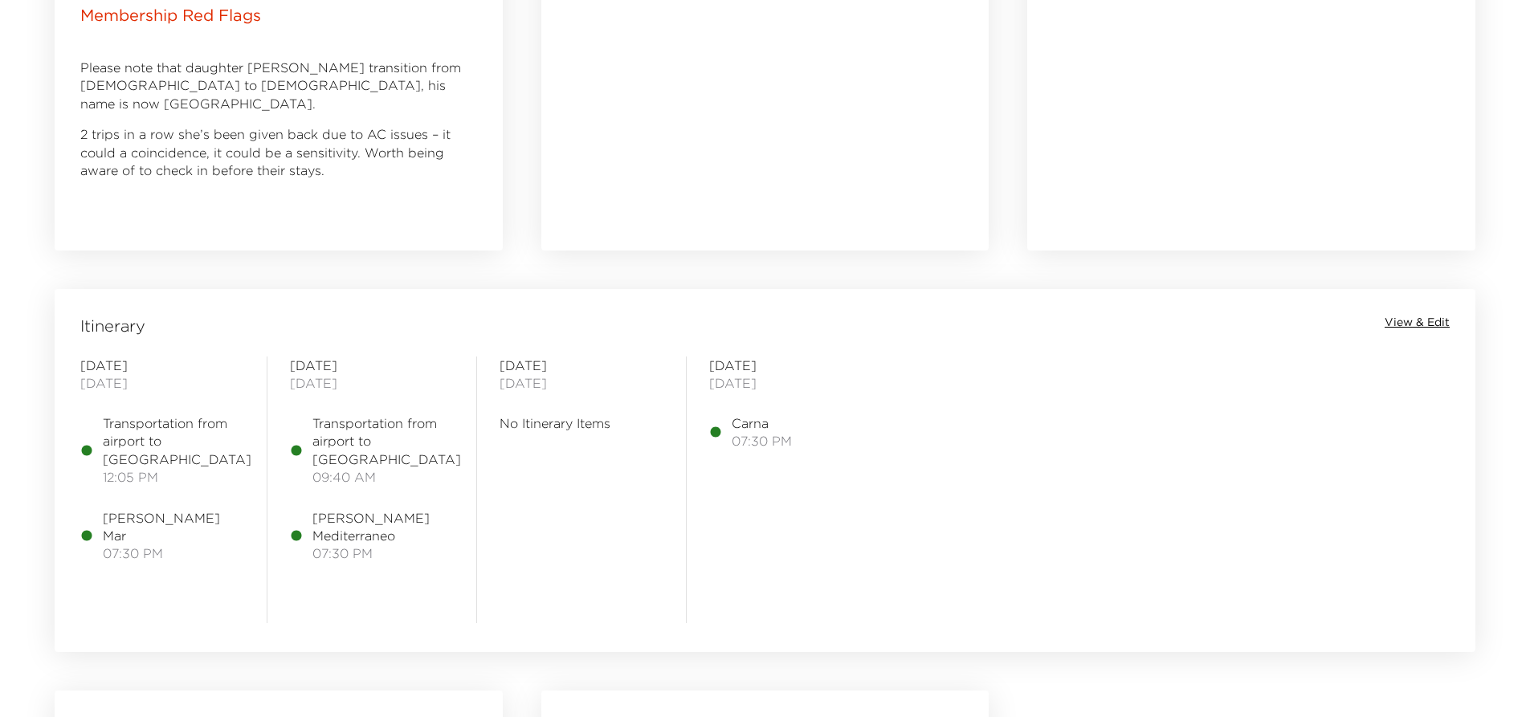
scroll to position [1044, 0]
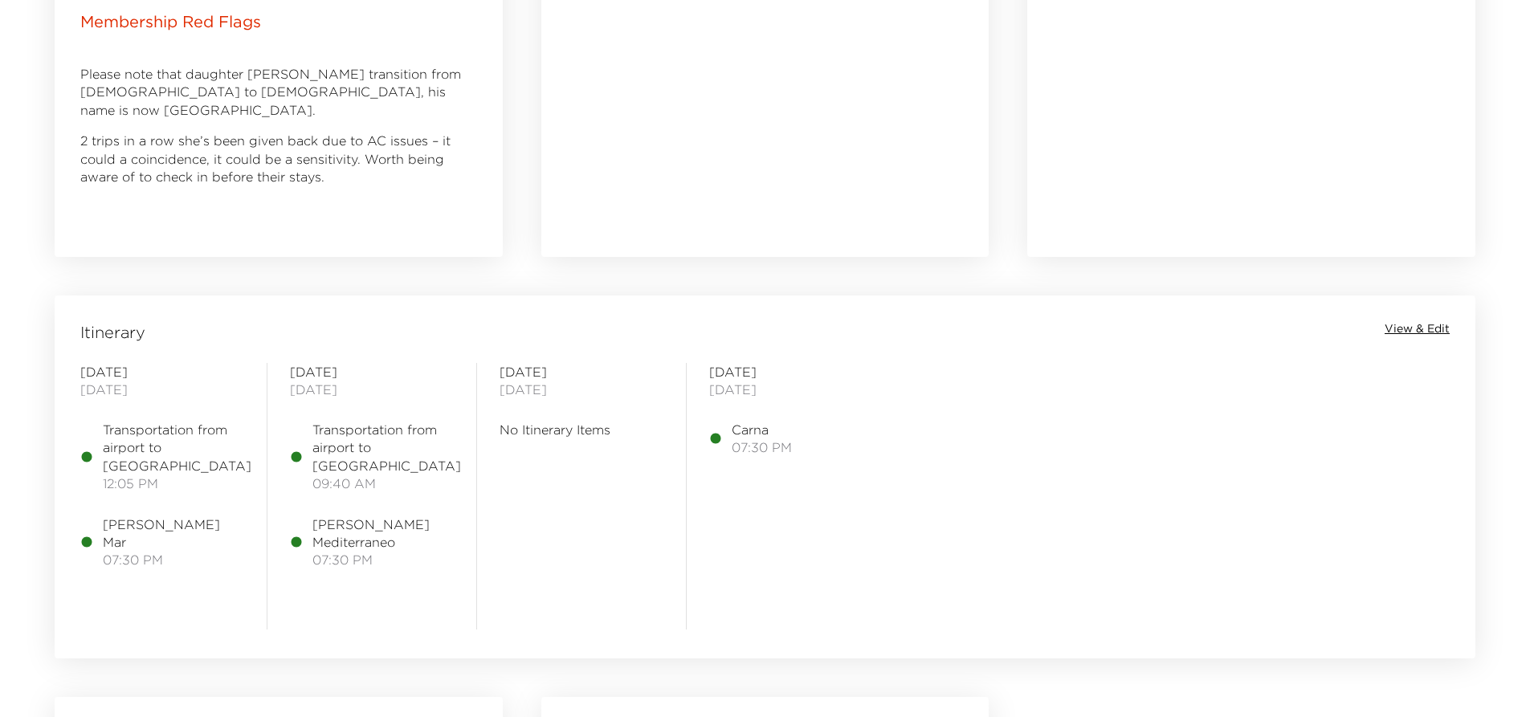
click at [479, 394] on div "Wednesday September 03, 2025 No Itinerary Items" at bounding box center [581, 496] width 210 height 267
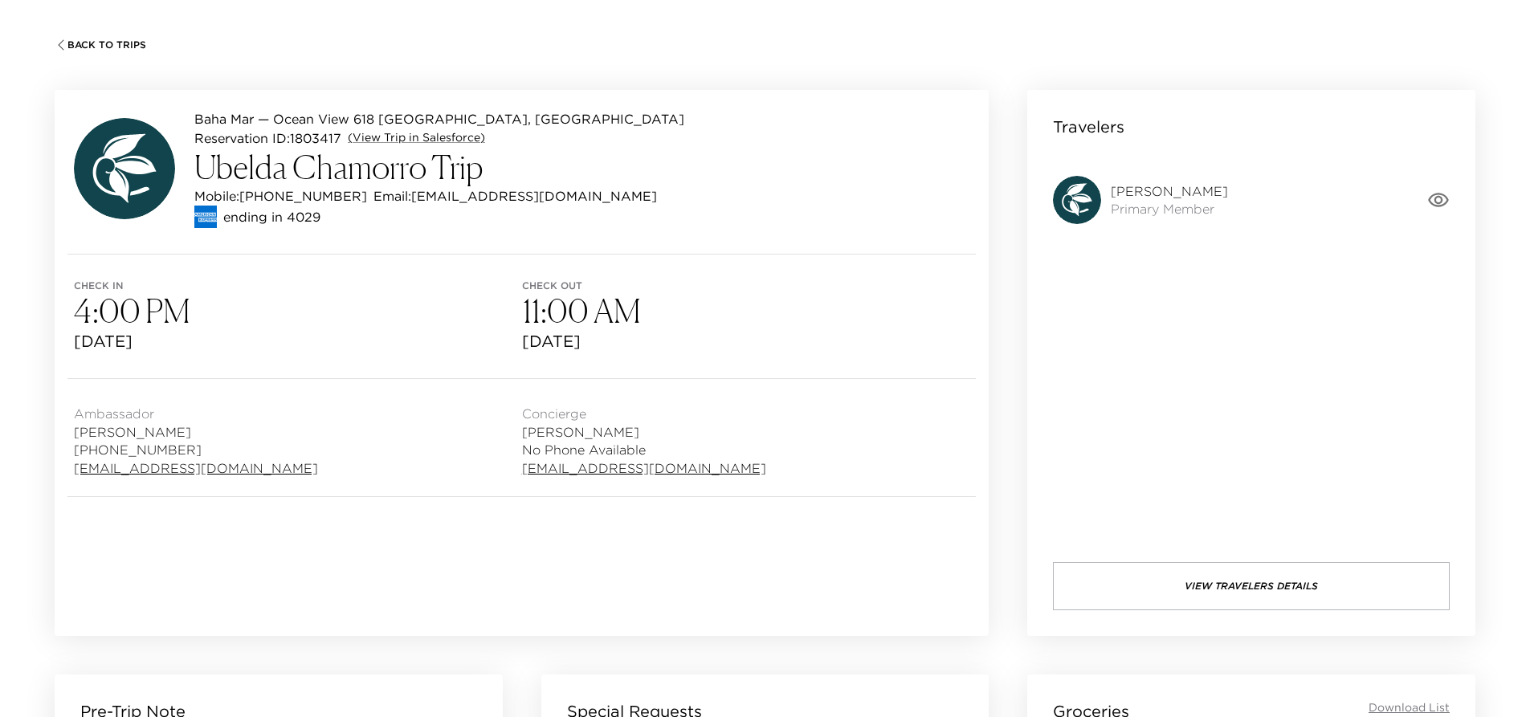
scroll to position [0, 0]
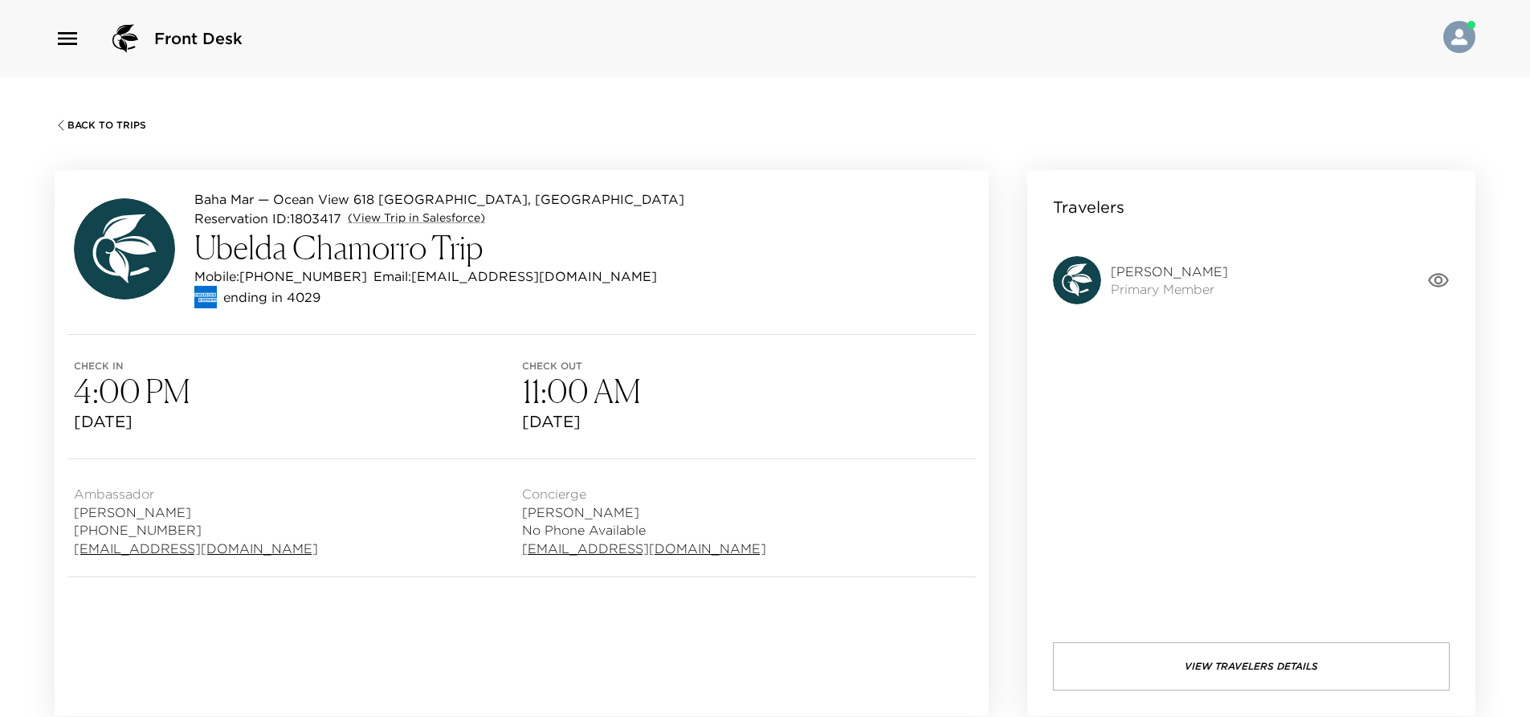
click at [433, 419] on span "Mon, Sep 1, 2025" at bounding box center [298, 421] width 448 height 22
